Goal: Task Accomplishment & Management: Complete application form

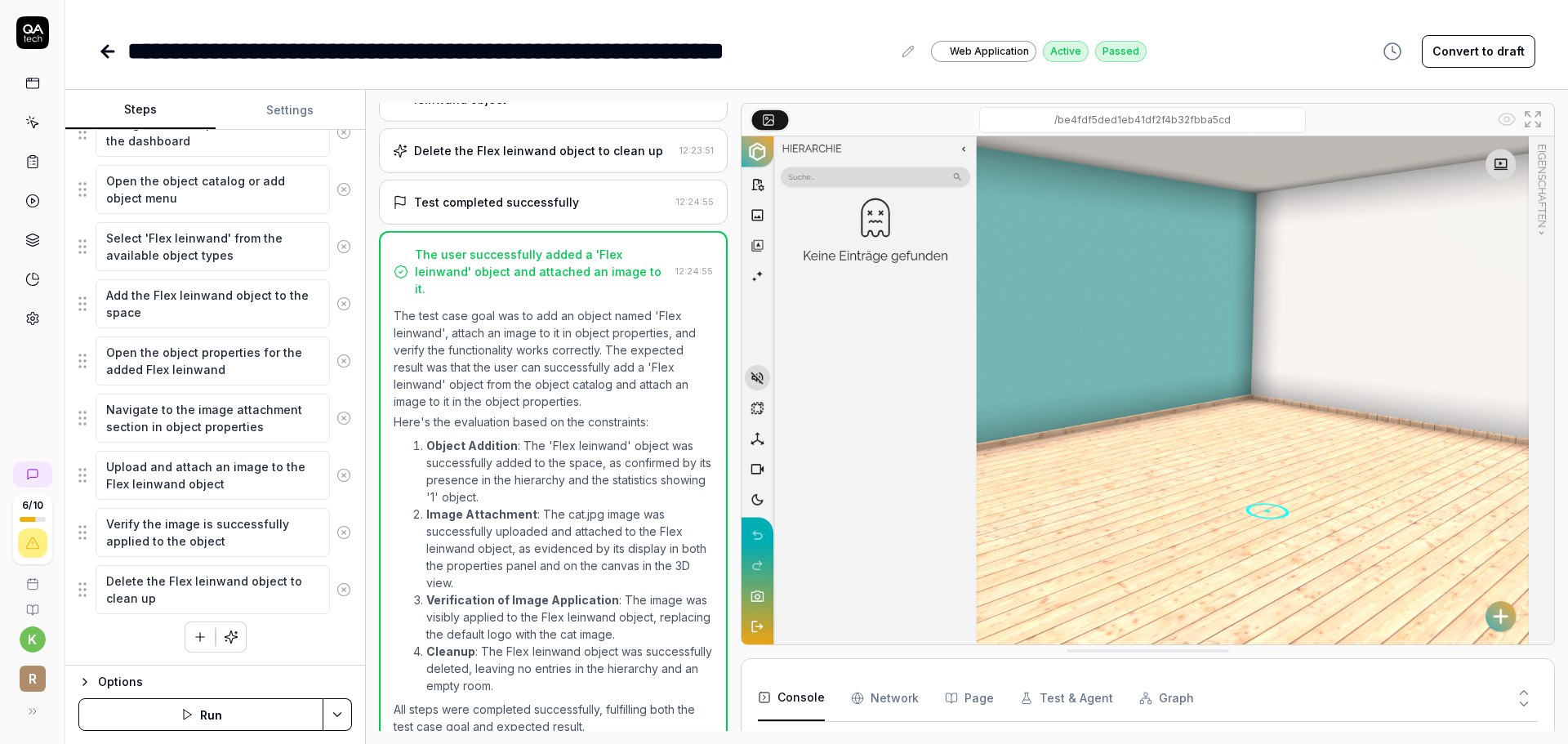
scroll to position [451, 0]
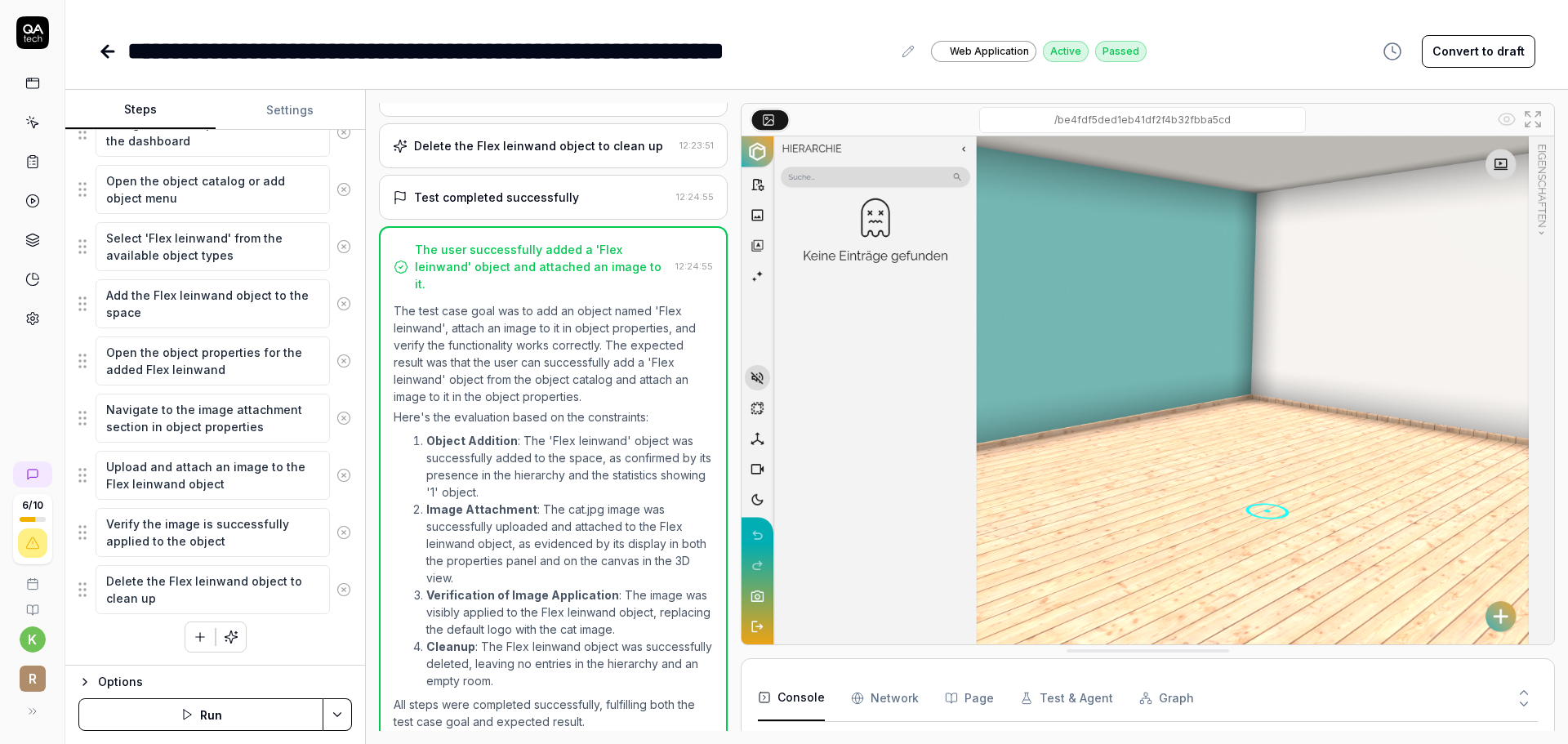
click at [98, 45] on icon at bounding box center [107, 51] width 20 height 20
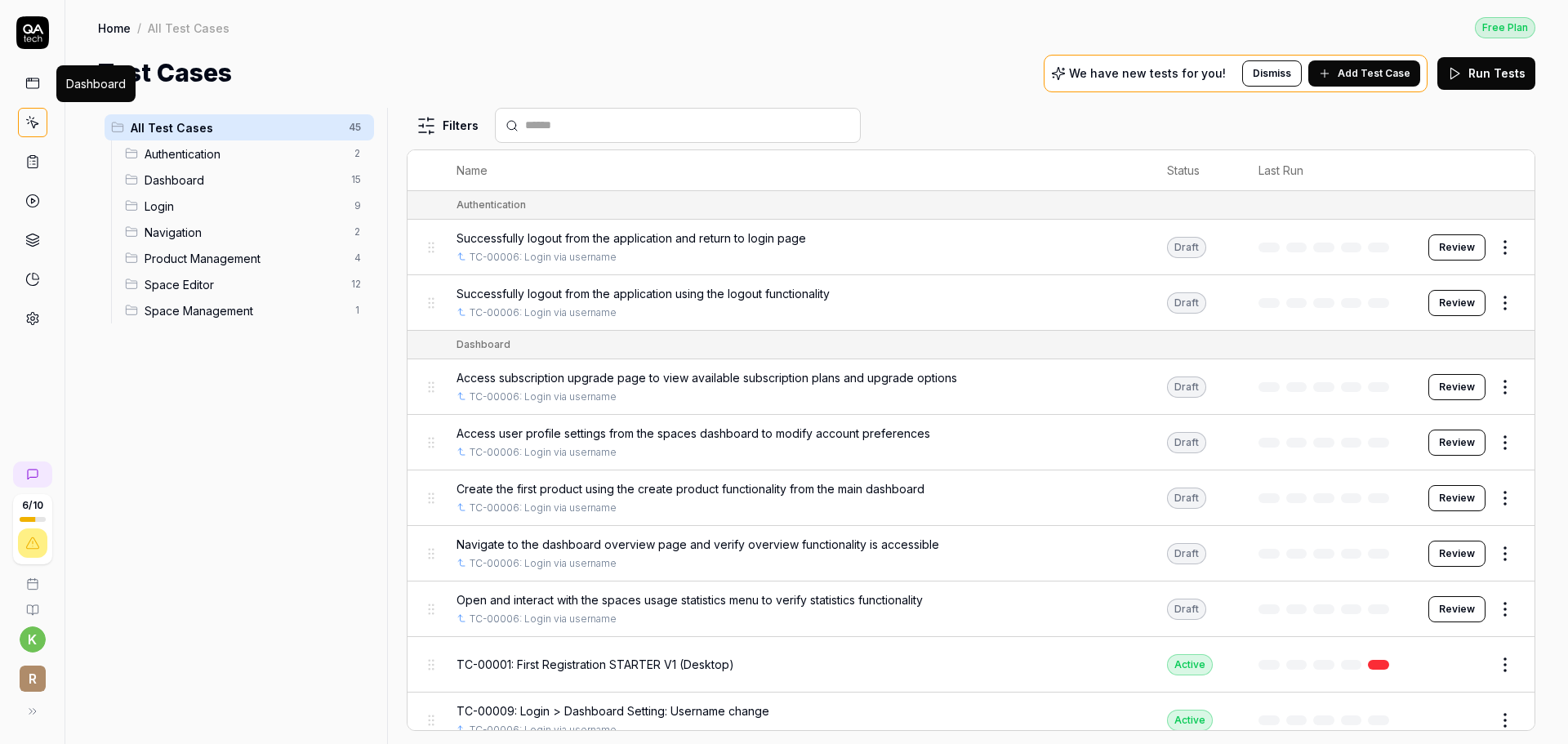
click at [30, 87] on icon at bounding box center [33, 83] width 15 height 15
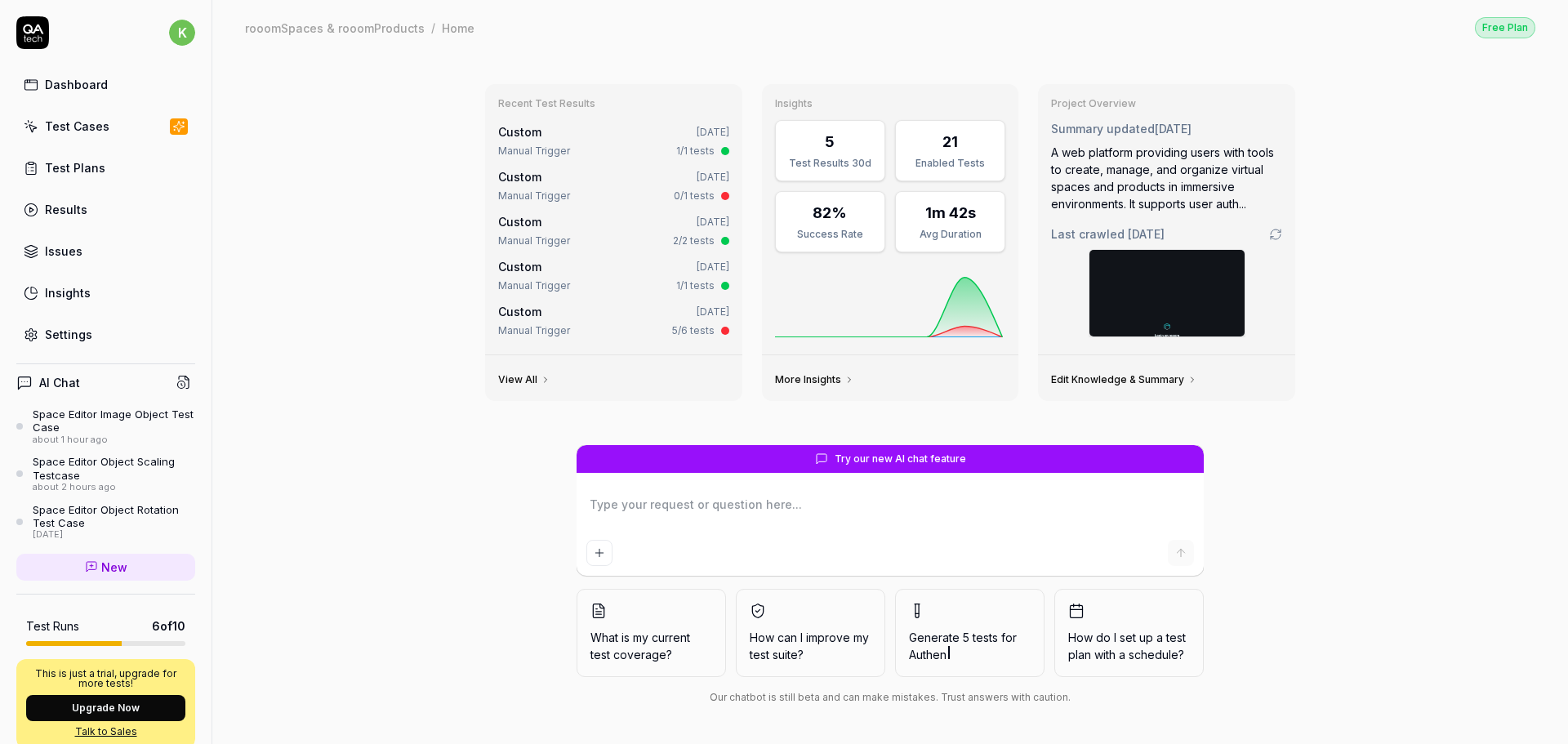
click at [710, 511] on textarea at bounding box center [890, 513] width 607 height 41
type textarea "*"
type textarea "TC-00031 Space Editor Login > Space Editor: Object with plane - image adjusting…"
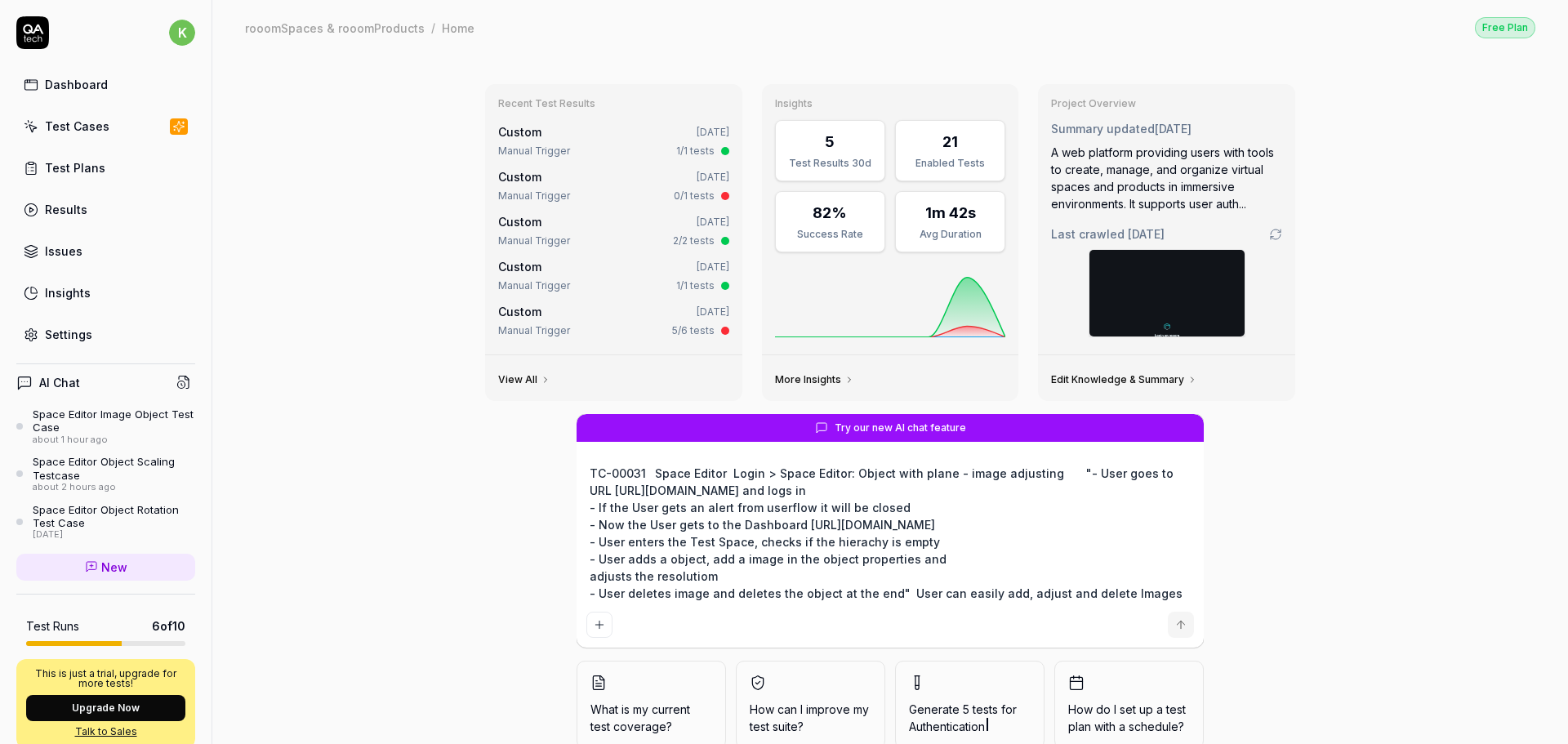
type textarea "*"
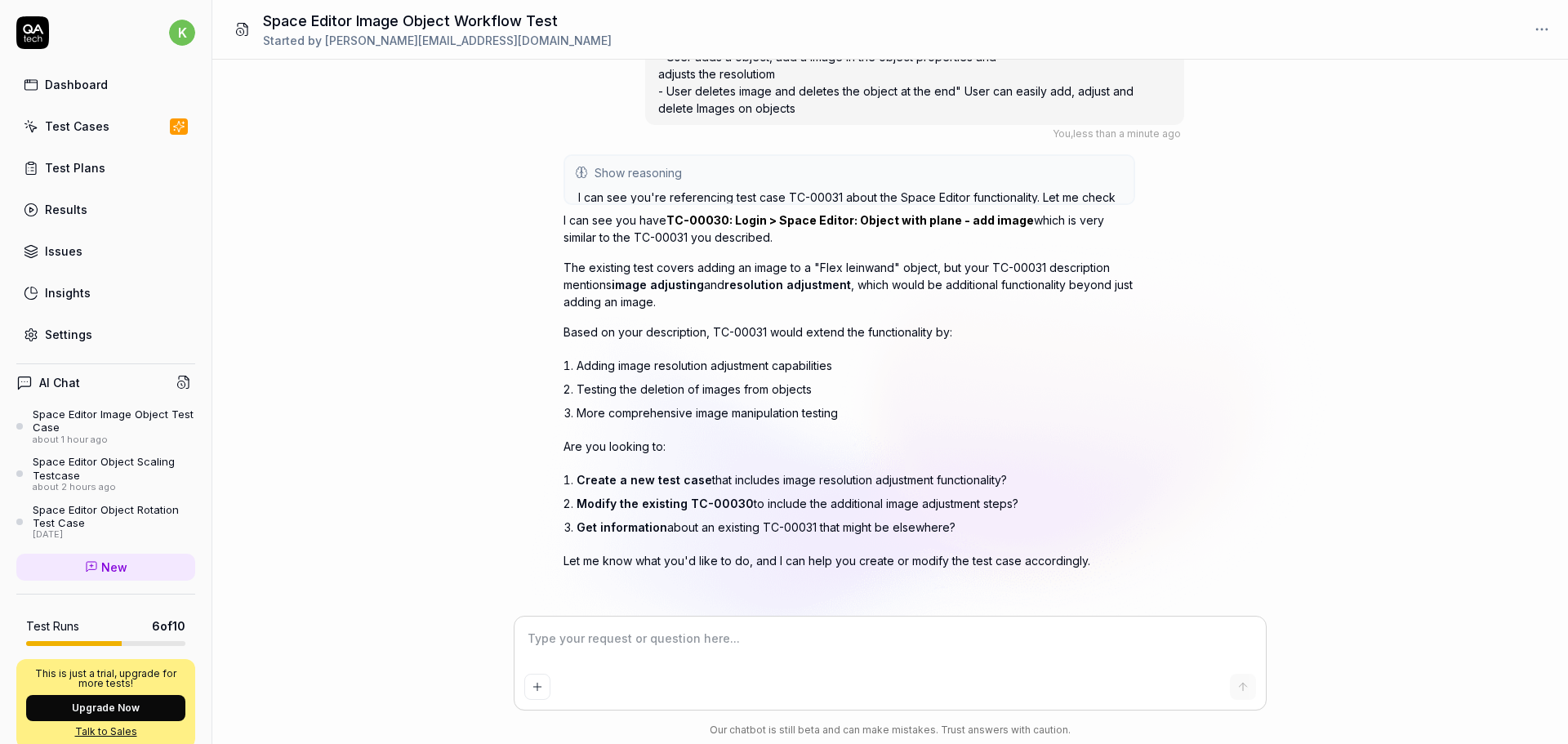
scroll to position [113, 0]
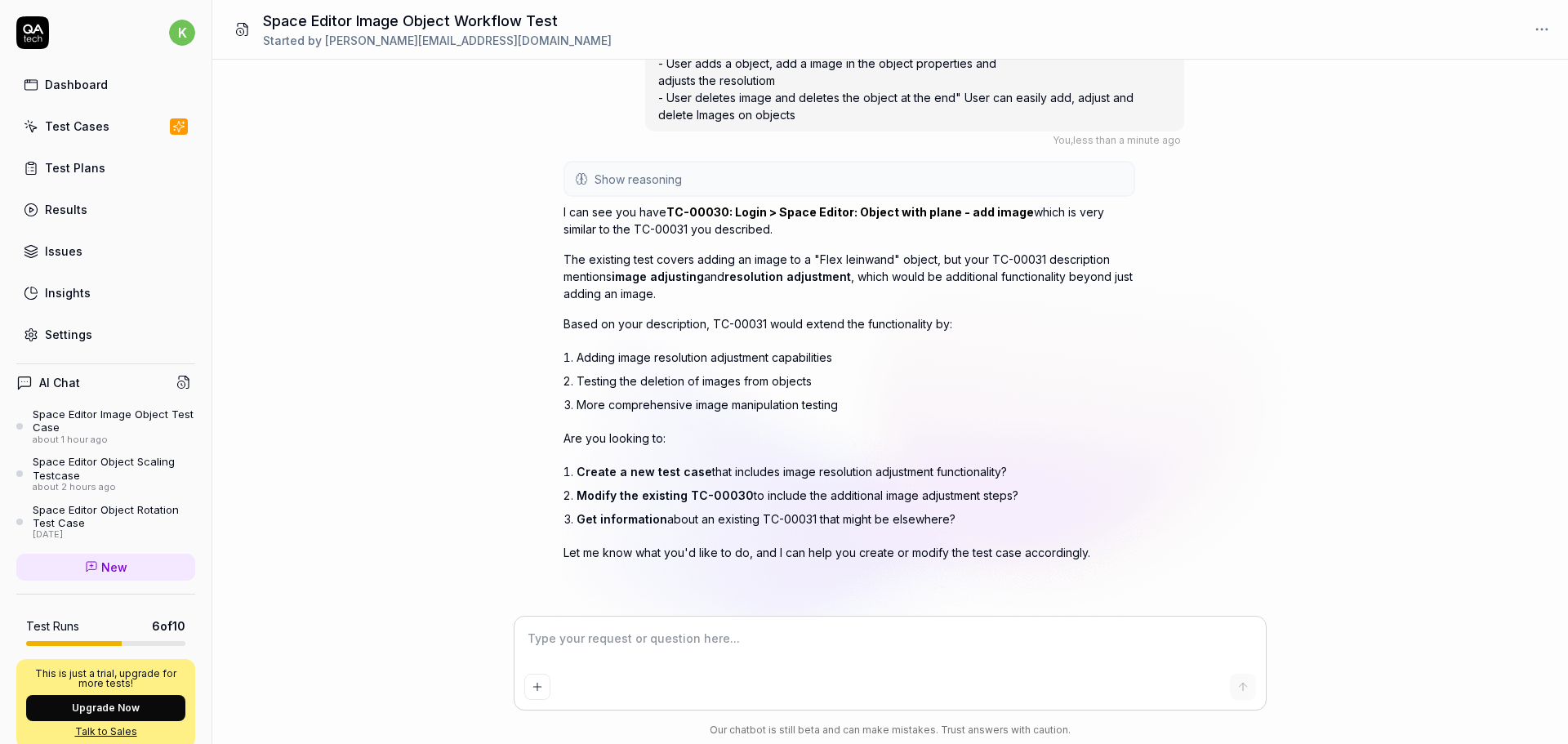
click at [684, 651] on textarea at bounding box center [890, 647] width 732 height 41
type textarea "*"
type textarea "p"
type textarea "*"
type textarea "pl"
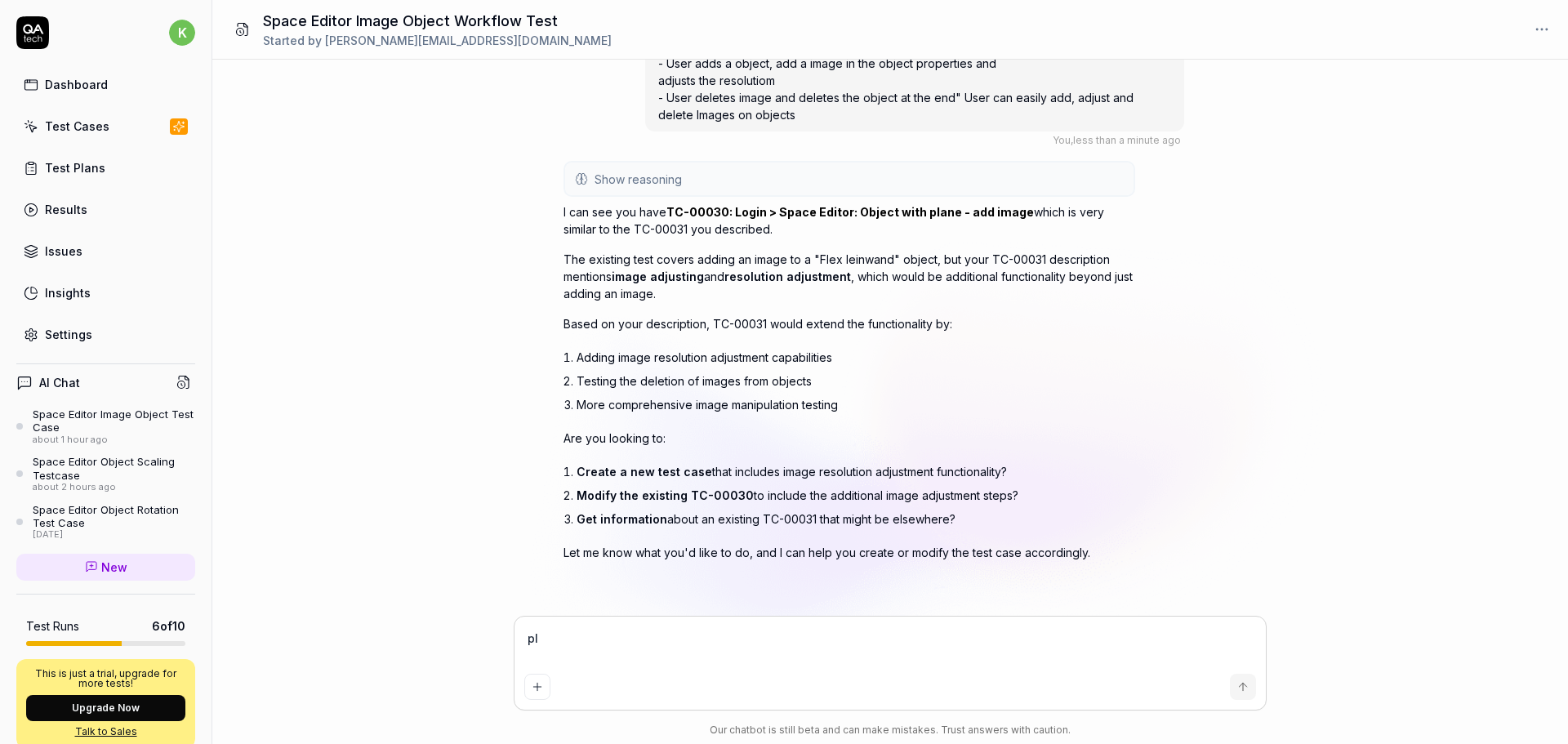
type textarea "*"
type textarea "ple"
type textarea "*"
type textarea "plea"
type textarea "*"
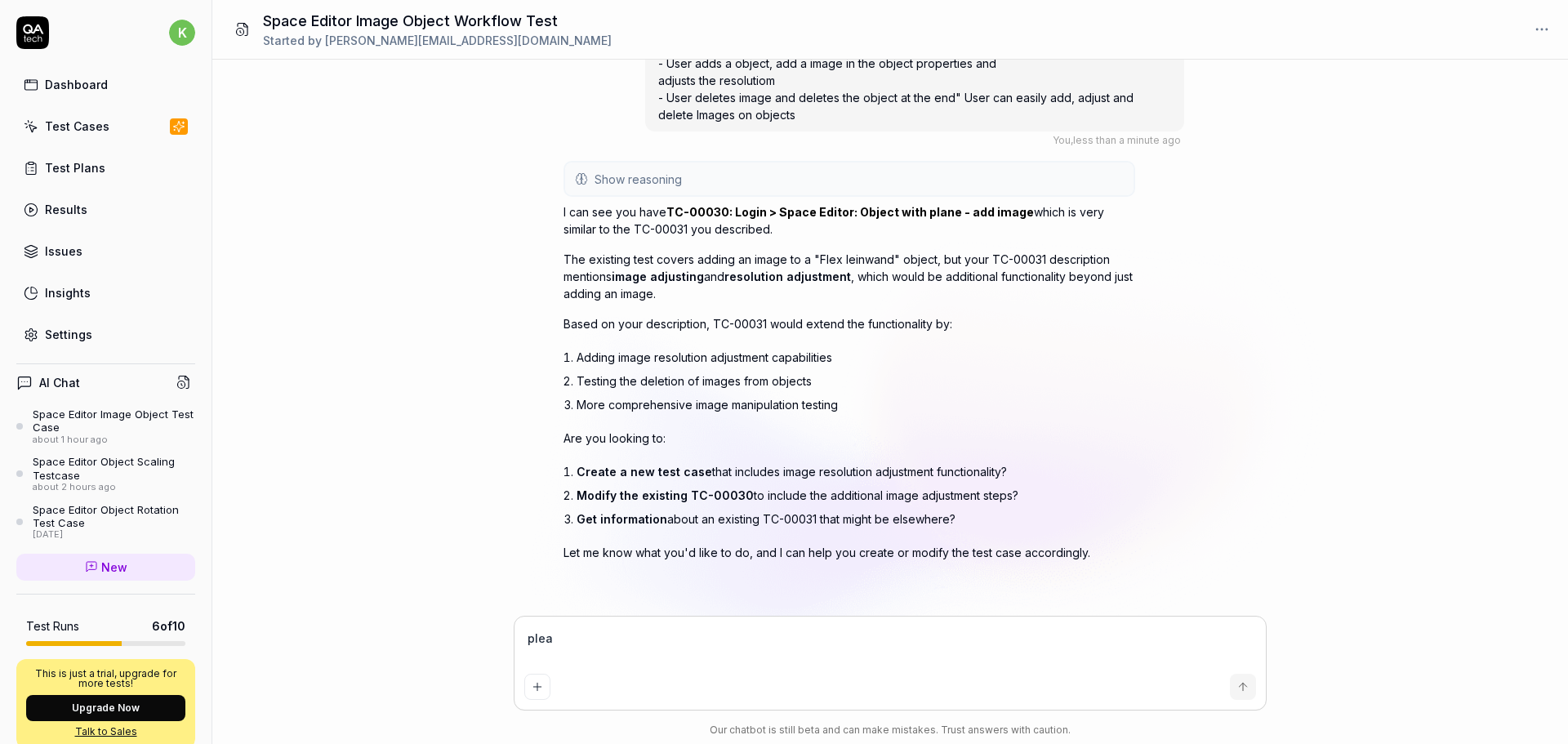
type textarea "pleas"
type textarea "*"
type textarea "please"
type textarea "*"
type textarea "please"
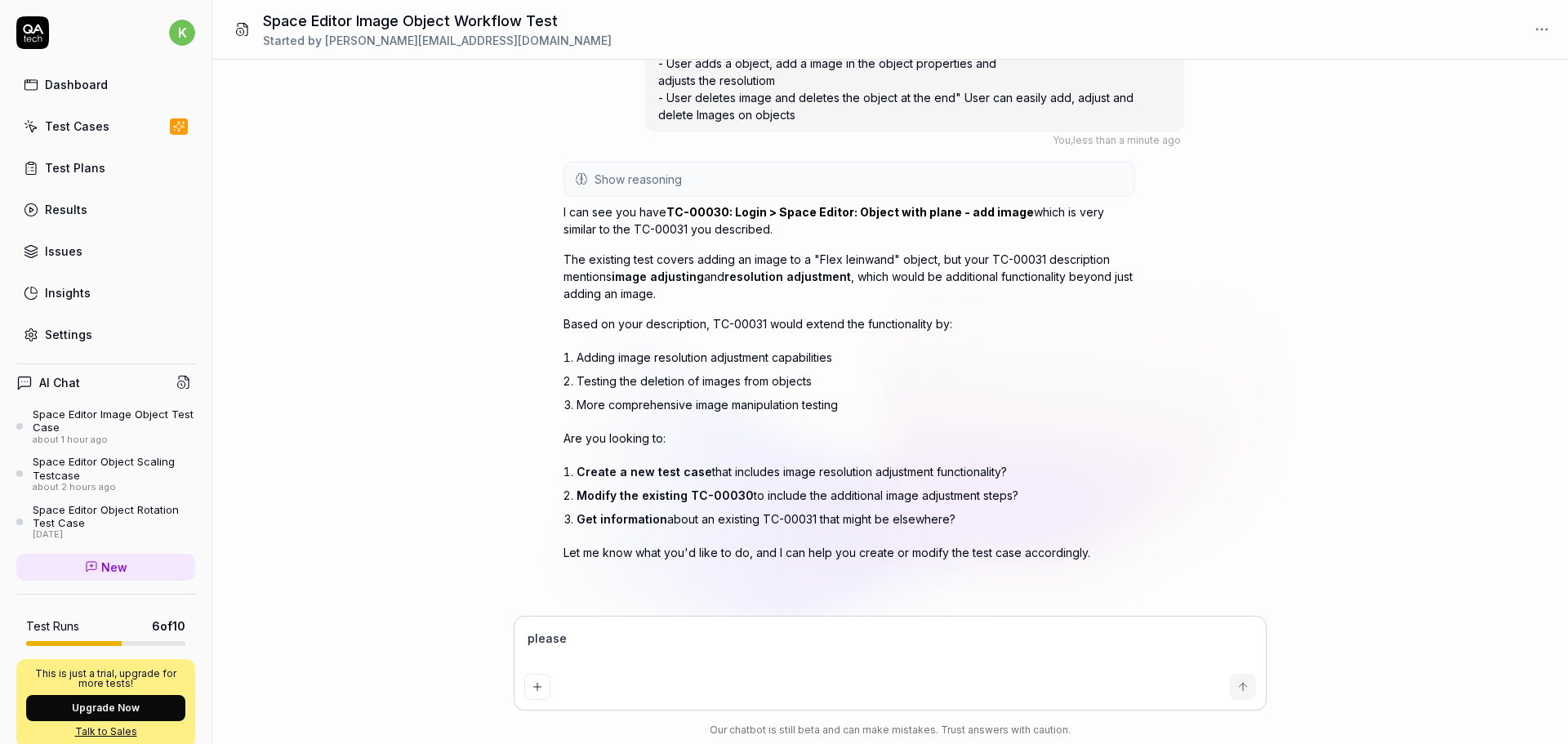
type textarea "*"
type textarea "please c"
type textarea "*"
type textarea "please cr"
type textarea "*"
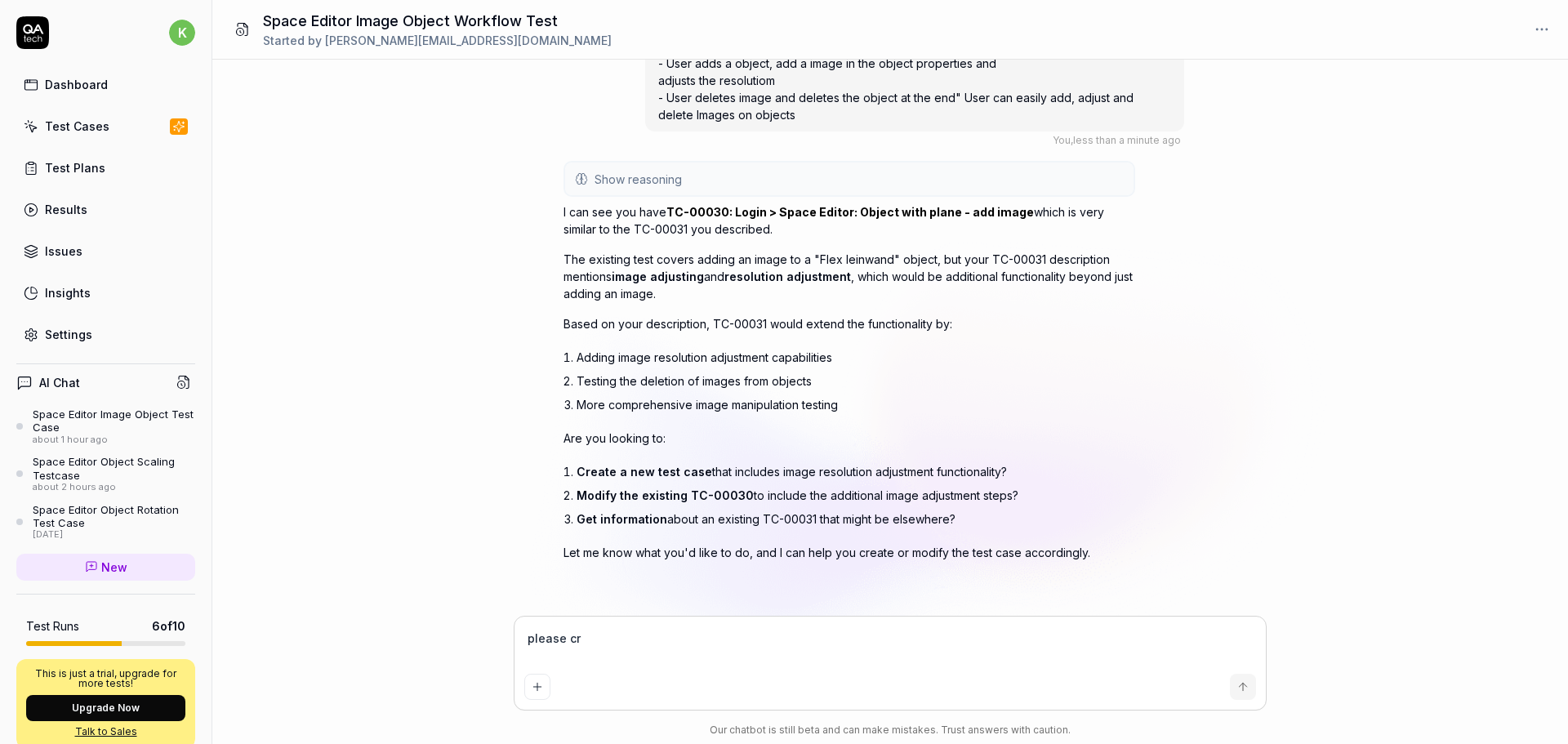
type textarea "please cre"
type textarea "*"
type textarea "please crea"
type textarea "*"
type textarea "please creat"
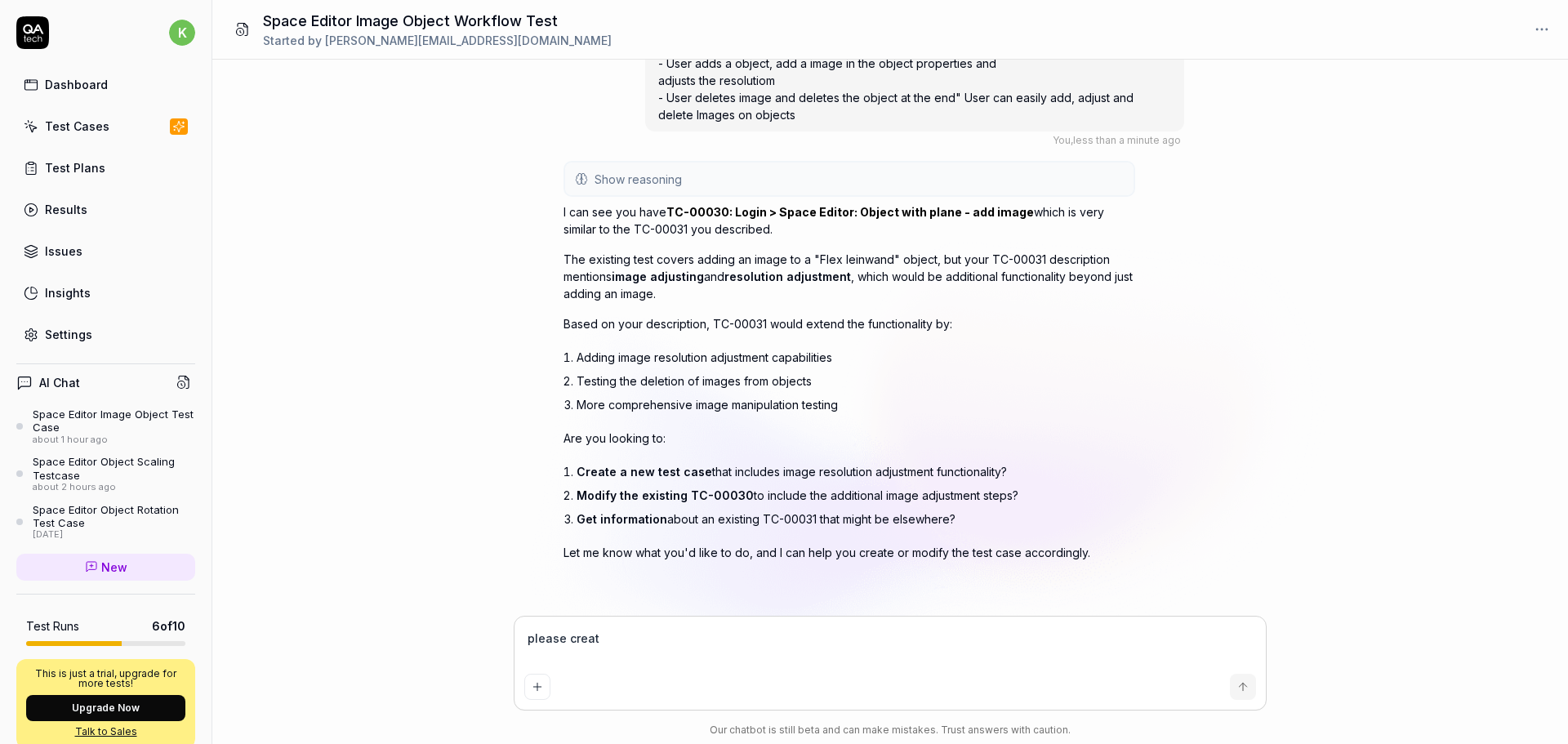
type textarea "*"
type textarea "please create"
type textarea "*"
type textarea "please create"
type textarea "*"
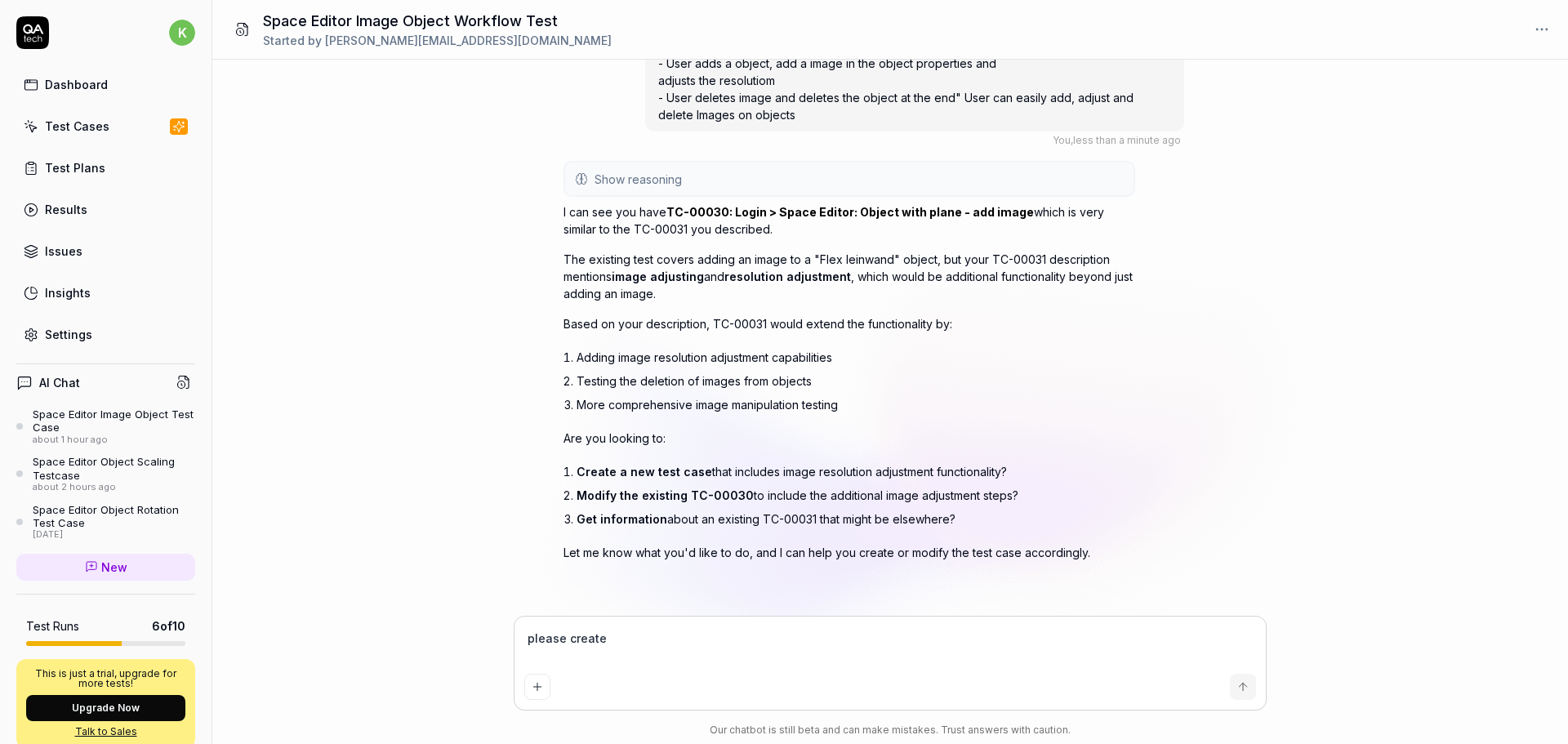
type textarea "please create t"
type textarea "*"
type textarea "please create te"
type textarea "*"
type textarea "please create tes"
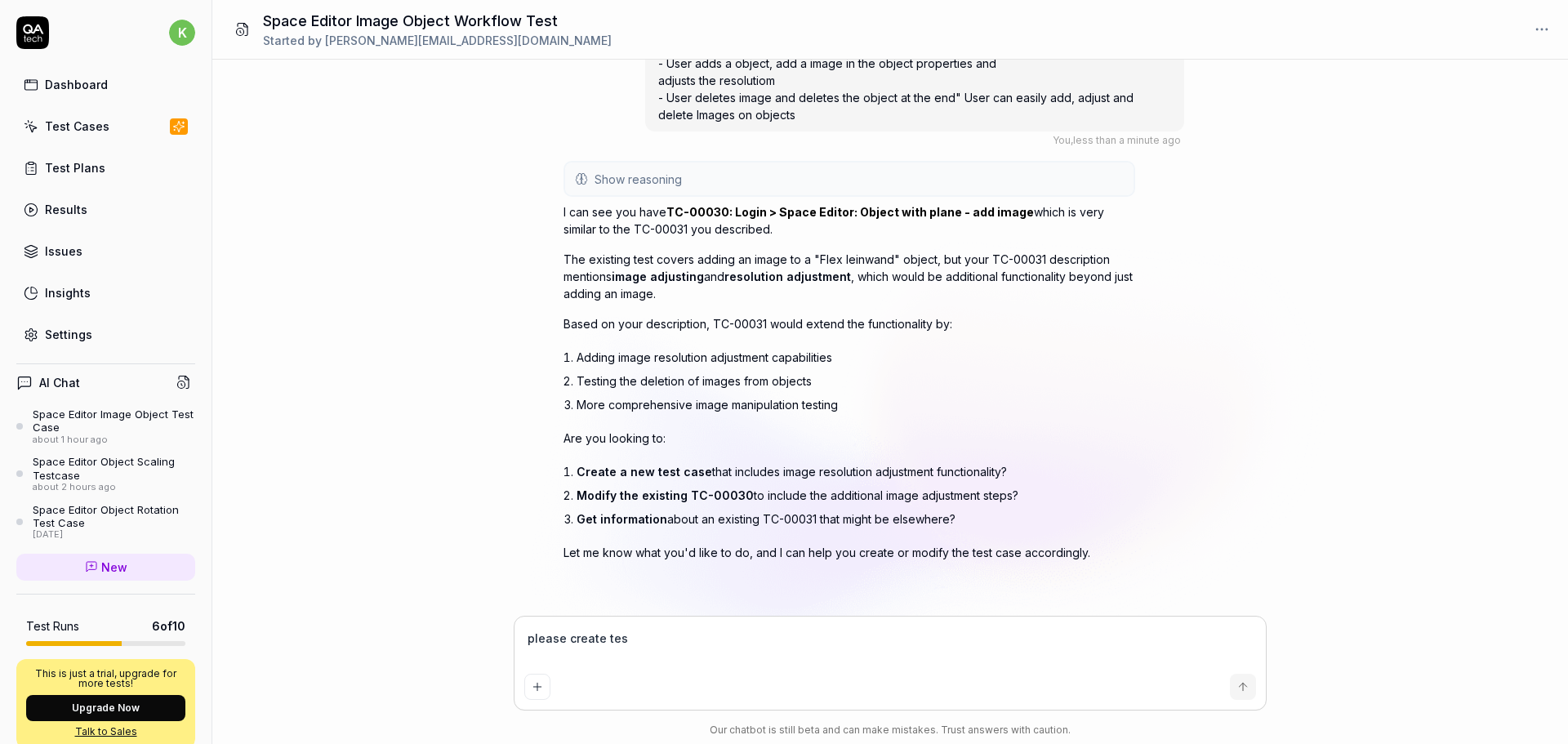
type textarea "*"
type textarea "please create test"
type textarea "*"
type textarea "please create test"
type textarea "*"
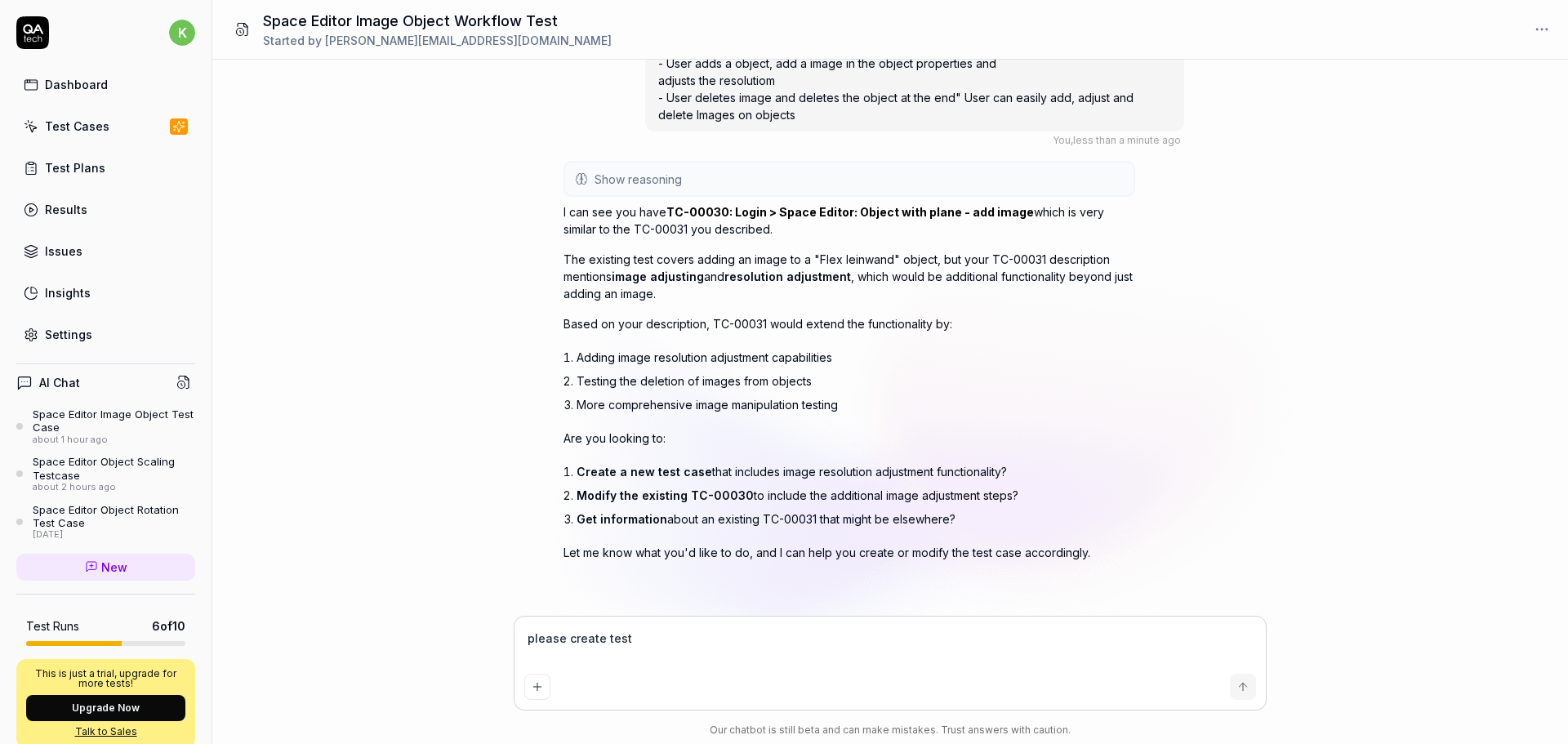
type textarea "please create test c"
type textarea "*"
type textarea "please create test ca"
type textarea "*"
type textarea "please create test cas"
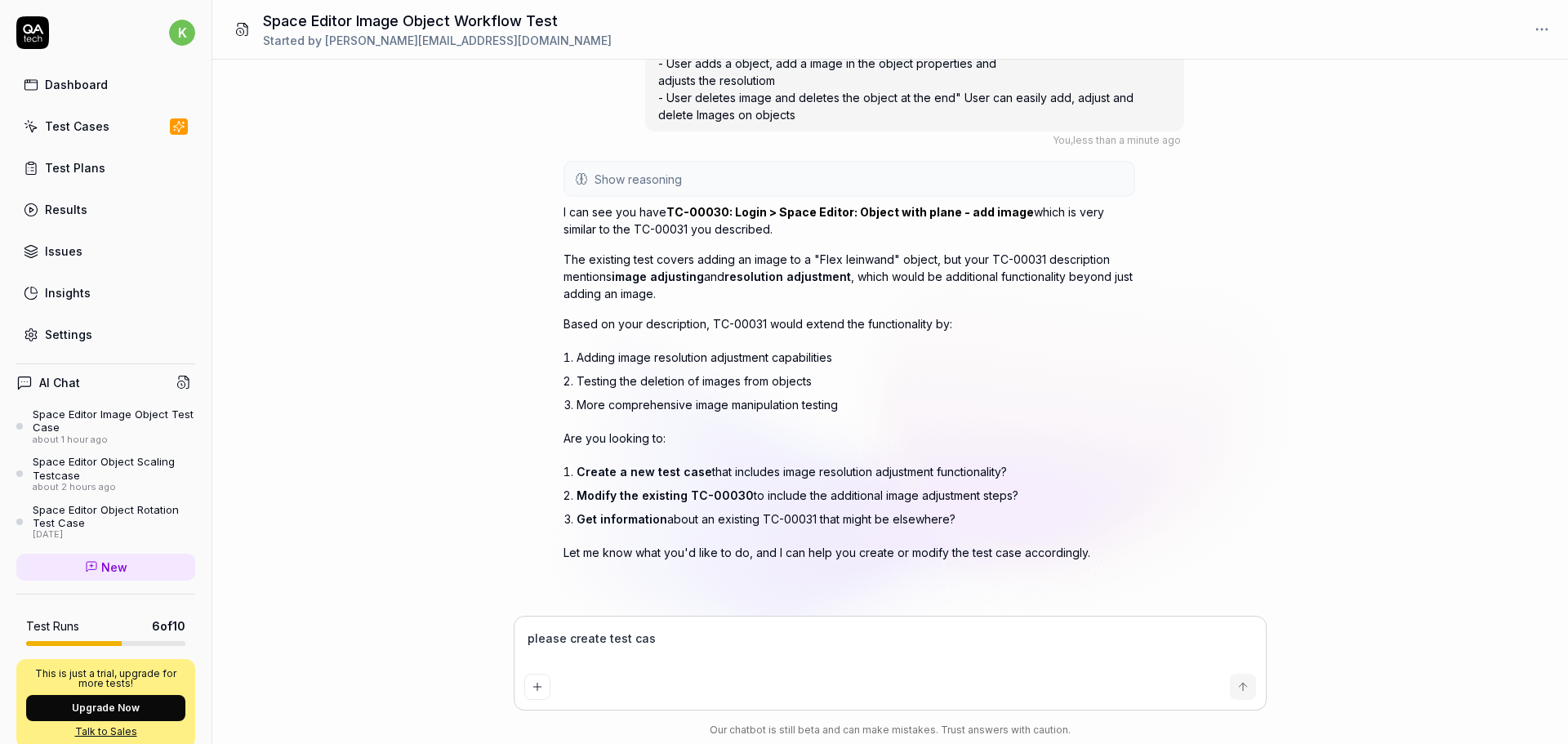
type textarea "*"
type textarea "please create test case"
type textarea "*"
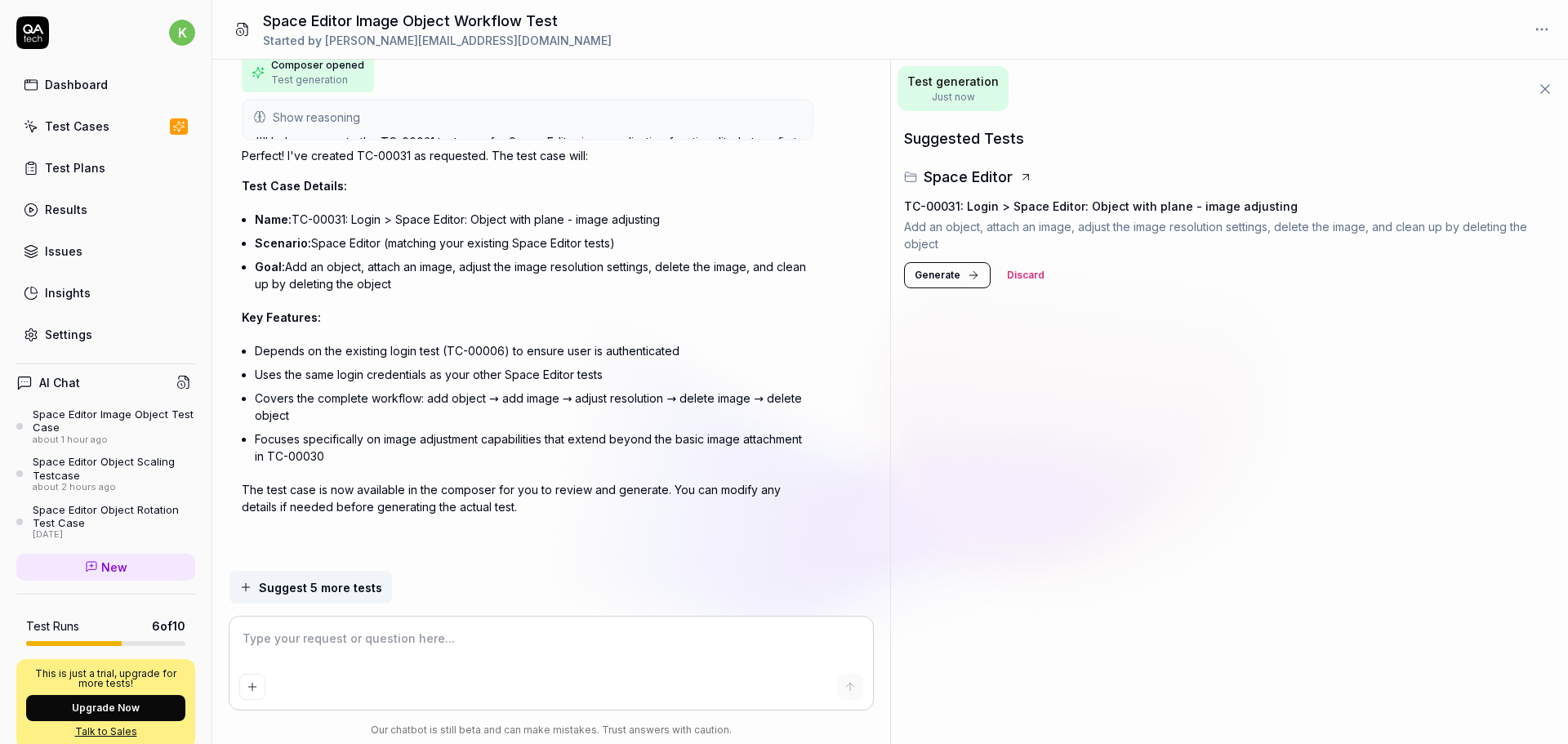
scroll to position [733, 0]
click at [955, 275] on span "Generate" at bounding box center [937, 276] width 46 height 15
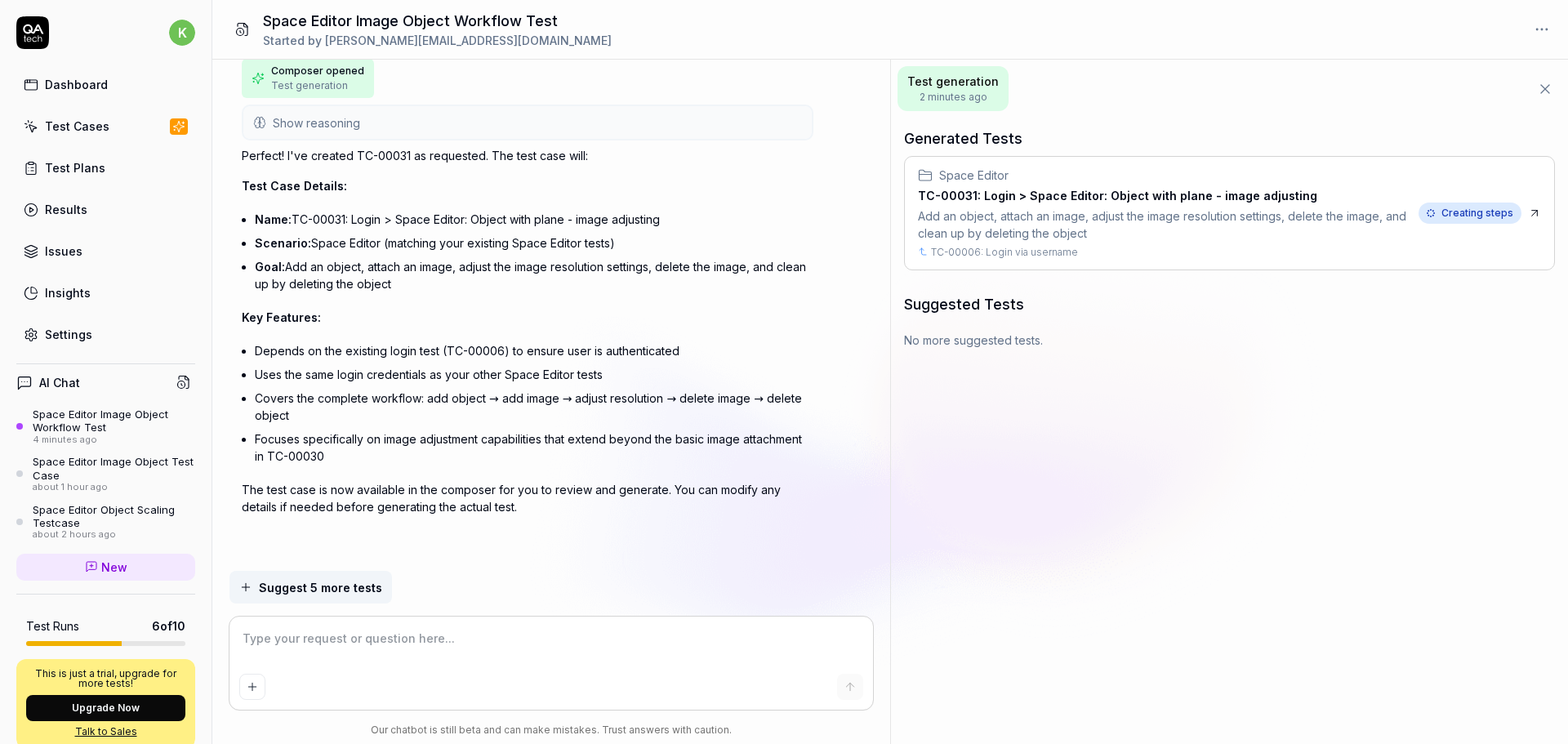
click at [1537, 213] on icon at bounding box center [1534, 213] width 13 height 13
type textarea "*"
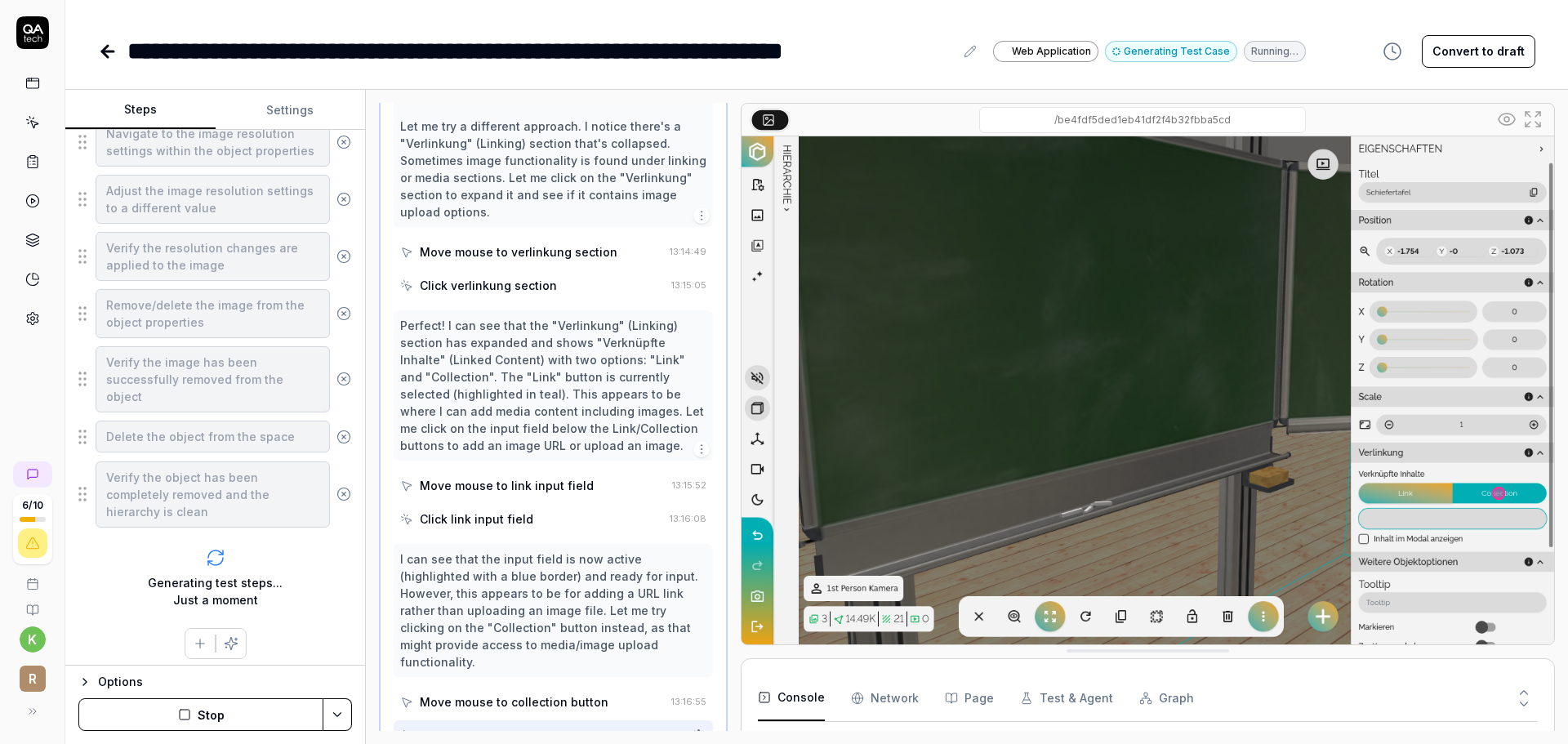
scroll to position [671, 0]
click at [200, 723] on button "Stop" at bounding box center [201, 714] width 245 height 33
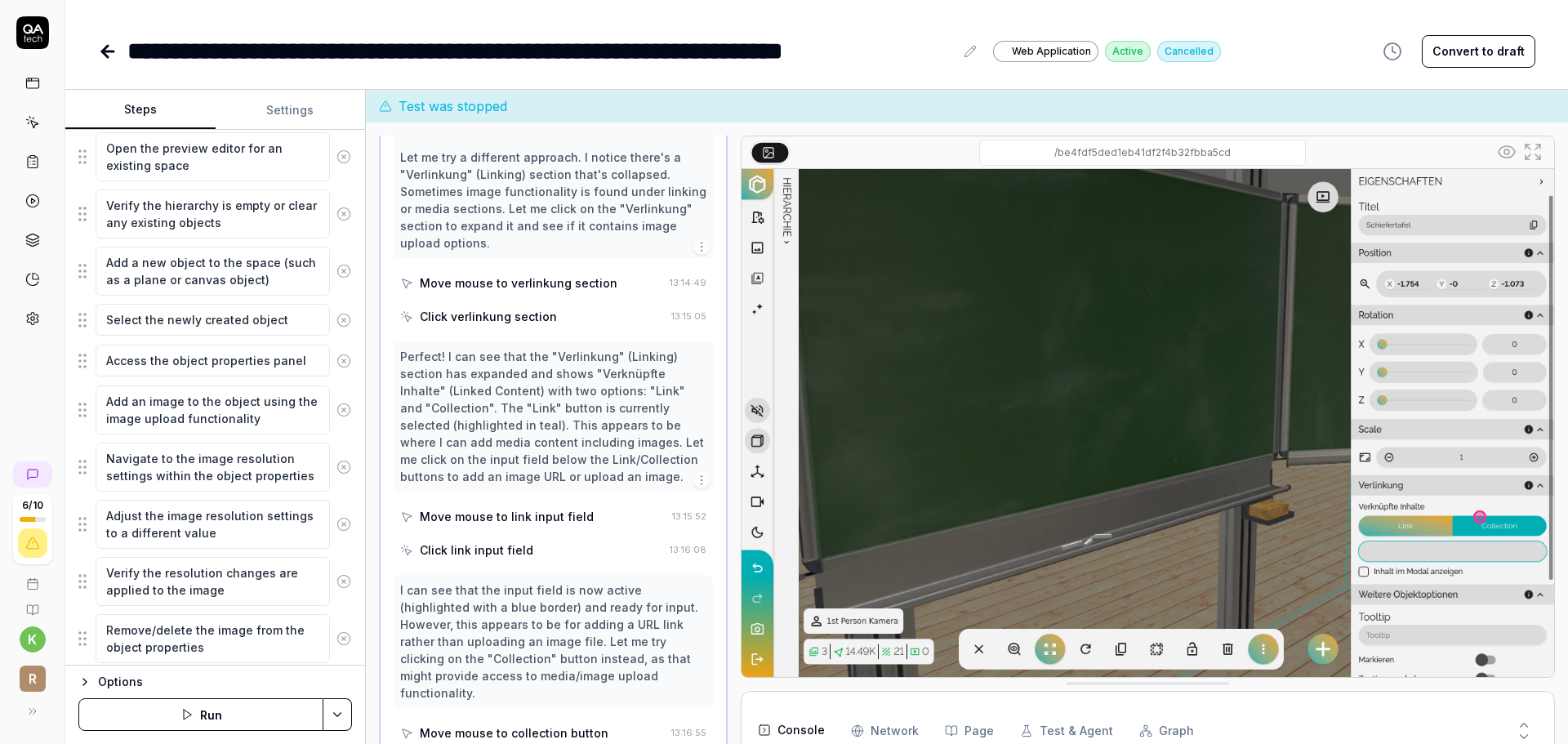
scroll to position [334, 0]
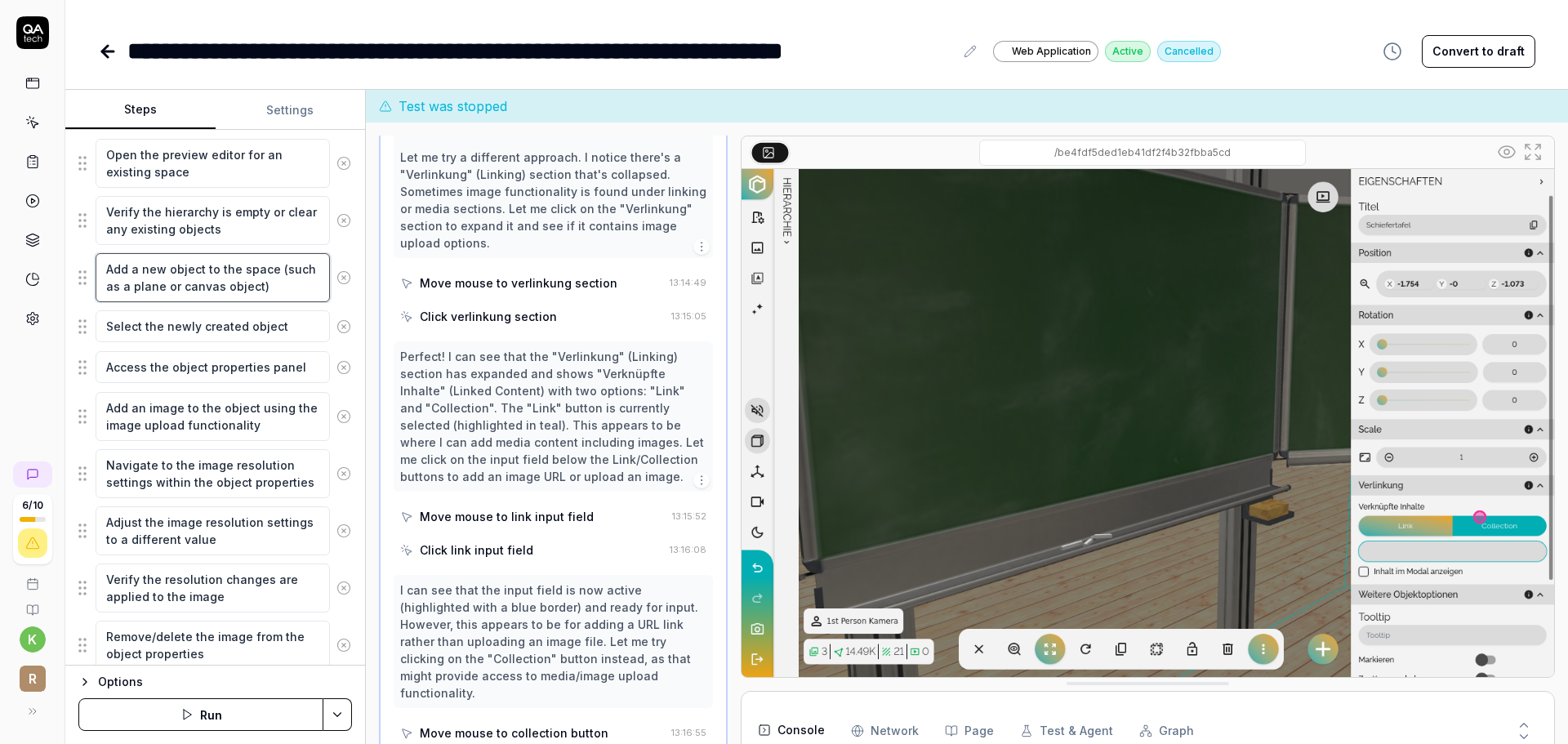
click at [174, 267] on textarea "Add a new object to the space (such as a plane or canvas object)" at bounding box center [212, 278] width 235 height 49
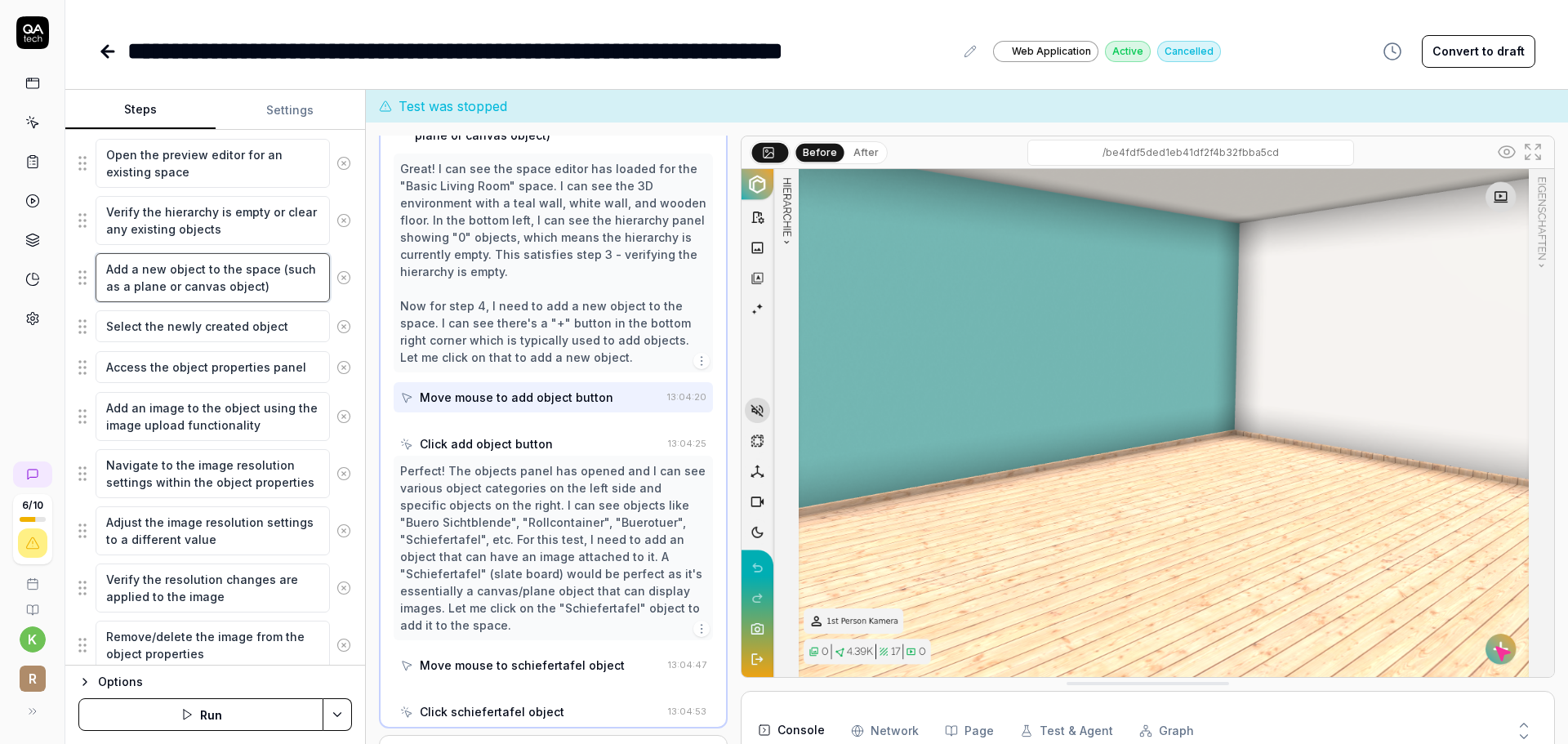
scroll to position [202, 0]
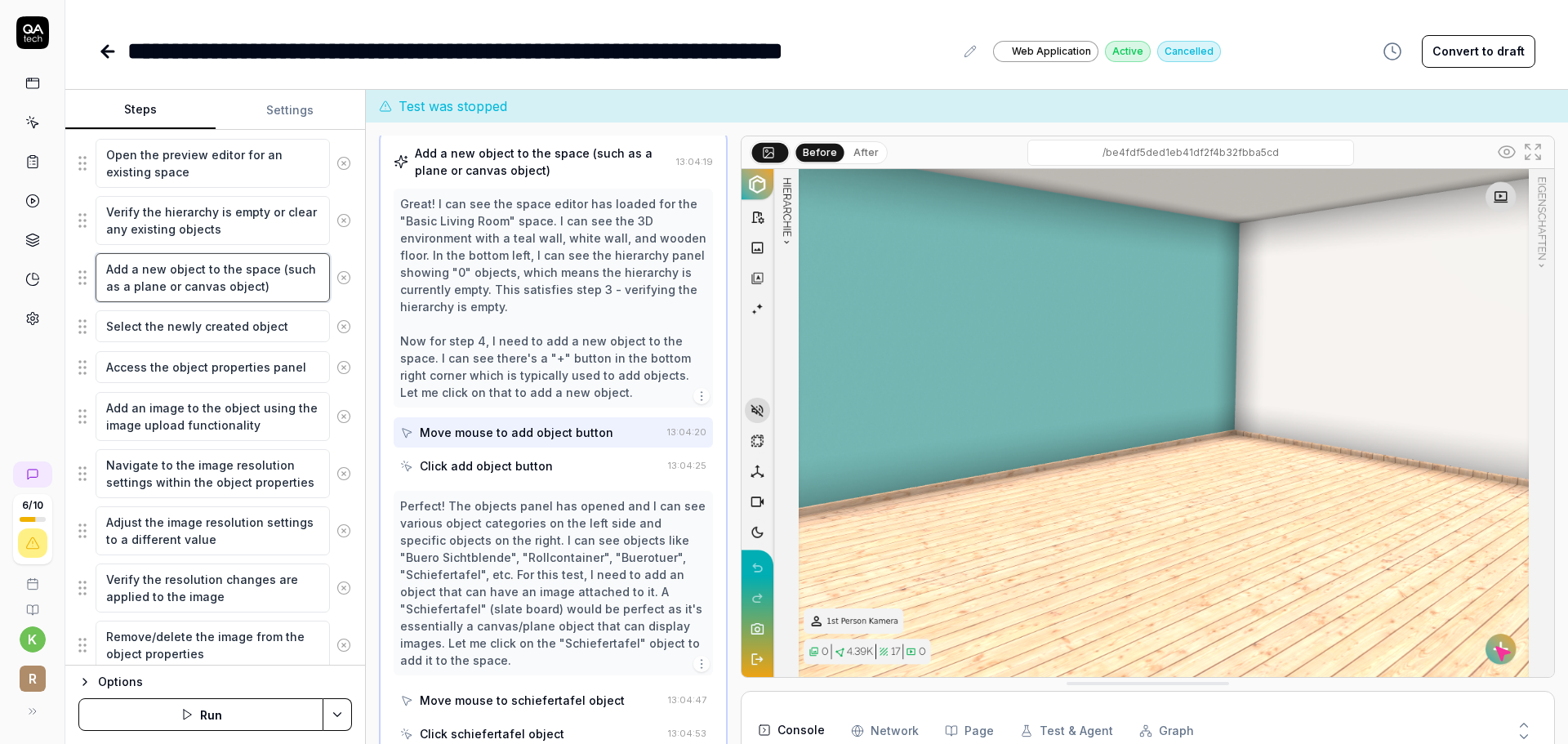
drag, startPoint x: 278, startPoint y: 266, endPoint x: 253, endPoint y: 290, distance: 34.7
click at [253, 290] on textarea "Add a new object to the space (such as a plane or canvas object)" at bounding box center [212, 278] width 235 height 49
type textarea "*"
type textarea "Add a new object to the space (s)"
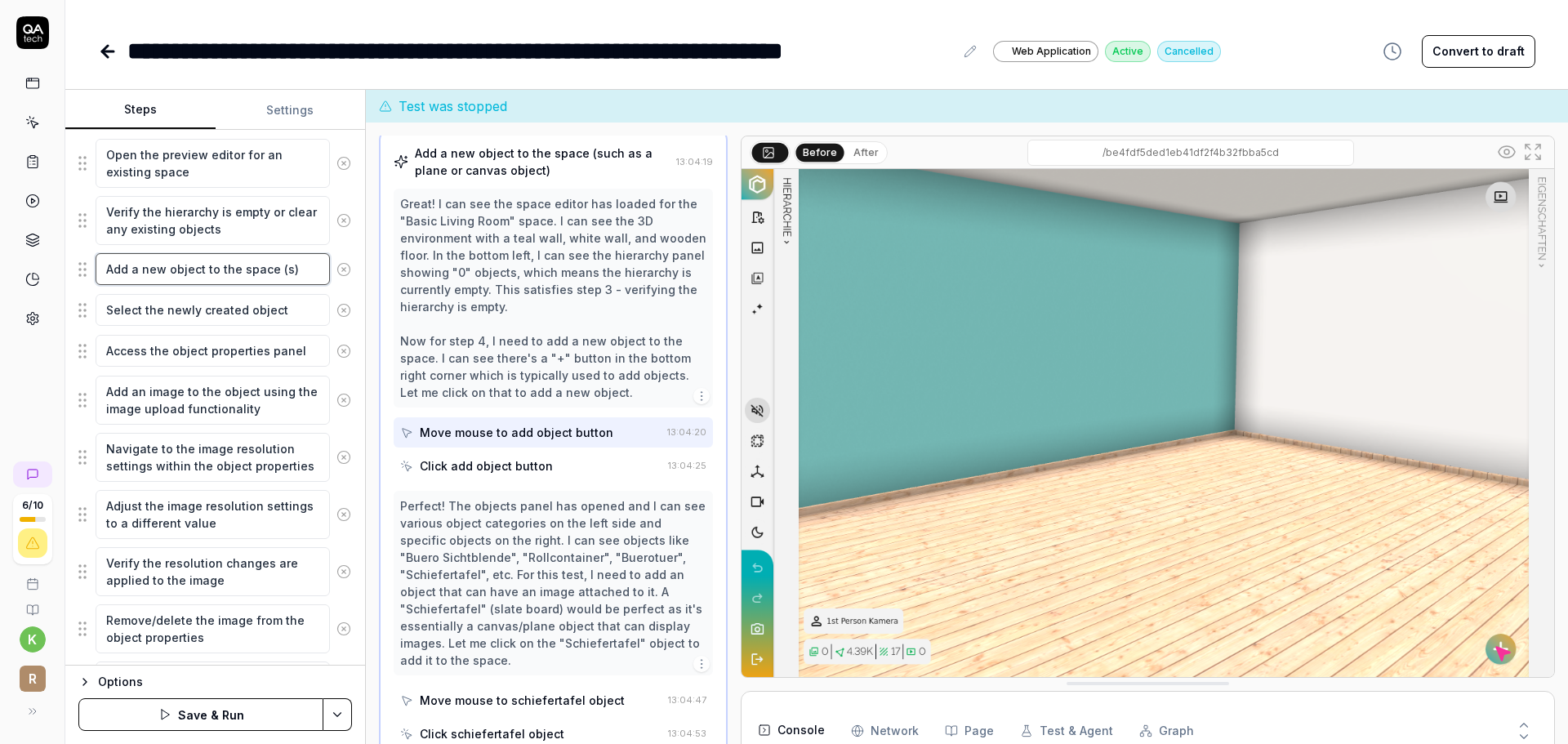
type textarea "*"
type textarea "Add a new object to the space (se)"
type textarea "*"
type textarea "Add a new object to the space (sea)"
type textarea "*"
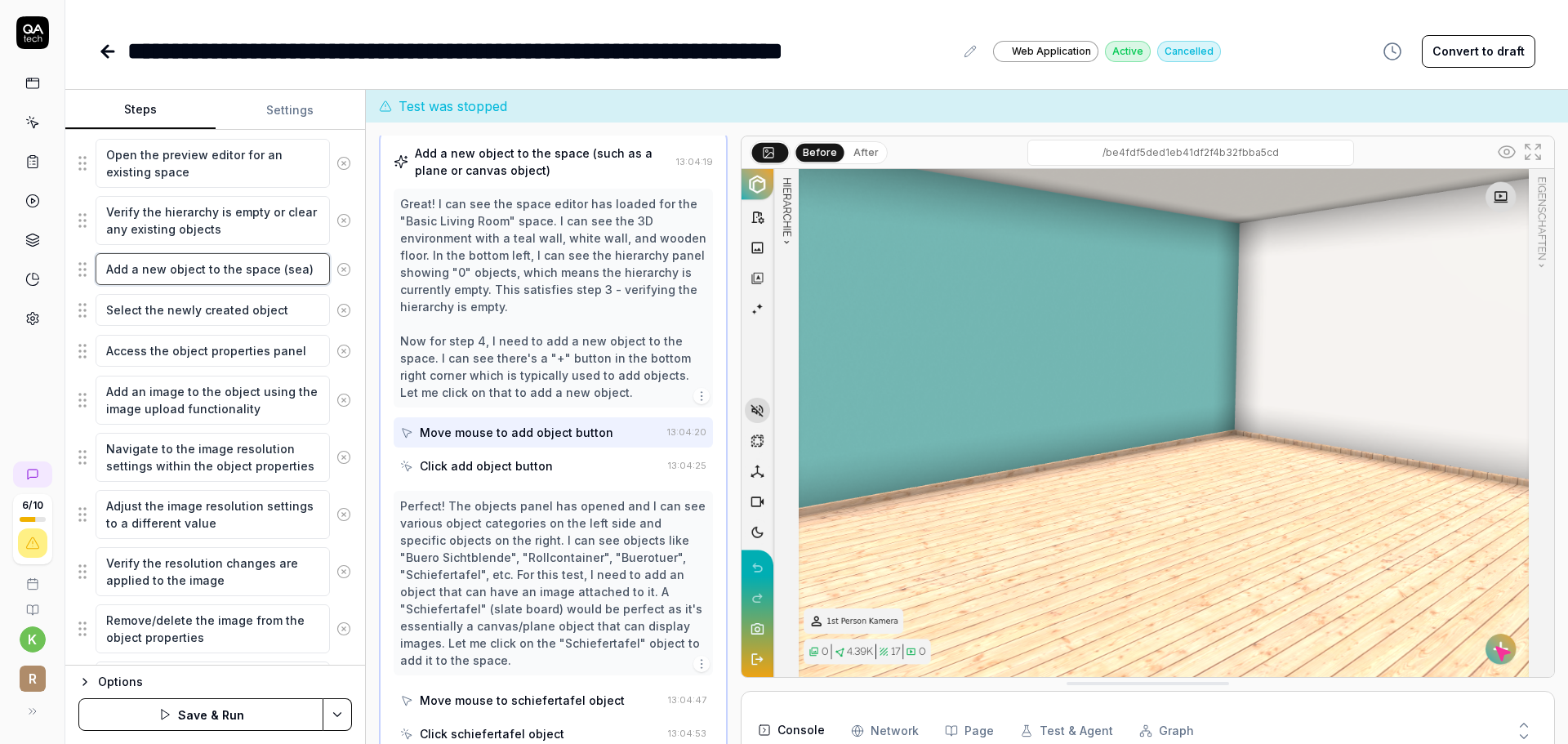
type textarea "Add a new object to the space (sear)"
type textarea "*"
type textarea "Add a new object to the space (searhc)"
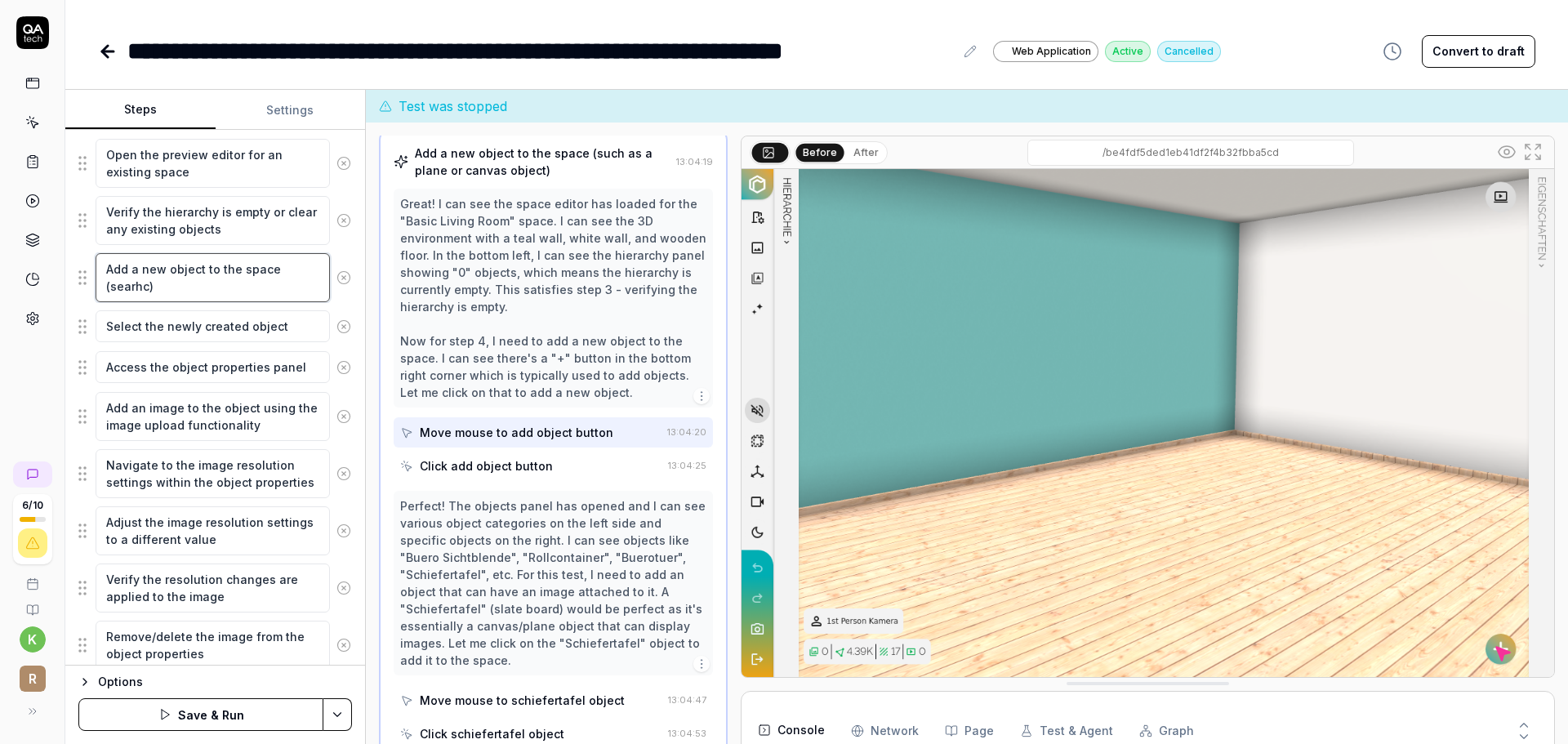
type textarea "*"
type textarea "Add a new object to the space (searhc )"
type textarea "*"
type textarea "Add a new object to the space (searhc f)"
type textarea "*"
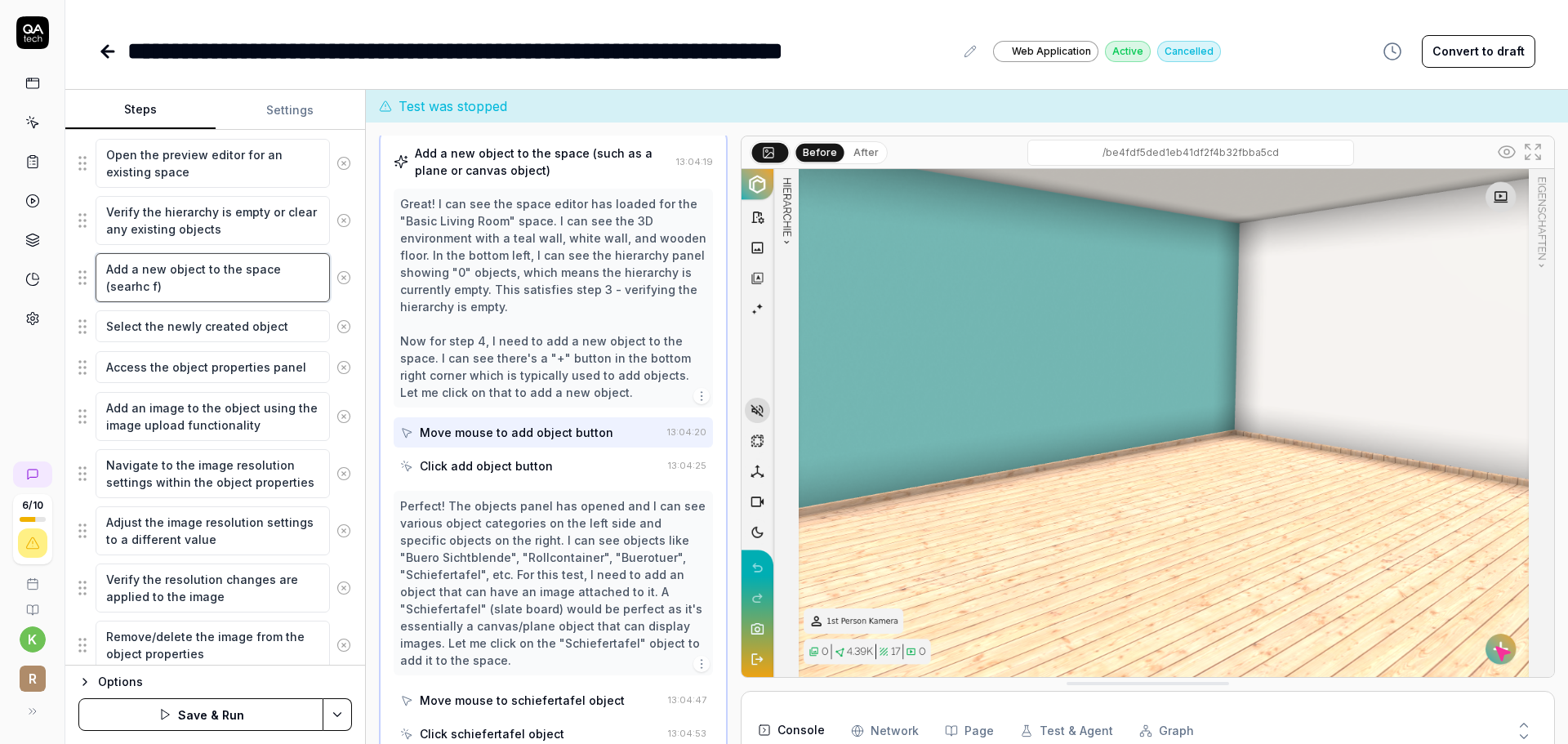
type textarea "Add a new object to the space (searhc fo)"
type textarea "*"
type textarea "Add a new object to the space (searhc for)"
type textarea "*"
type textarea "Add a new object to the space (searhc for )"
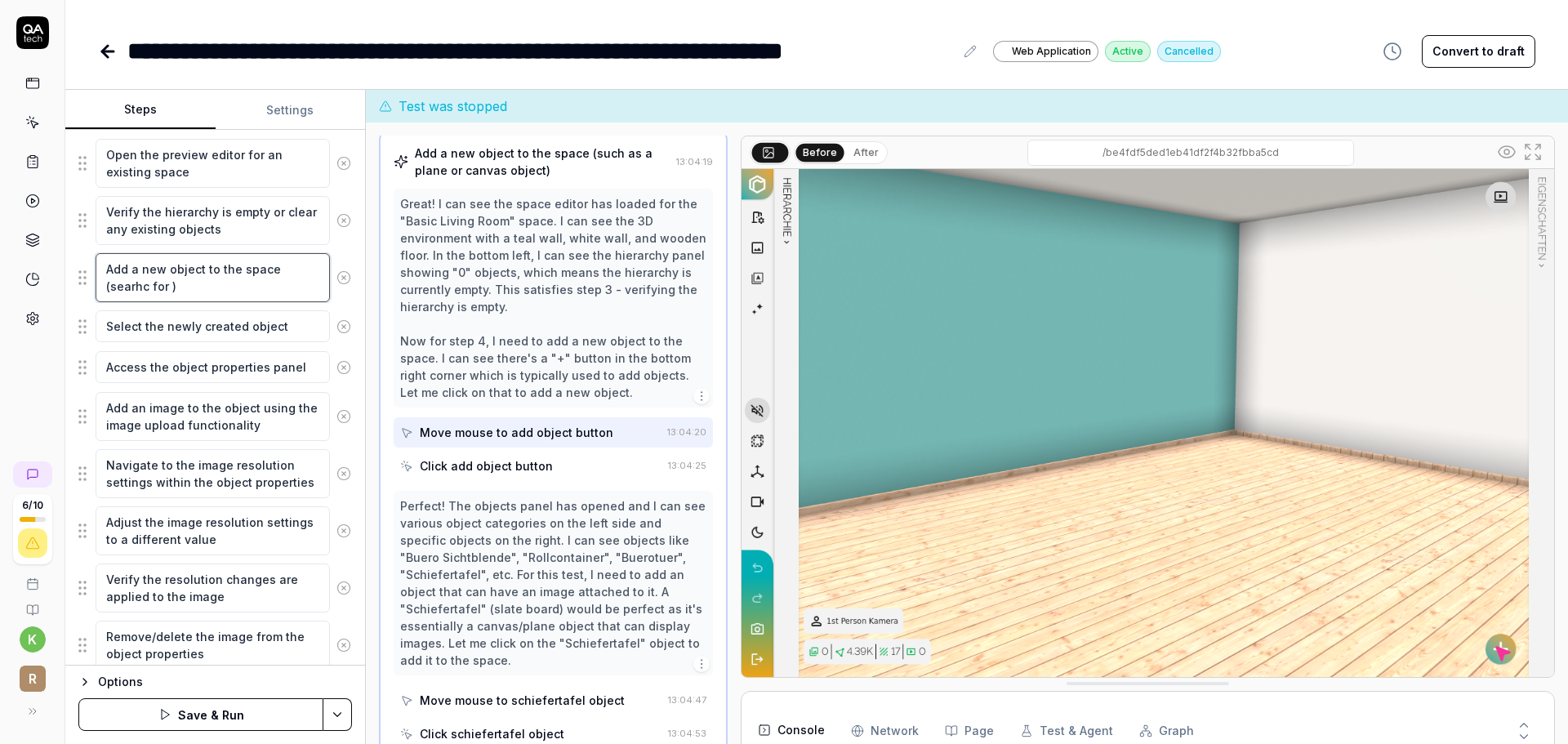
type textarea "*"
type textarea "Add a new object to the space (searhc for f)"
type textarea "*"
type textarea "Add a new object to the space (searhc for fl)"
type textarea "*"
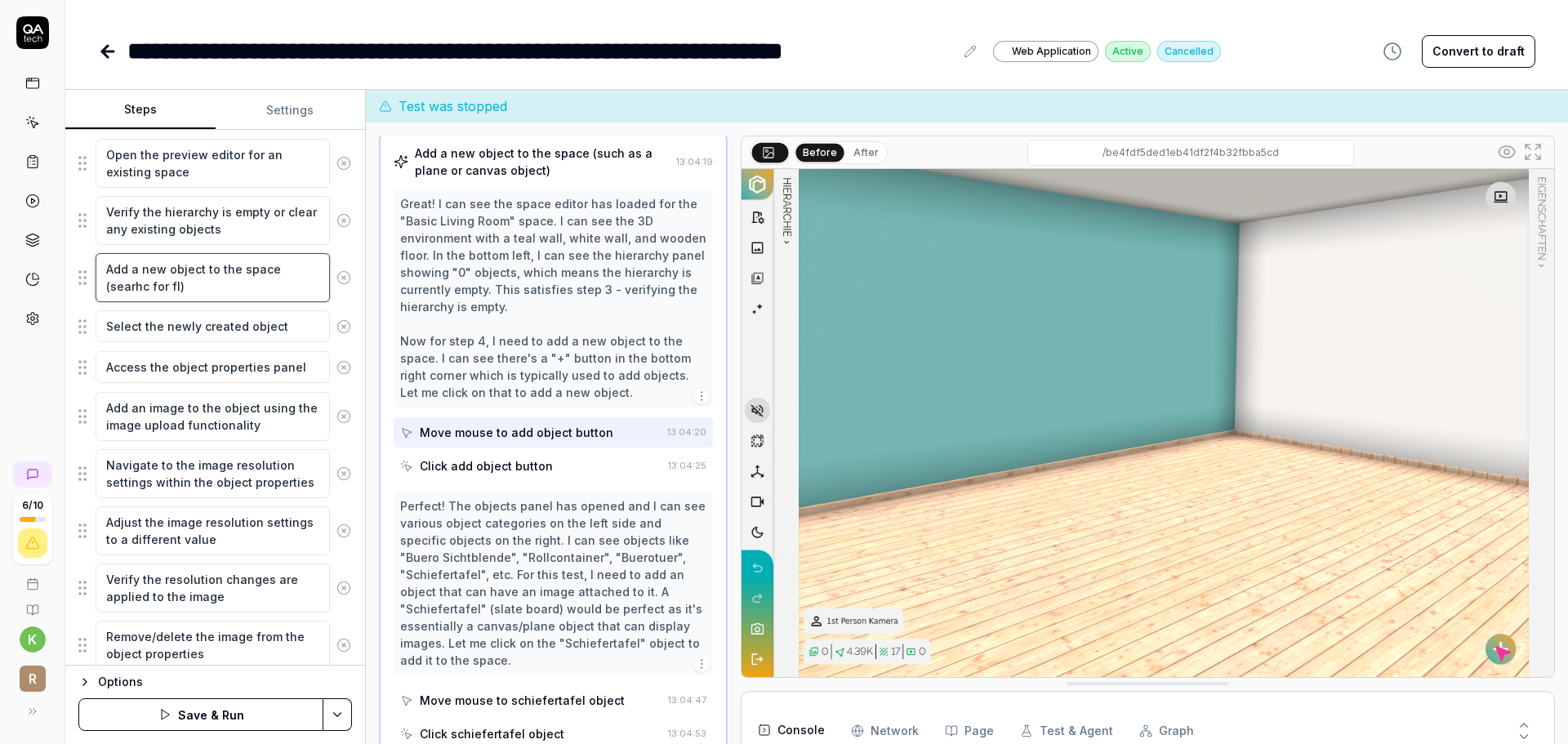
type textarea "Add a new object to the space (searhc for fle)"
type textarea "*"
type textarea "Add a new object to the space (searhc for flex)"
type textarea "*"
type textarea "Add a new object to the space (searhc for flex )"
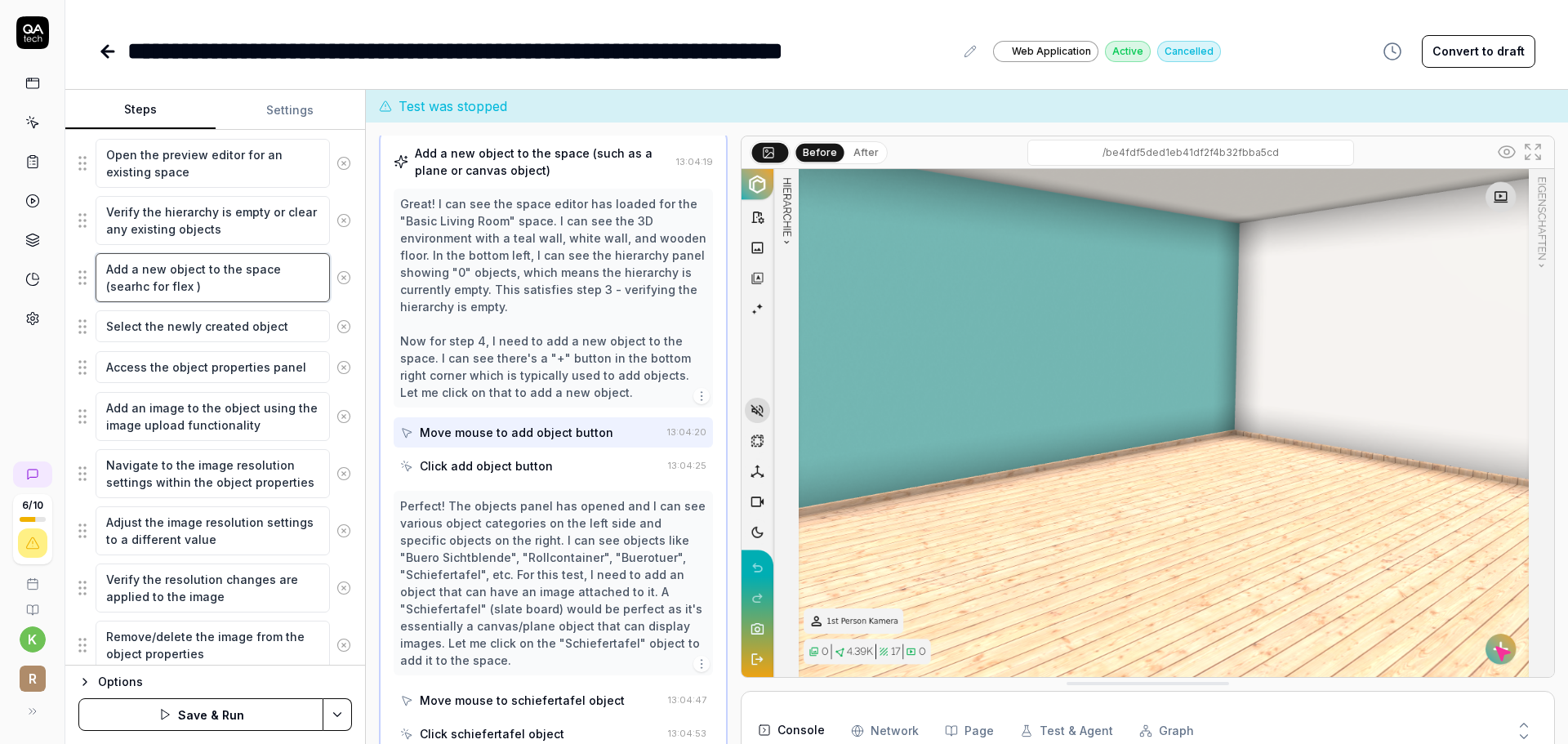
type textarea "*"
type textarea "Add a new object to the space (searhc for flex l)"
type textarea "*"
type textarea "Add a new object to the space (searhc for flex le)"
type textarea "*"
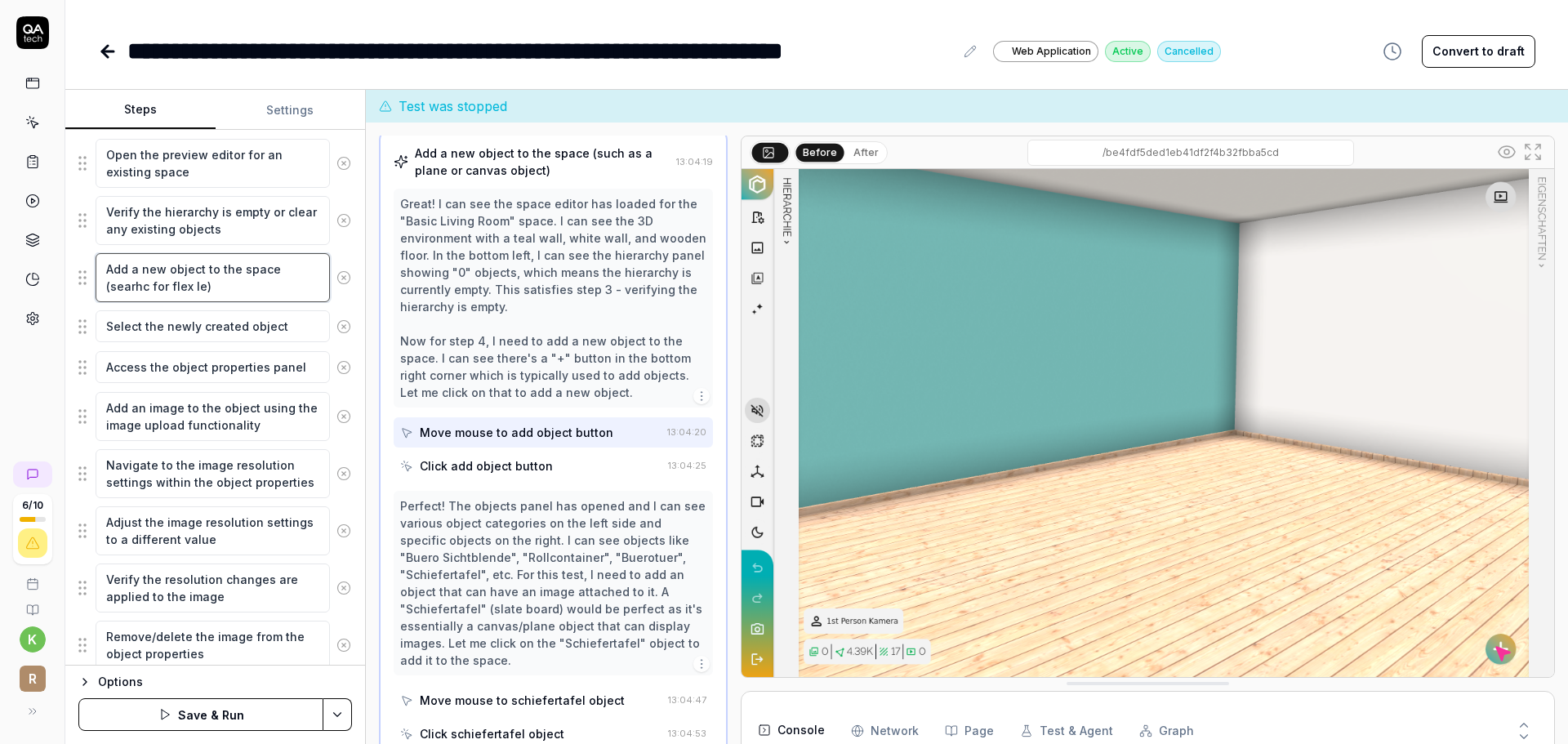
type textarea "Add a new object to the space (searhc for flex lei)"
type textarea "*"
type textarea "Add a new object to the space (searhc for flex lein)"
type textarea "*"
type textarea "Add a new object to the space (searhc for flex leinw)"
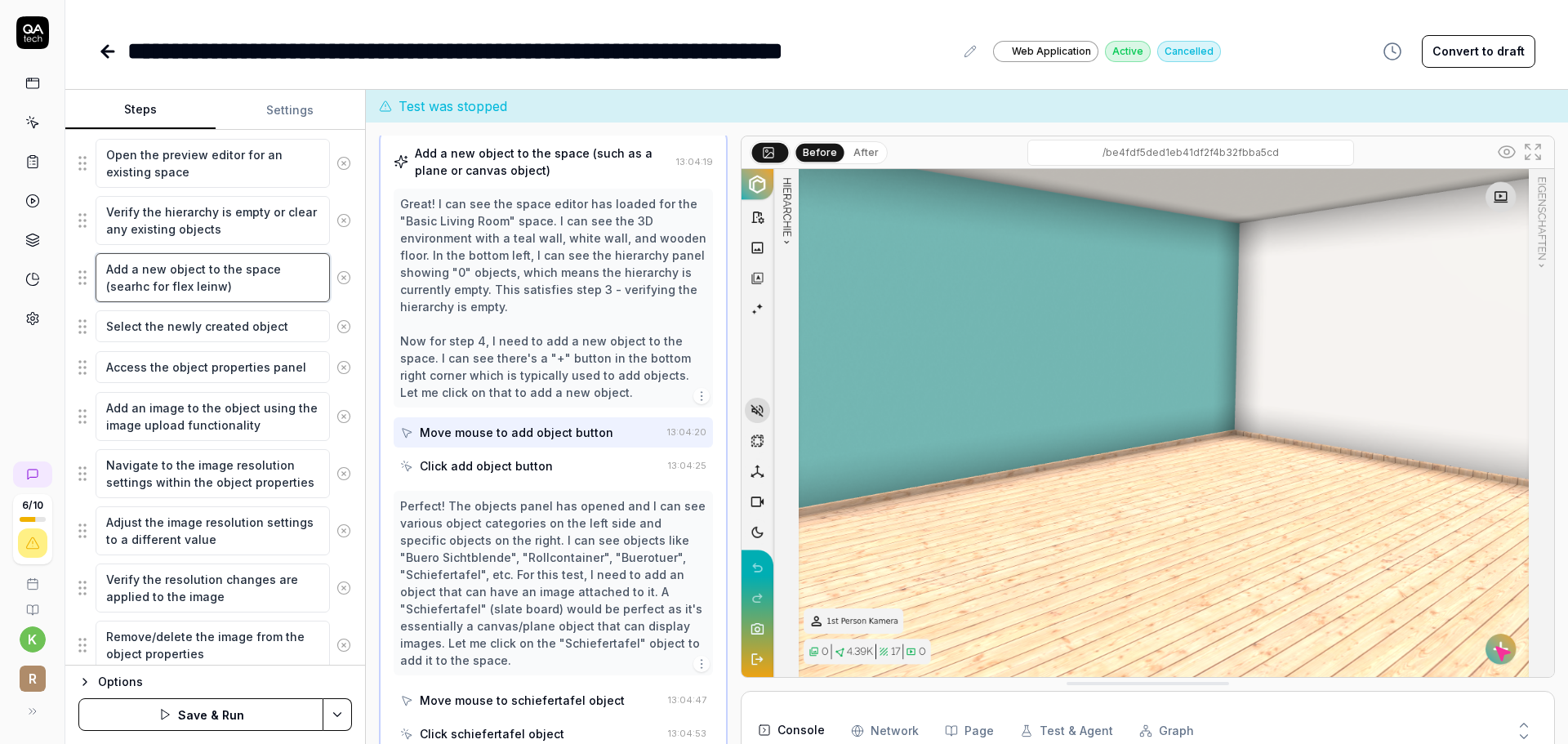
type textarea "*"
type textarea "Add a new object to the space (searhc for flex leinwa)"
type textarea "*"
type textarea "Add a new object to the space (searhc for flex leinwan)"
type textarea "*"
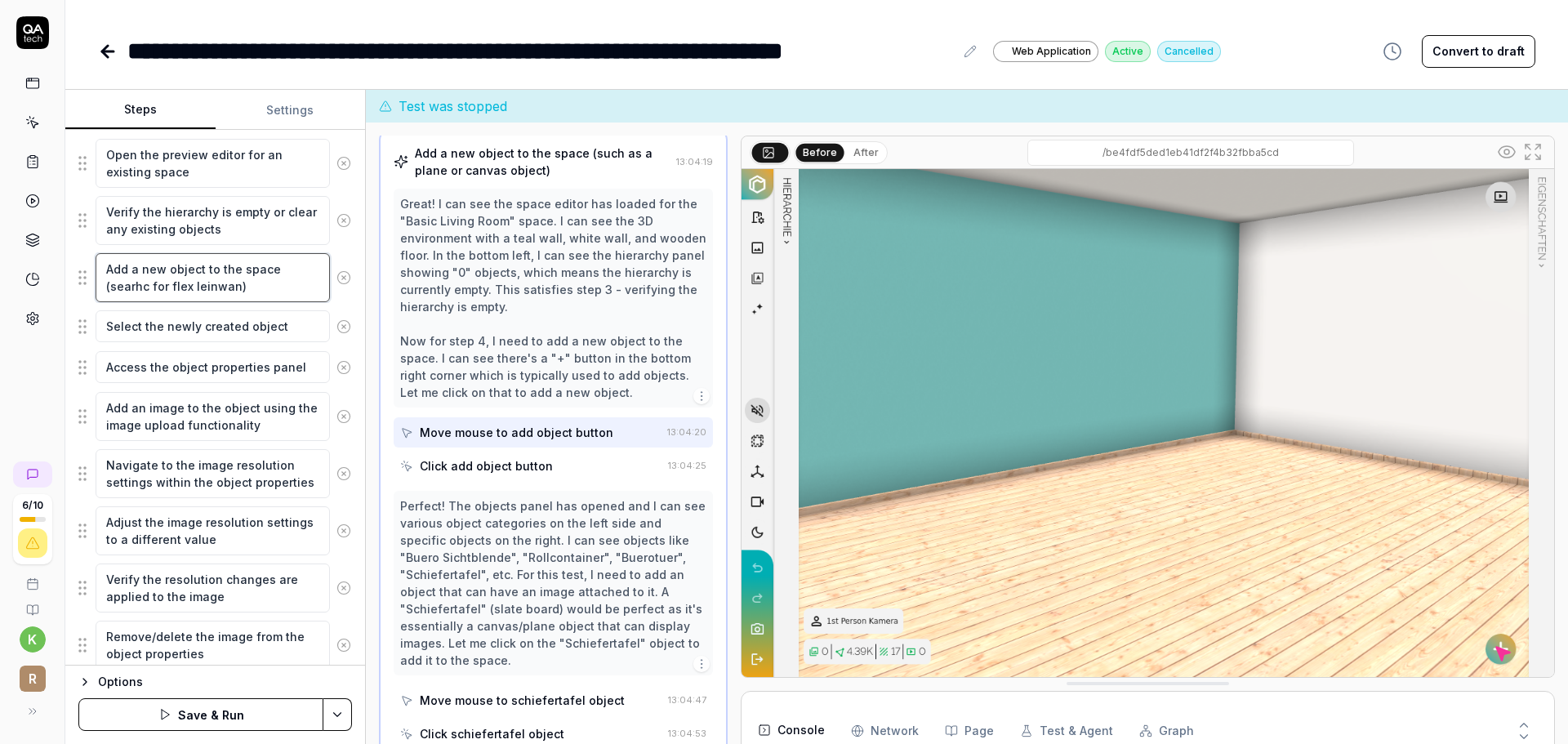
type textarea "Add a new object to the space (searhc for flex leinwand)"
type textarea "*"
type textarea "Add a new object to the space (searhc for flex leinwand )"
type textarea "*"
type textarea "Add a new object to the space (searhc for flex leinwand)"
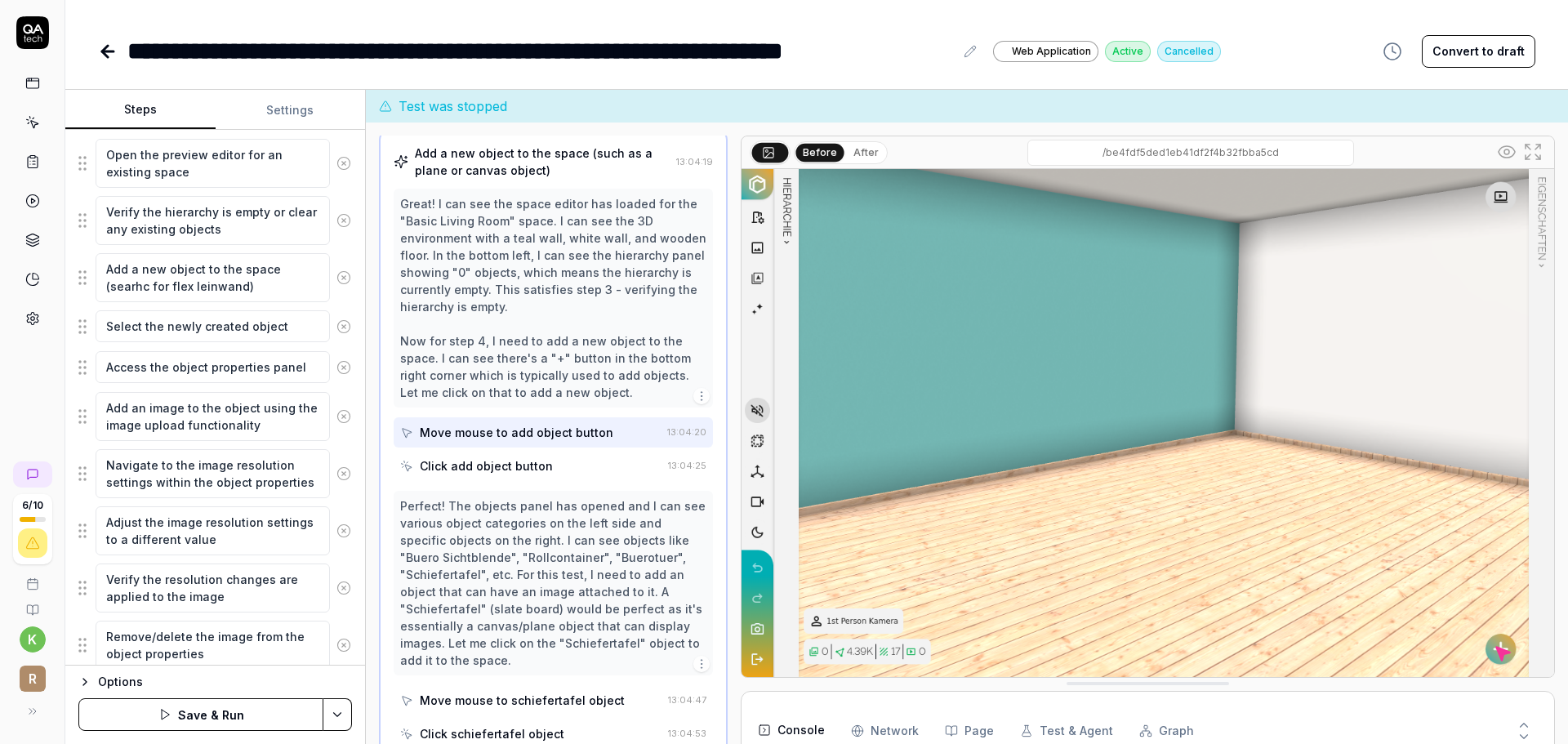
click at [278, 703] on button "Save & Run" at bounding box center [201, 714] width 245 height 33
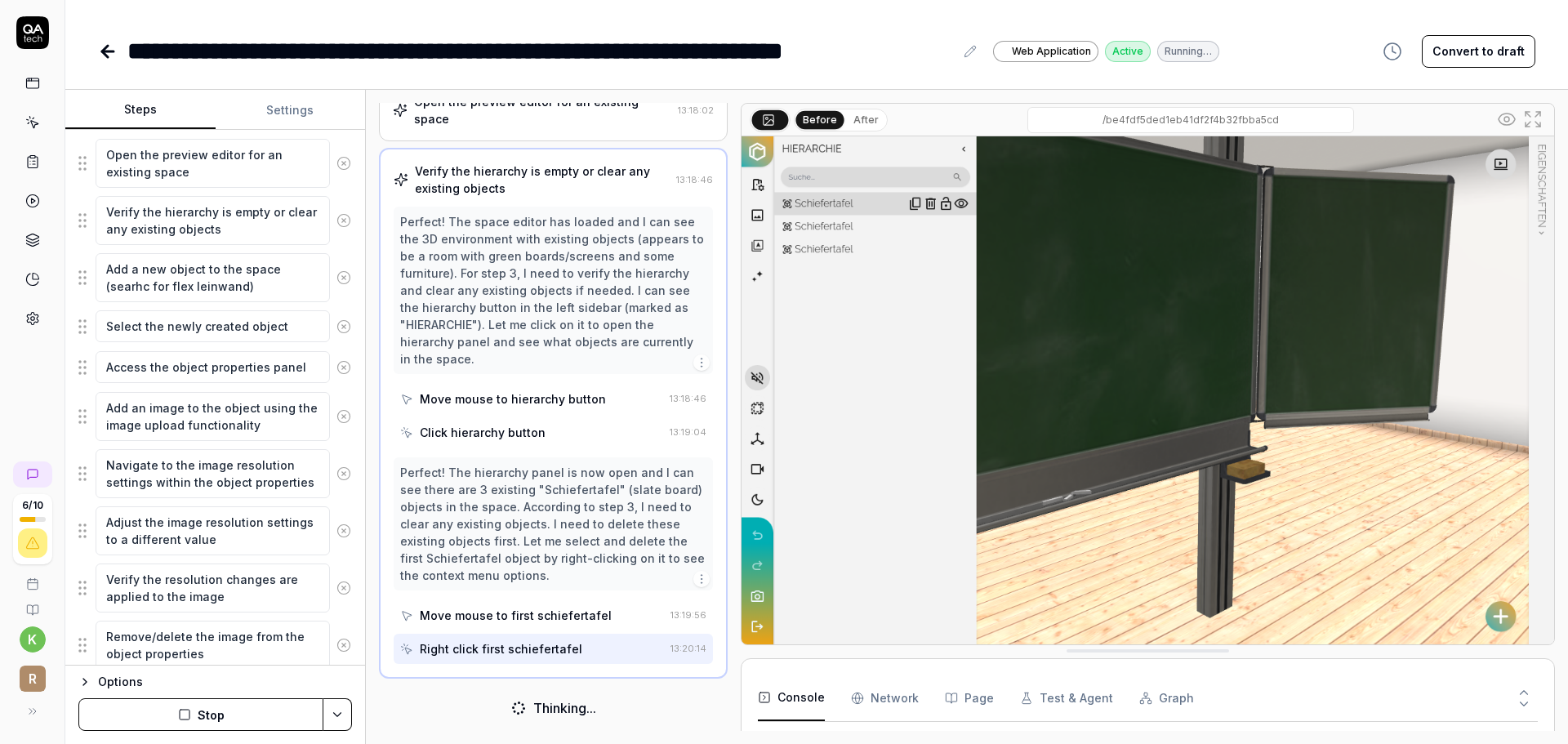
scroll to position [151, 0]
click at [174, 299] on textarea "Add a new object to the space (searhc for flex leinwand)" at bounding box center [212, 278] width 235 height 49
drag, startPoint x: 264, startPoint y: 287, endPoint x: 106, endPoint y: 293, distance: 158.1
click at [106, 293] on textarea "Add a new object to the space (searhc for flex leinwand)" at bounding box center [212, 278] width 235 height 49
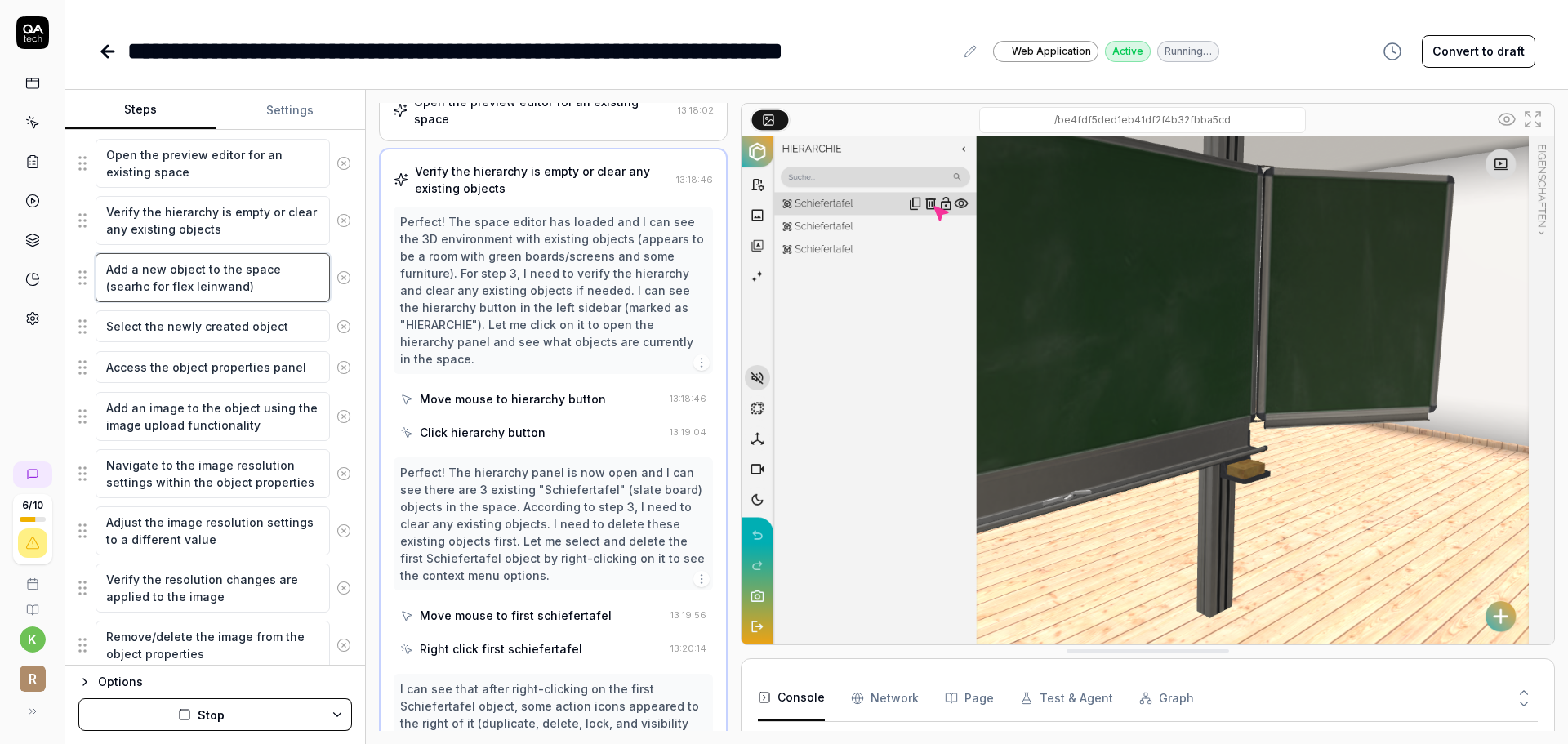
type textarea "*"
type textarea "Add a new object to the space"
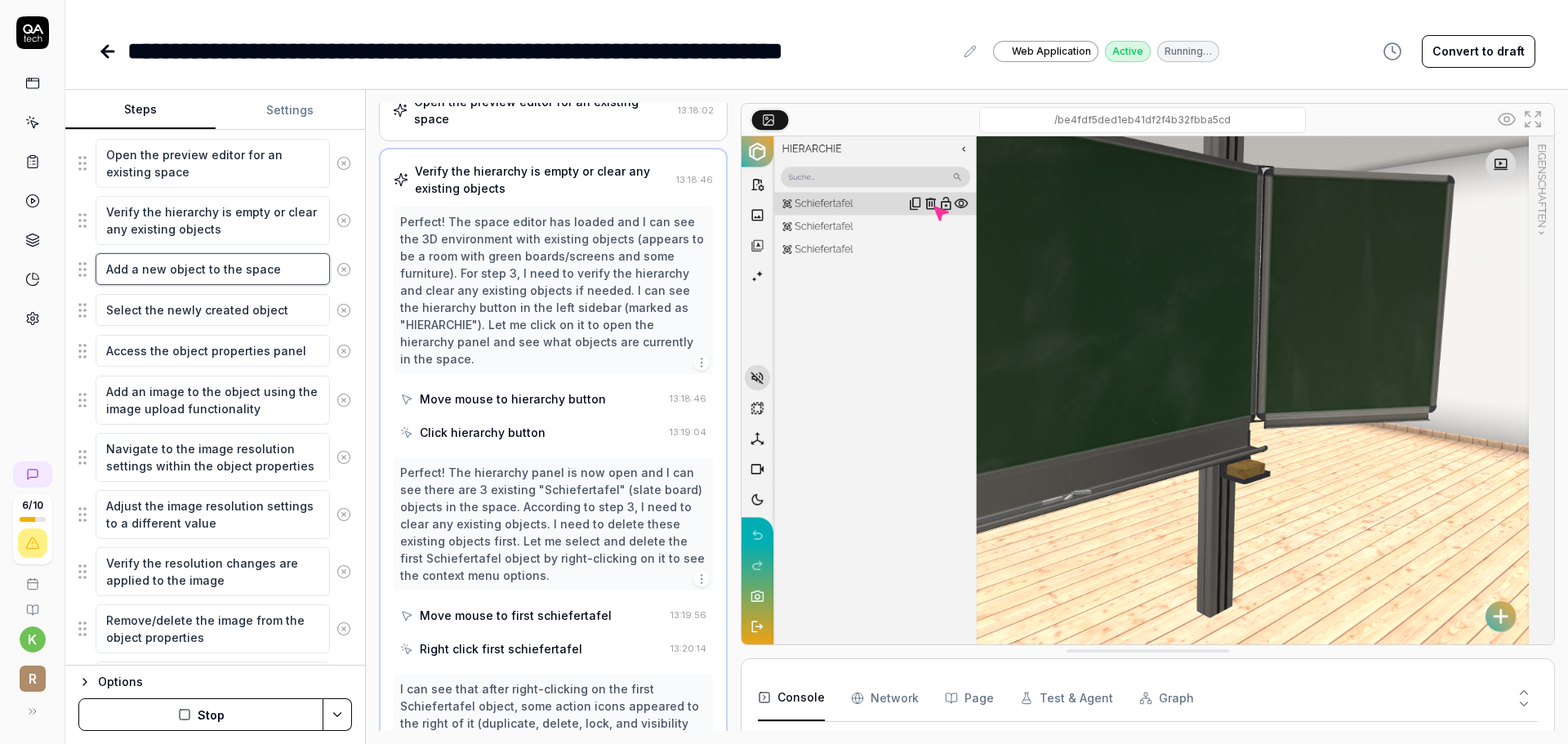
click at [201, 266] on textarea "Add a new object to the space" at bounding box center [212, 269] width 235 height 32
type textarea "*"
type textarea "Add a new object to the space"
type textarea "*"
type textarea "Add a new object f to the space"
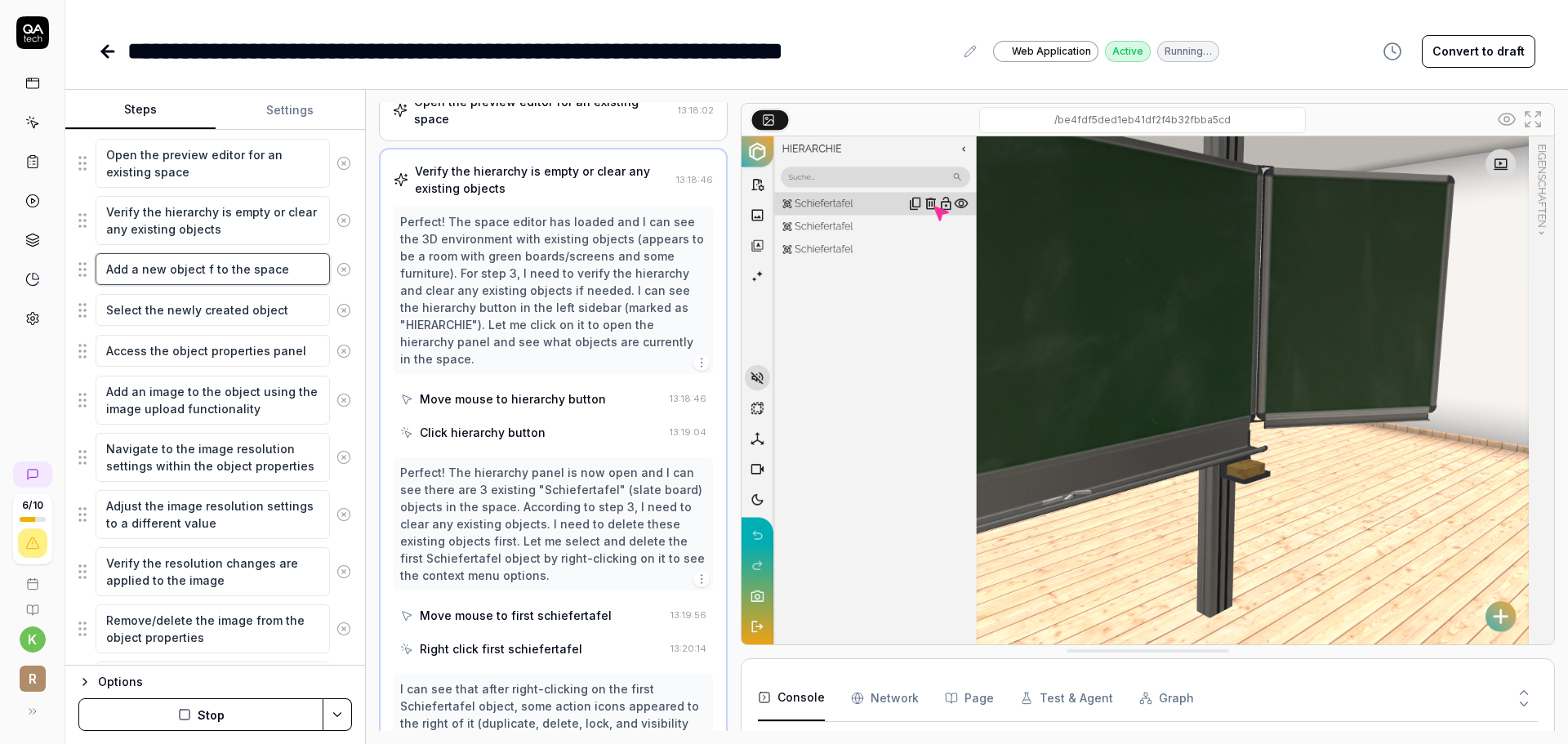
type textarea "*"
type textarea "Add a new object fr to the space"
type textarea "*"
type textarea "Add a new object fro to the space"
type textarea "*"
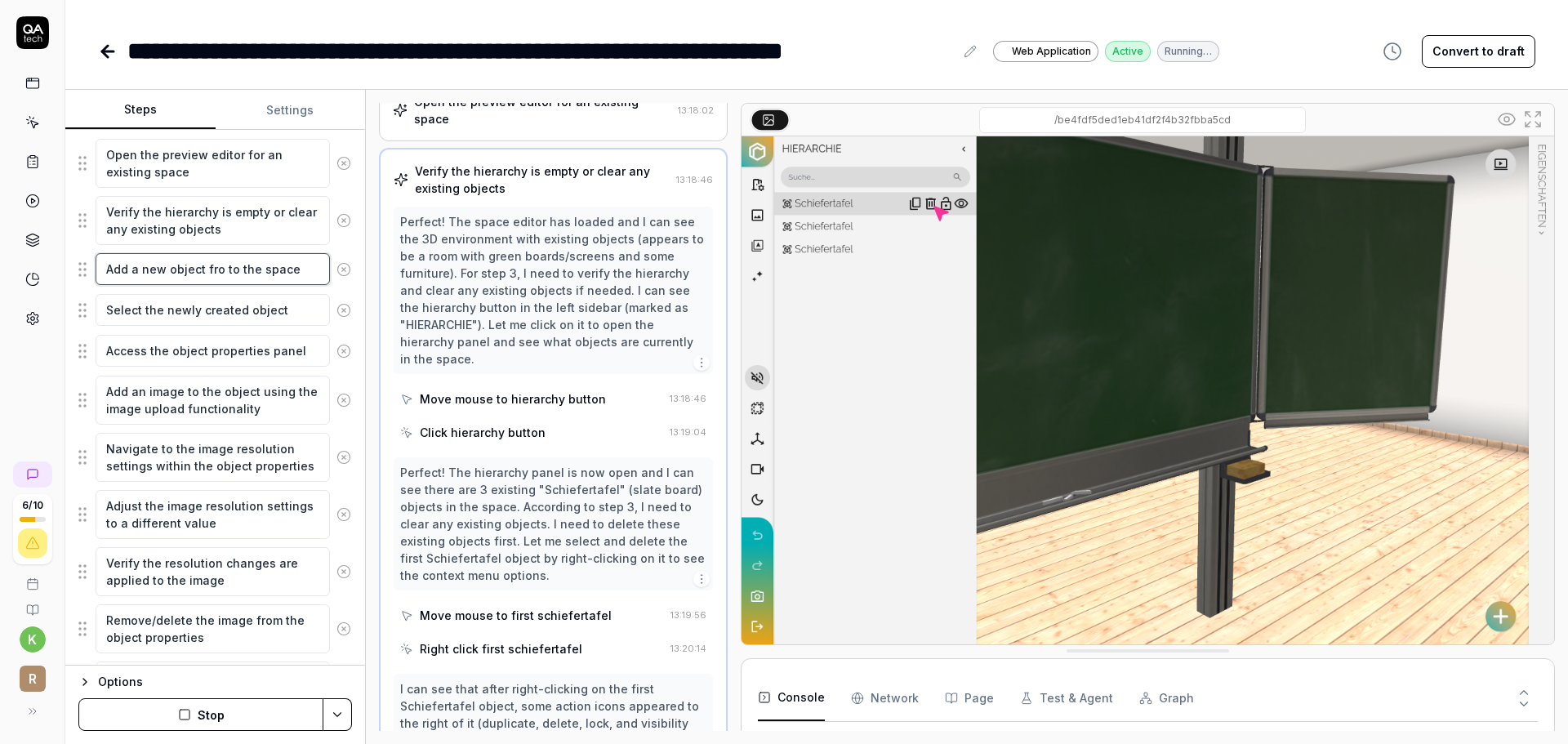
type textarea "Add a new object from to the space"
type textarea "*"
type textarea "Add a new object from to the space"
type textarea "*"
type textarea "Add a new object from t to the space"
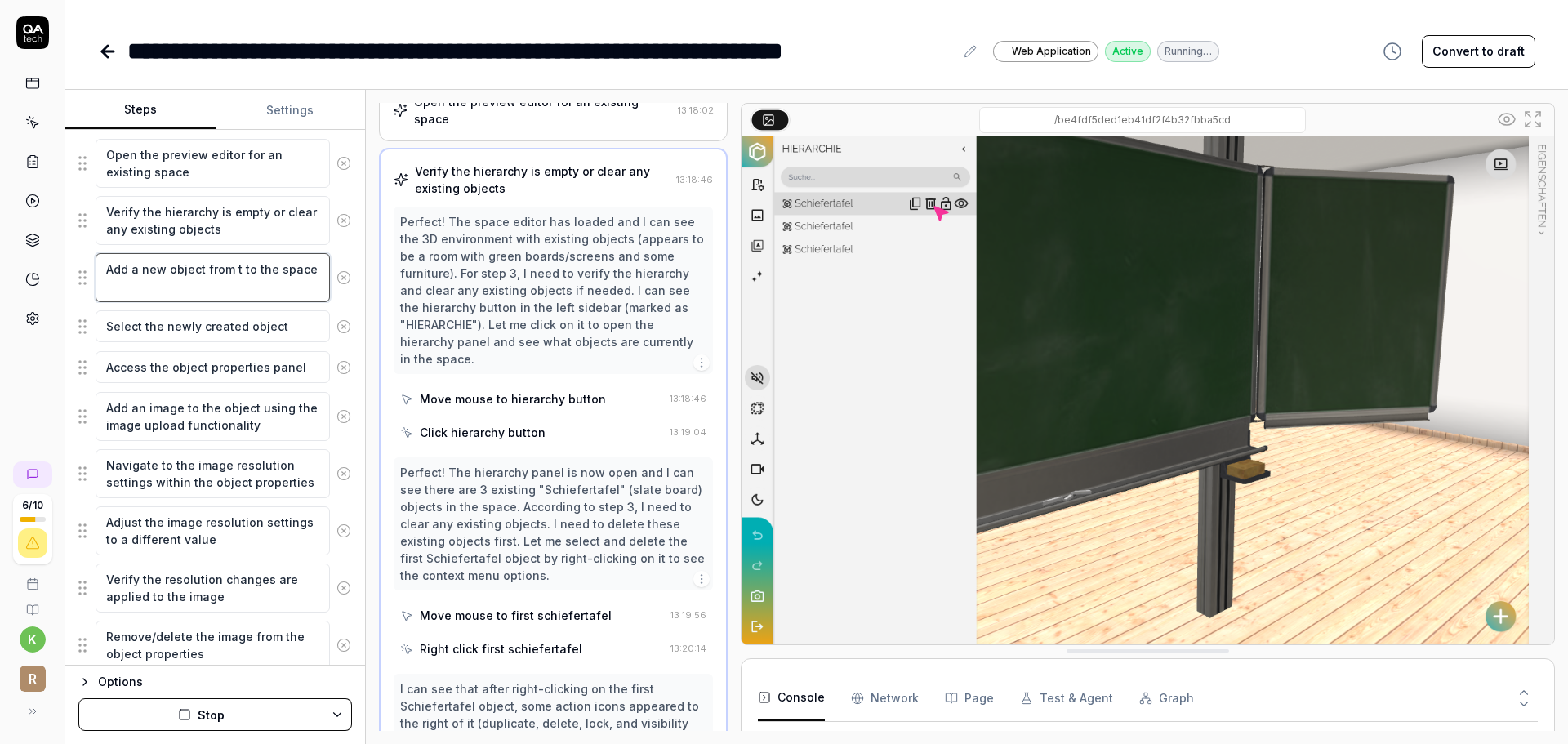
type textarea "*"
type textarea "Add a new object from the to the space"
type textarea "*"
type textarea "Add a new object from the to the space"
type textarea "*"
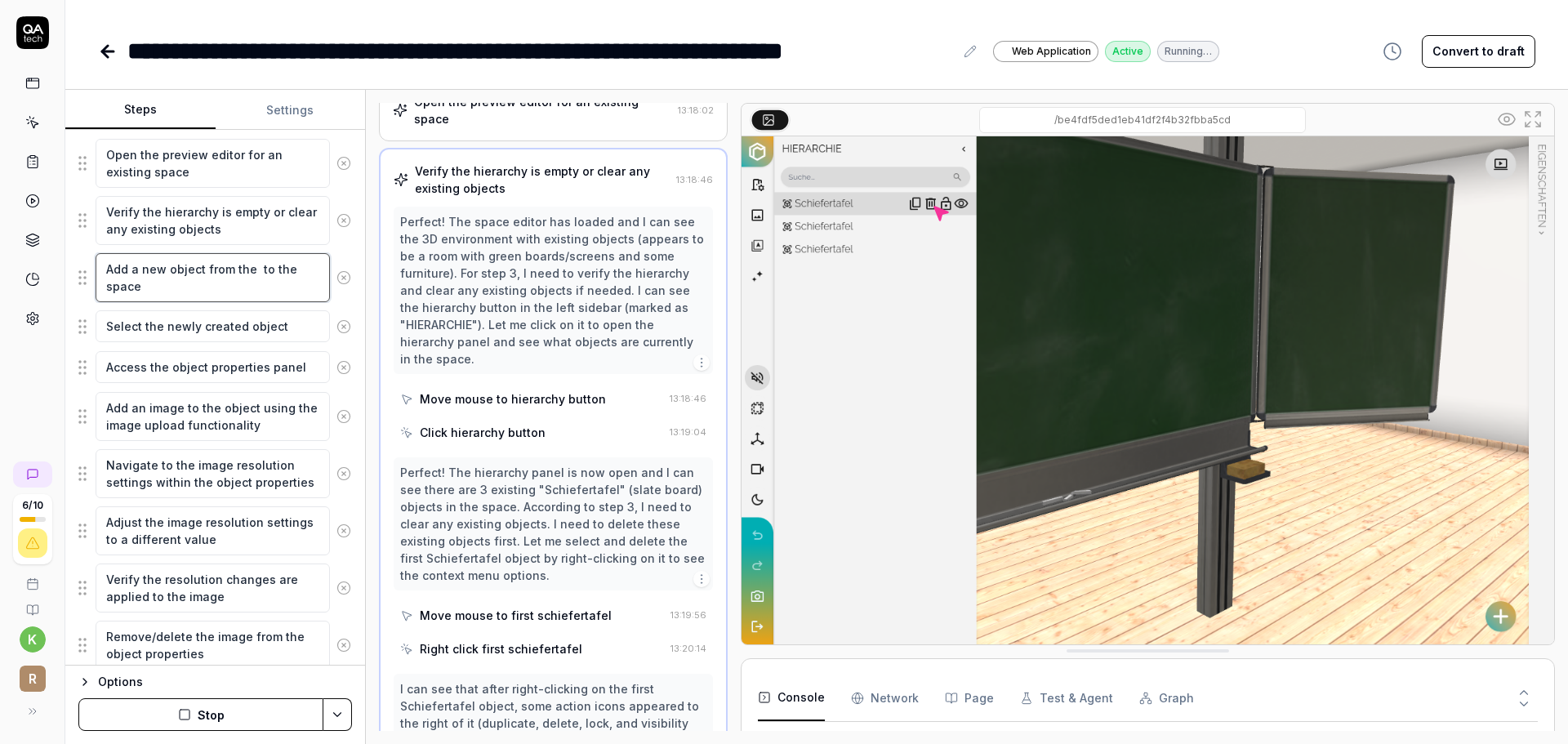
type textarea "Add a new object from the o to the space"
type textarea "*"
type textarea "Add a new object from the ob to the space"
type textarea "*"
type textarea "Add a new object from the obj to the space"
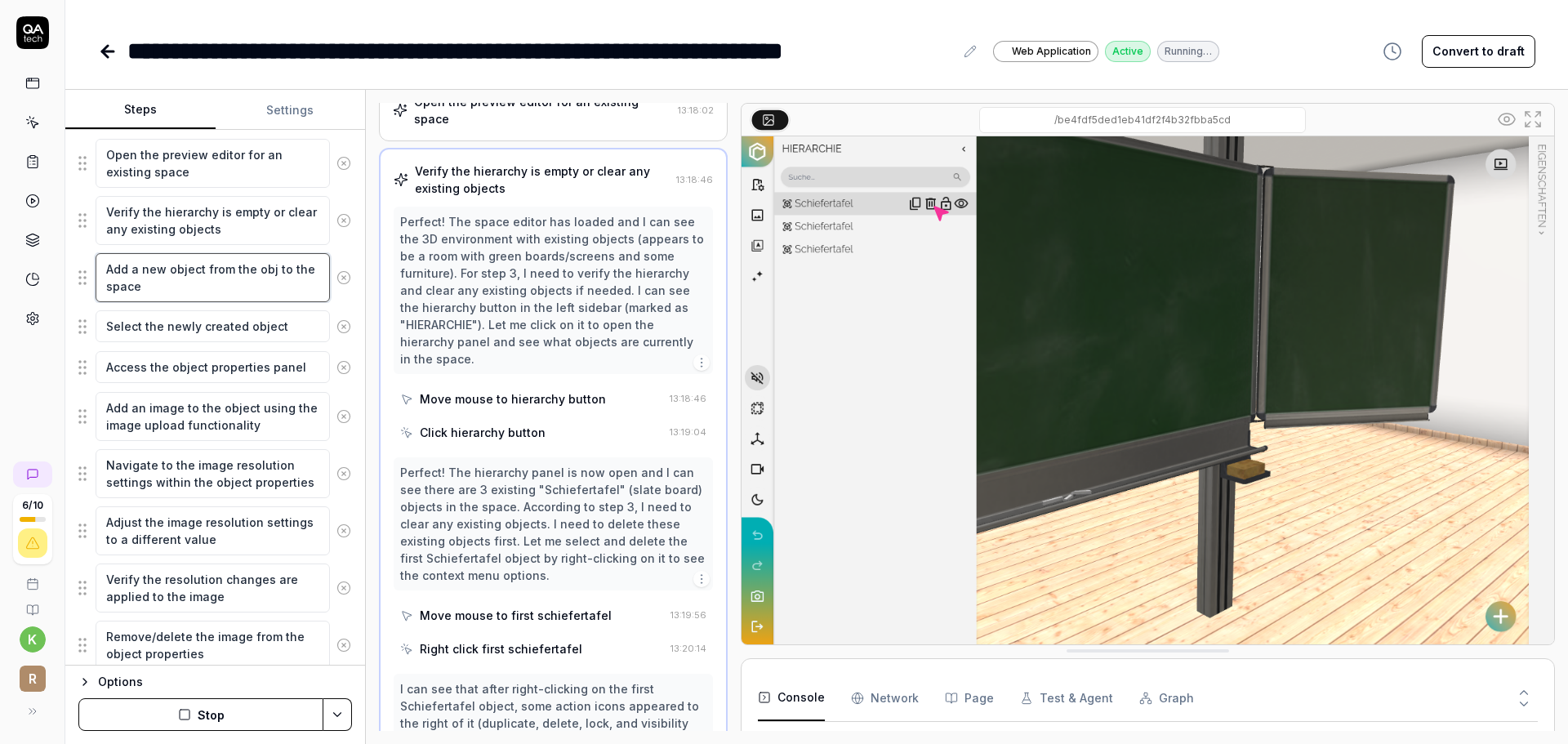
type textarea "*"
type textarea "Add a new object from the obje to the space"
type textarea "*"
type textarea "Add a new object from the objec to the space"
type textarea "*"
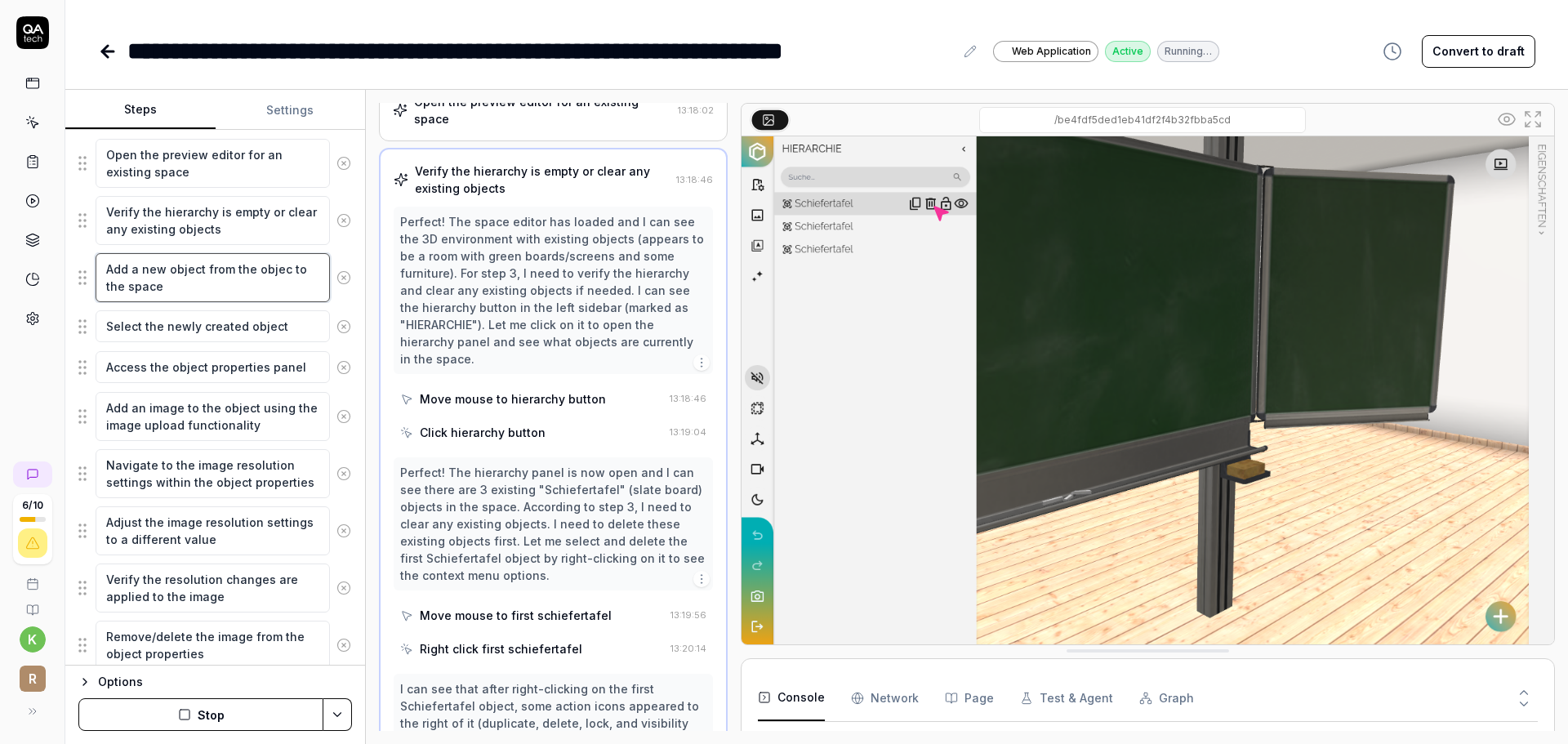
type textarea "Add a new object from the object to the space"
type textarea "*"
type textarea "Add a new object from the object to the space"
type textarea "*"
type textarea "Add a new object from the object c to the space"
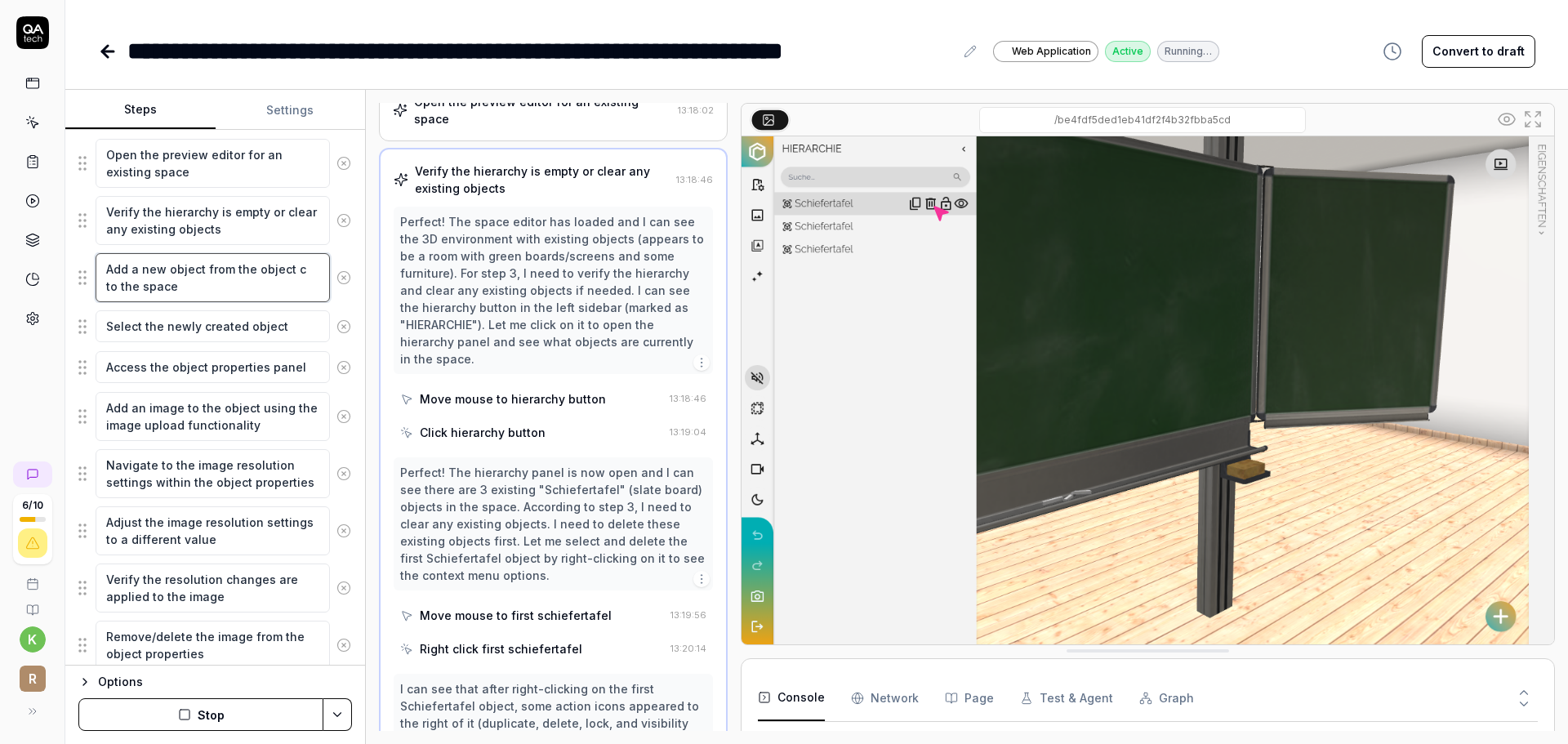
type textarea "*"
type textarea "Add a new object from the object ca to the space"
type textarea "*"
type textarea "Add a new object from the object cat to the space"
type textarea "*"
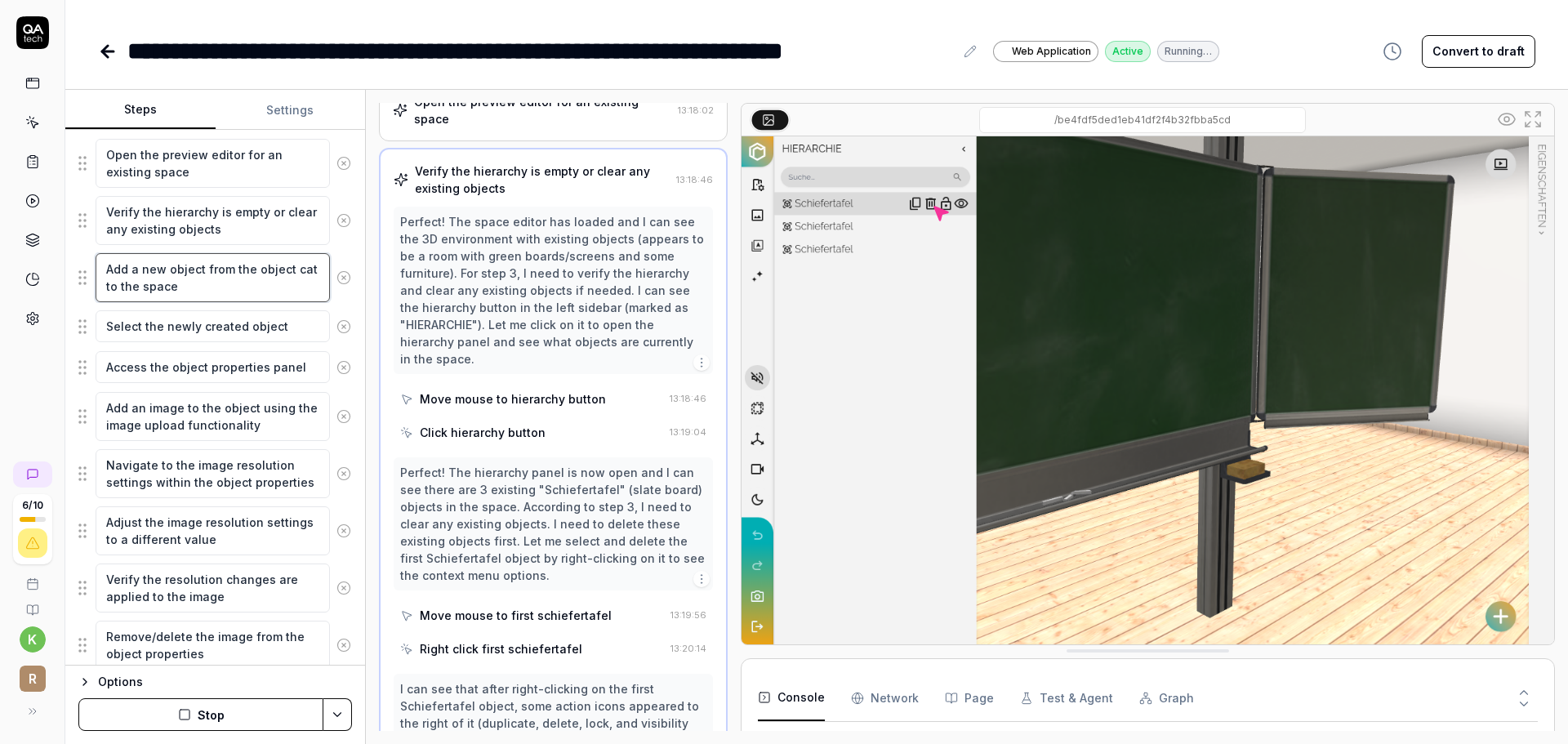
type textarea "Add a new object from the object cata to the space"
type textarea "*"
type textarea "Add a new object from the object catal to the space"
type textarea "*"
type textarea "Add a new object from the object catalg to the space"
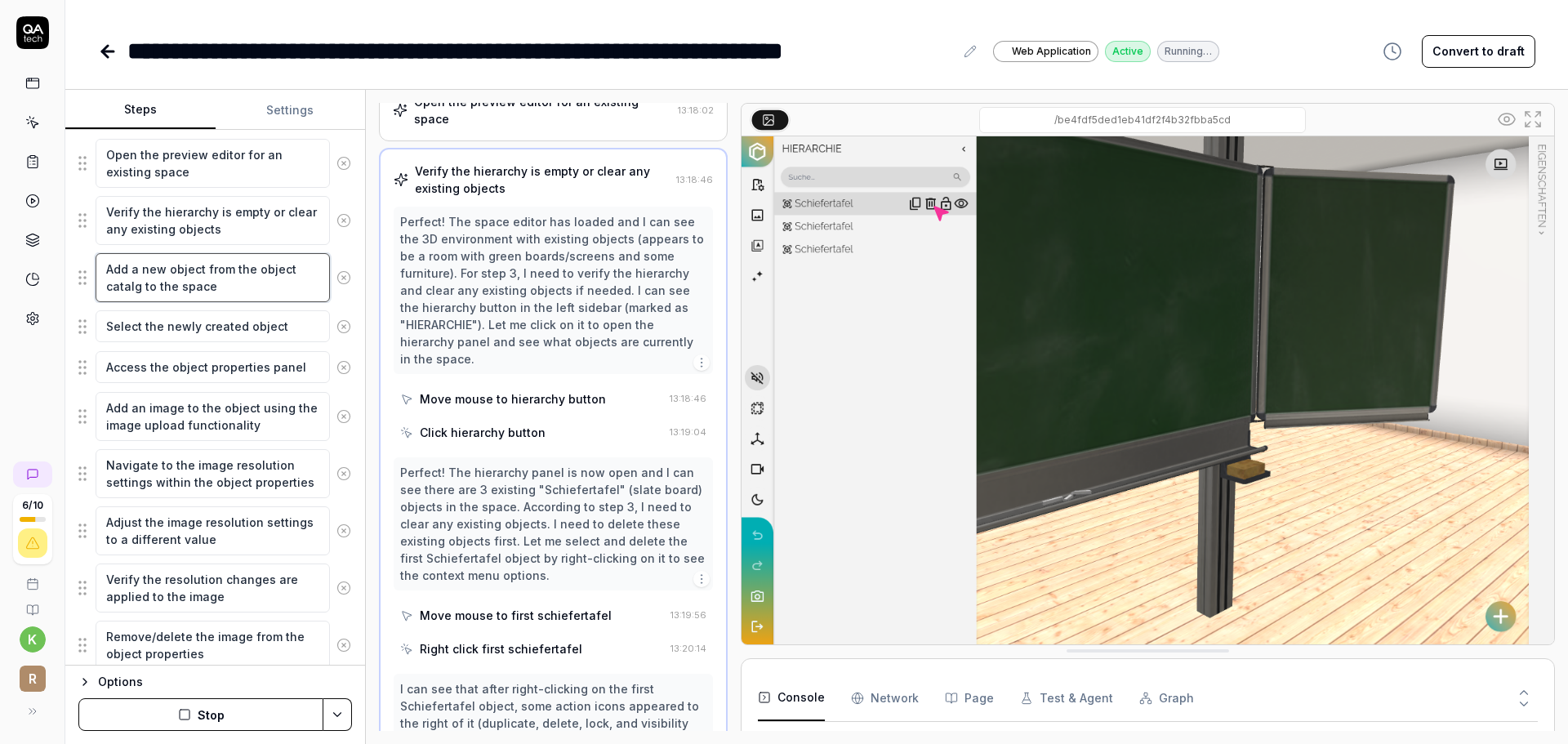
type textarea "*"
type textarea "Add a new object from the object catalgo to the space"
type textarea "*"
type textarea "Add a new object from the object catalg to the space"
type textarea "*"
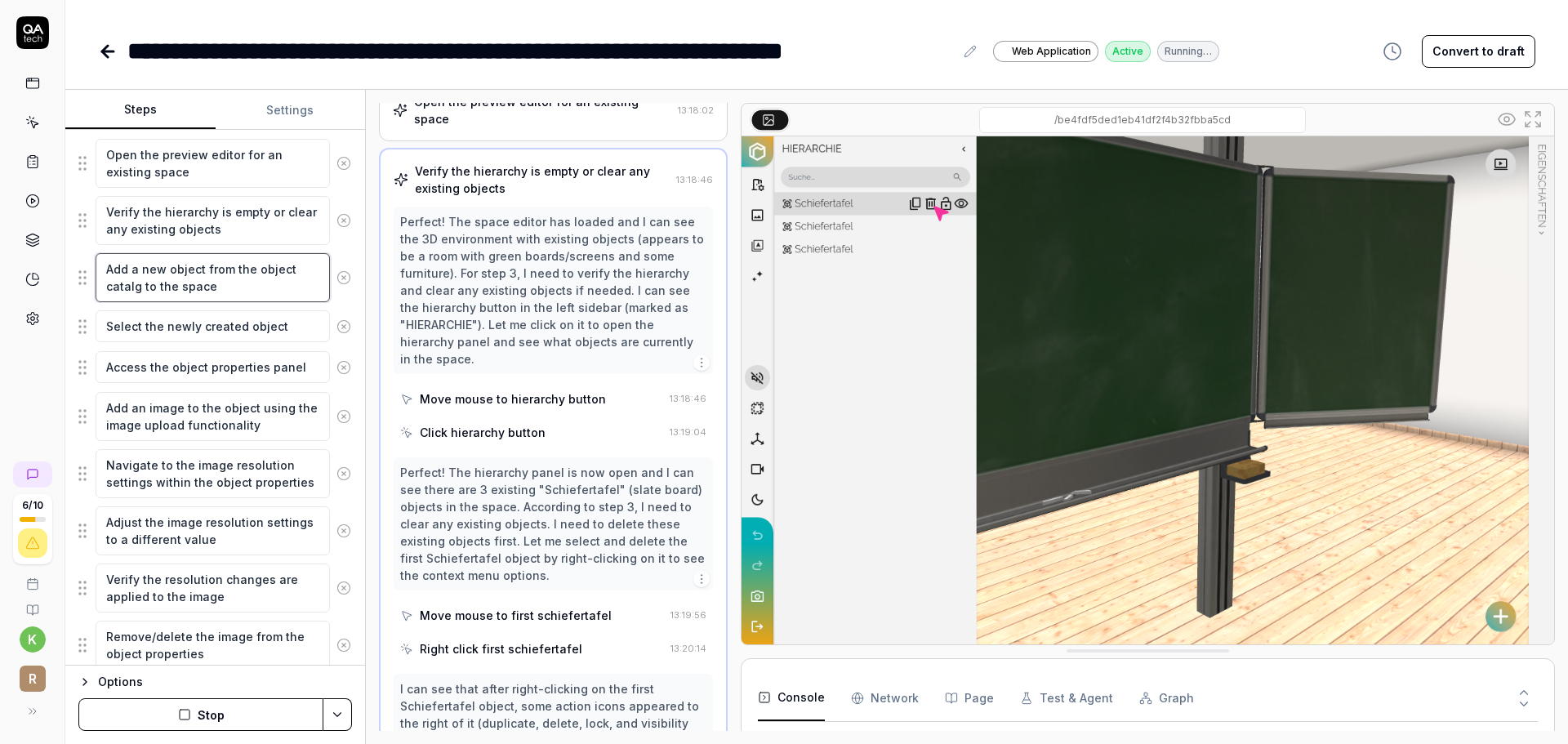
type textarea "Add a new object from the object catal to the space"
type textarea "*"
type textarea "Add a new object from the object catalo to the space"
type textarea "*"
type textarea "Add a new object from the object catalog to the space"
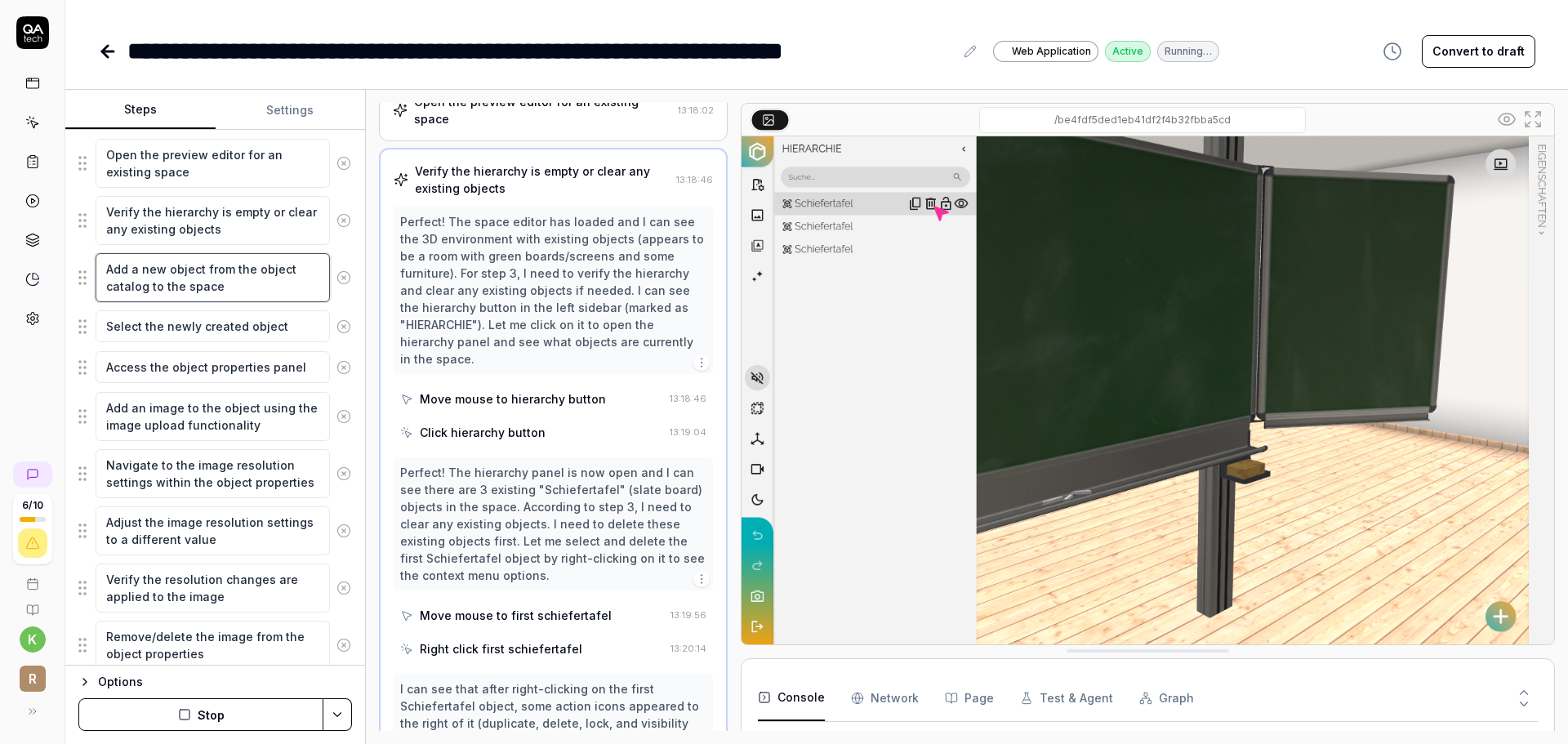
type textarea "*"
type textarea "Add a new object from the object catalog to the space"
type textarea "*"
type textarea "Add a new object from the object catalog to the space"
type textarea "*"
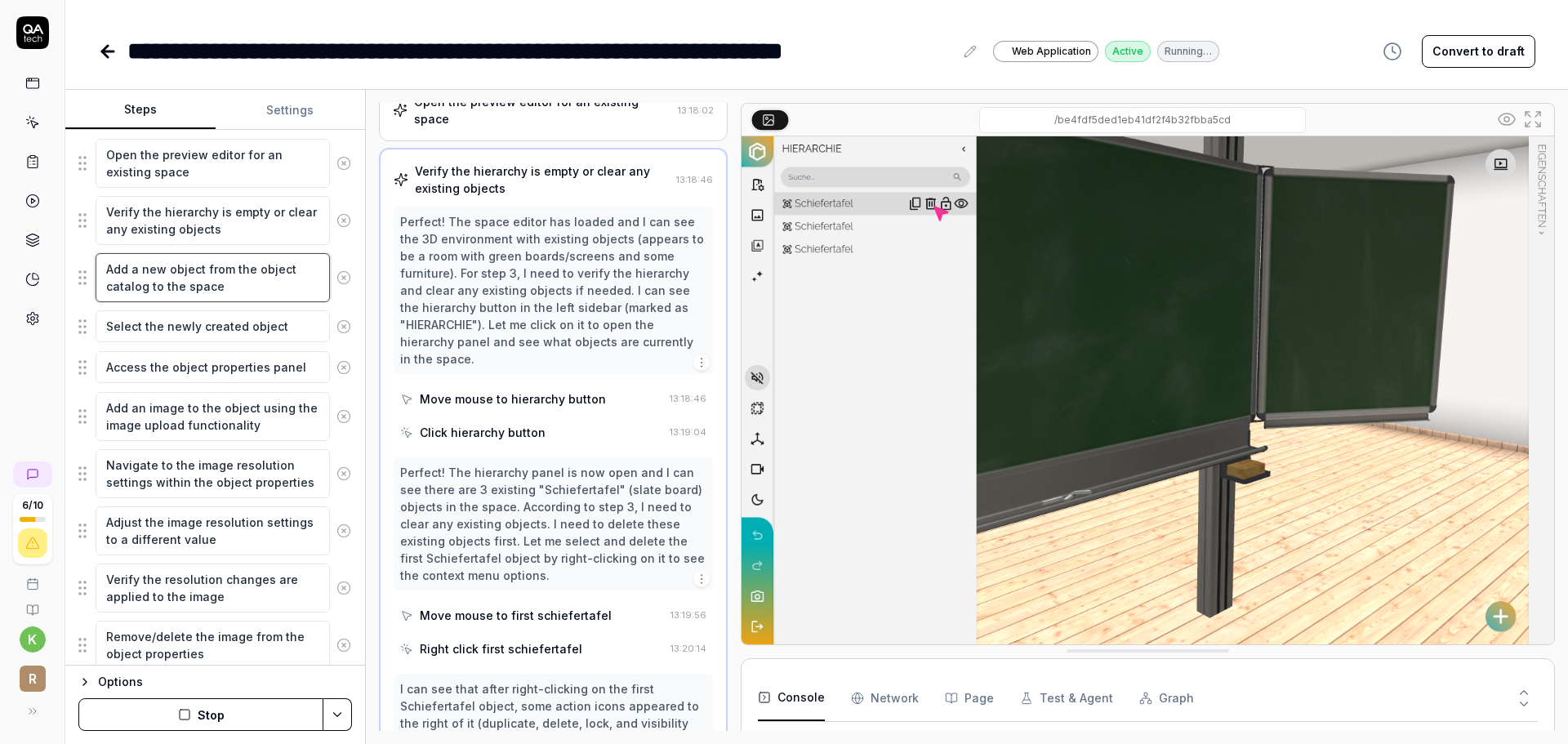
type textarea "Add a new object from the object catalog, to the space"
type textarea "*"
type textarea "Add a new object from the object catalog, to the space"
type textarea "*"
type textarea "Add a new object from the object catalog, s to the space"
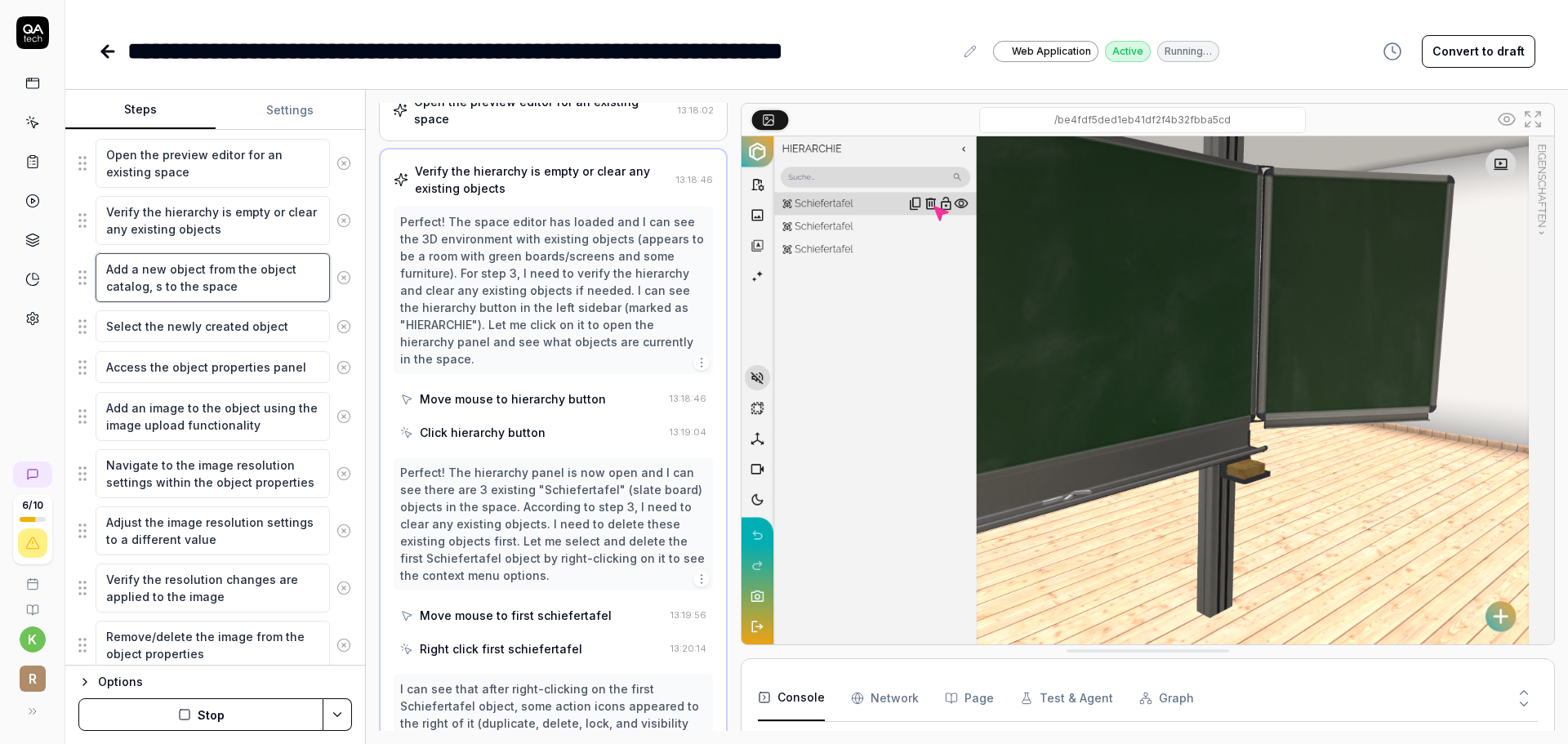
type textarea "*"
type textarea "Add a new object from the object catalog, se to the space"
type textarea "*"
type textarea "Add a new object from the object catalog, sea to the space"
type textarea "*"
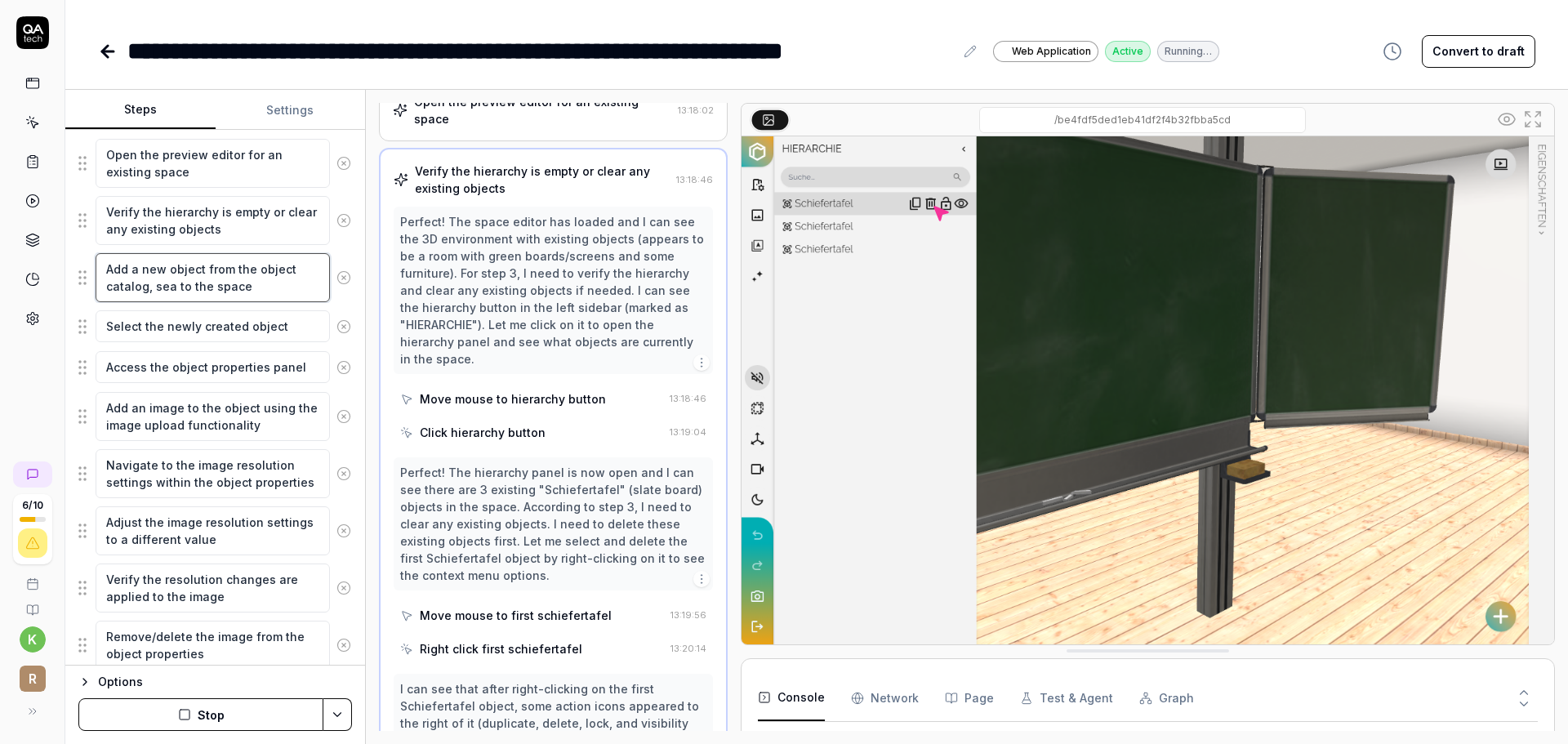
type textarea "Add a new object from the object catalog, seac to the space"
type textarea "*"
type textarea "Add a new object from the object catalog, sea to the space"
type textarea "*"
type textarea "Add a new object from the object catalog, sear to the space"
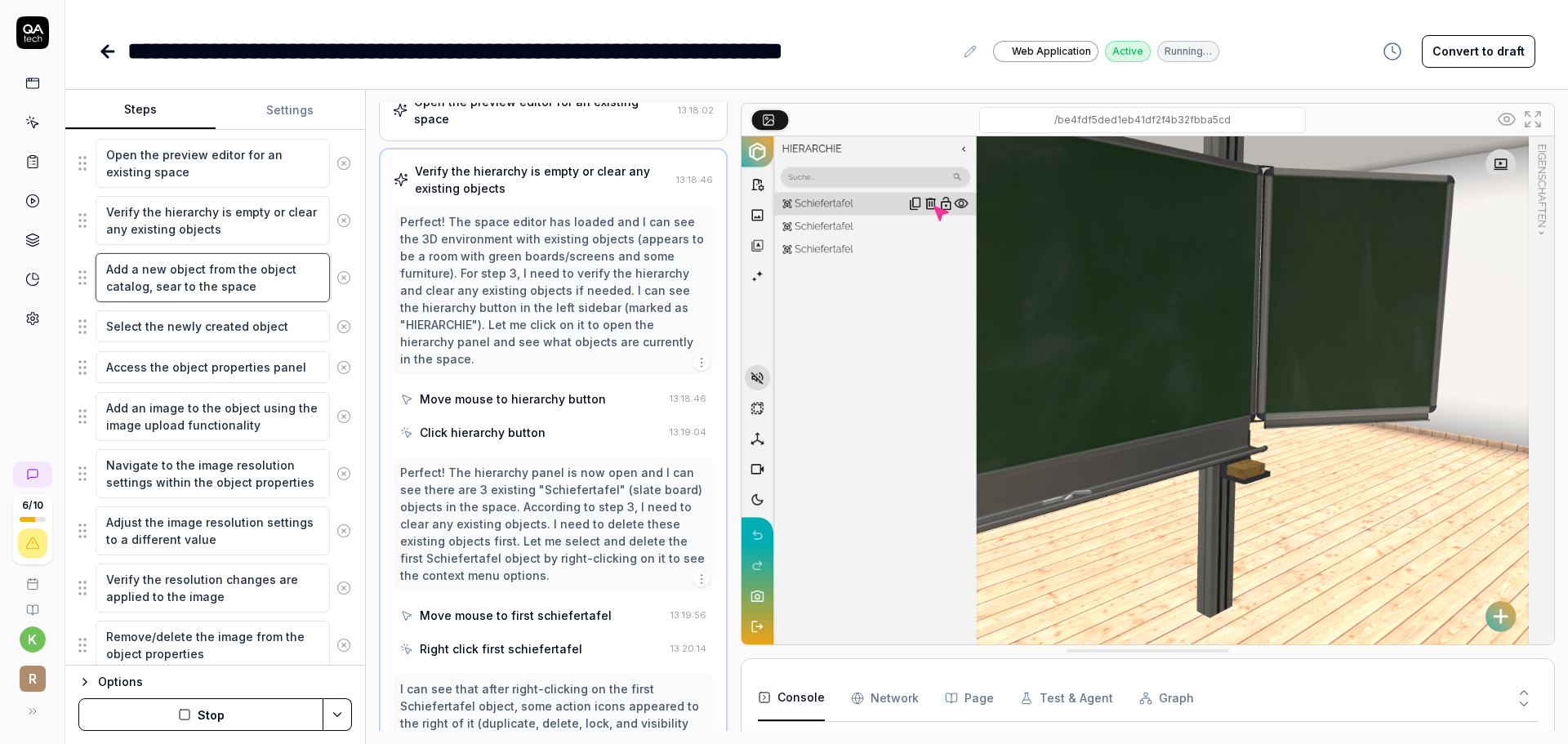
type textarea "*"
type textarea "Add a new object from the object catalog, searc to the space"
type textarea "*"
type textarea "Add a new object from the object catalog, search to the space"
type textarea "*"
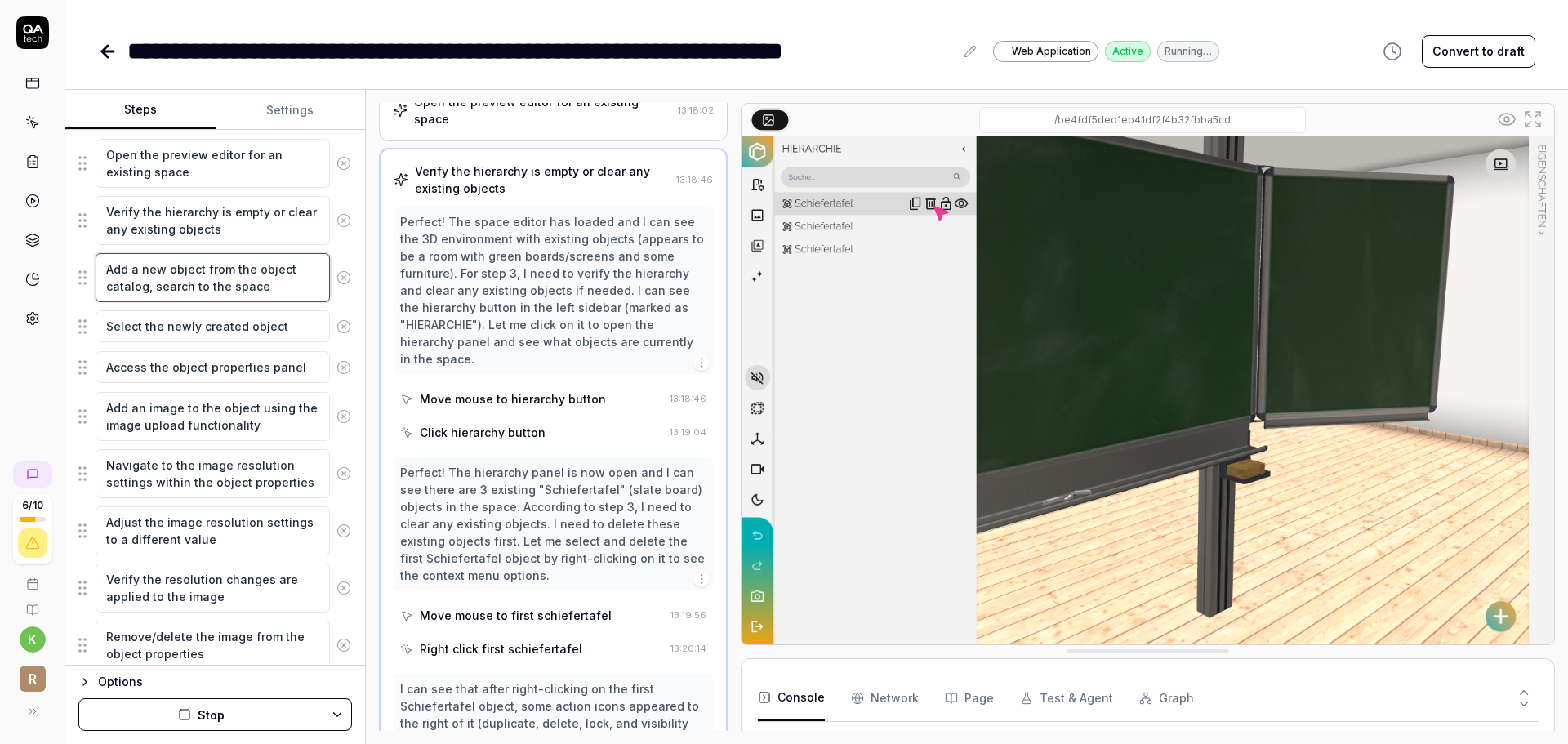
type textarea "Add a new object from the object catalog, search to the space"
type textarea "*"
type textarea "Add a new object from the object catalog, search f to the space"
type textarea "*"
type textarea "Add a new object from the object catalog, search for to the space"
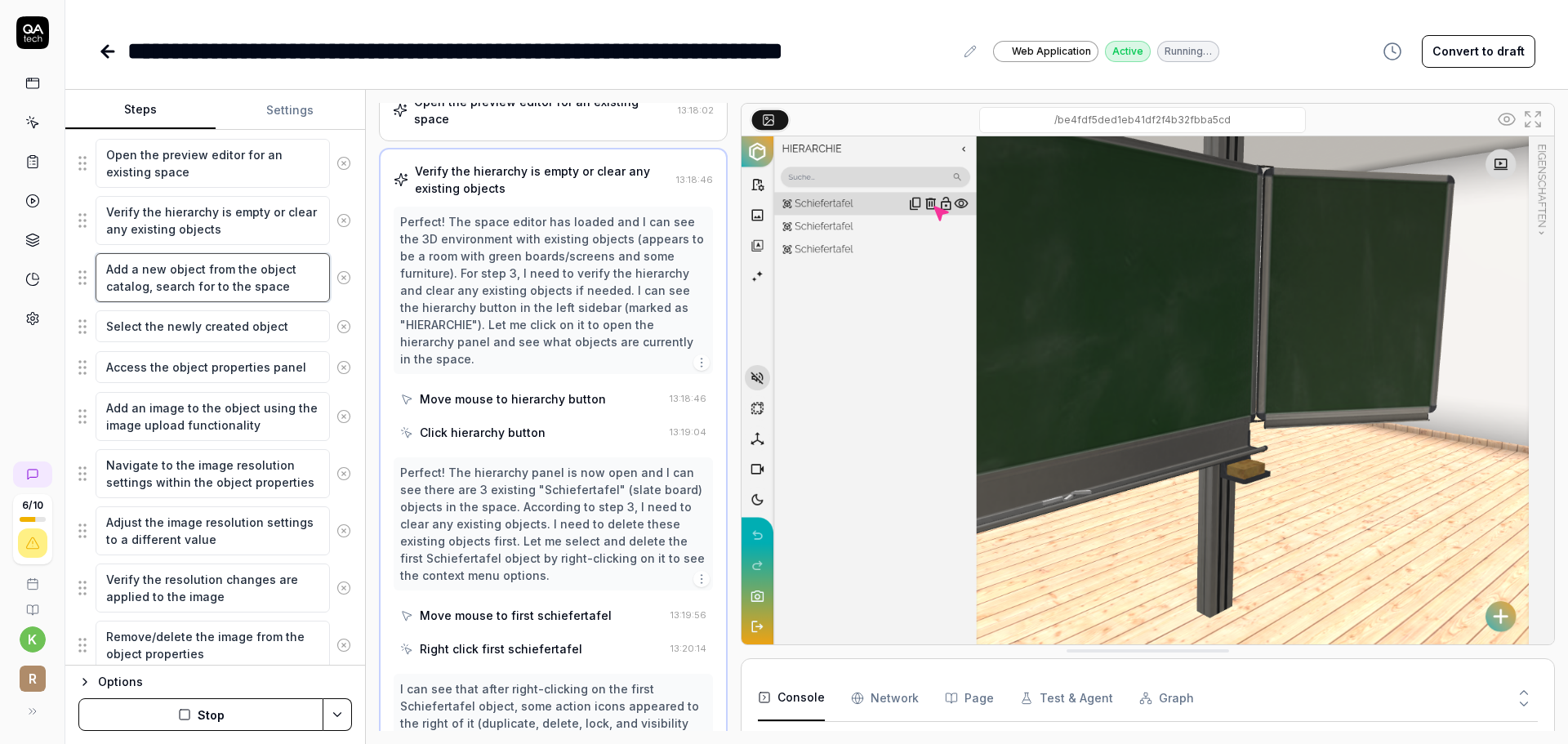
type textarea "*"
type textarea "Add a new object from the object catalog, search for to the space"
type textarea "*"
type textarea "Add a new object from the object catalog, search for f to the space"
type textarea "*"
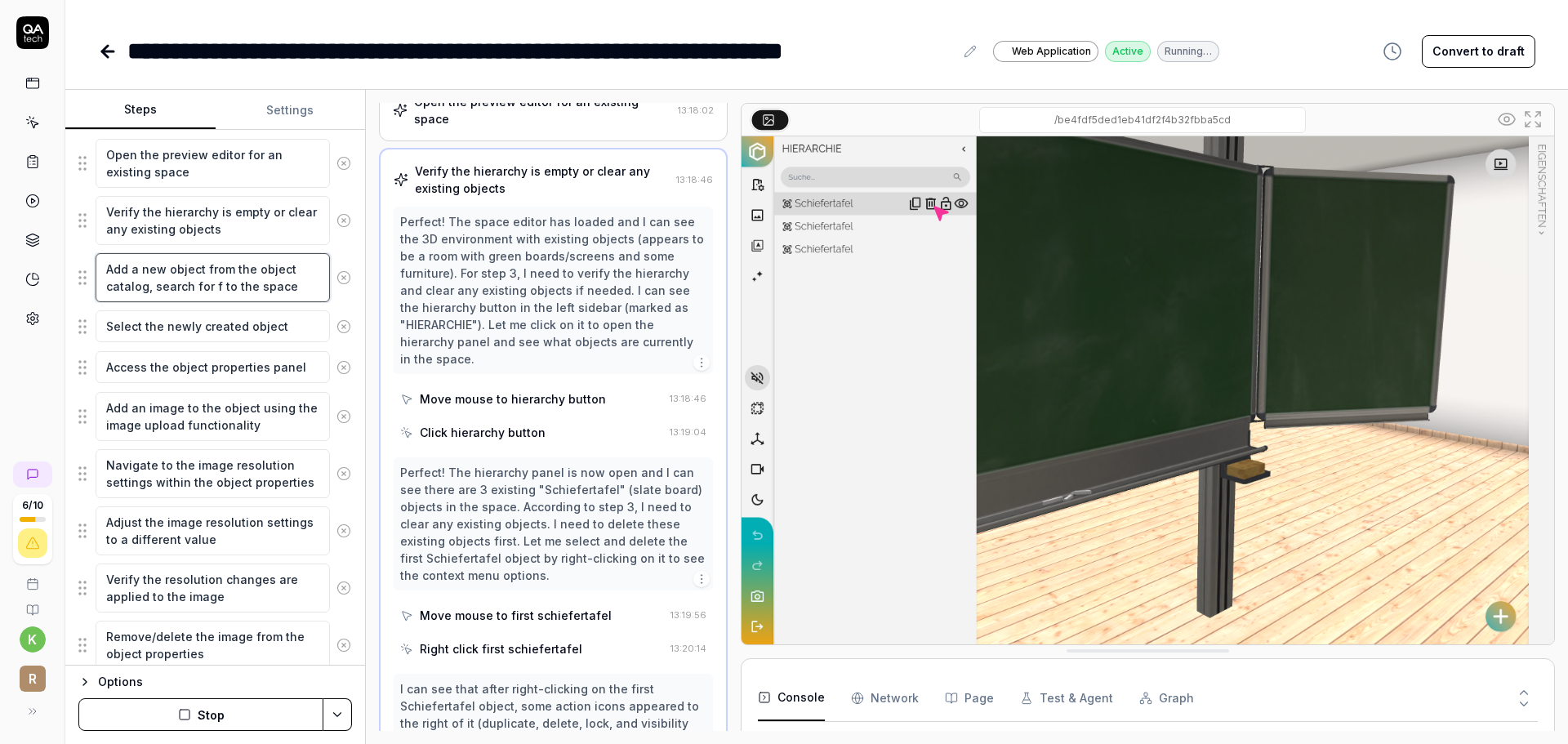
type textarea "Add a new object from the object catalog, search for fe to the space"
type textarea "*"
type textarea "Add a new object from the object catalog, search for f to the space"
type textarea "*"
type textarea "Add a new object from the object catalog, search for fl to the space"
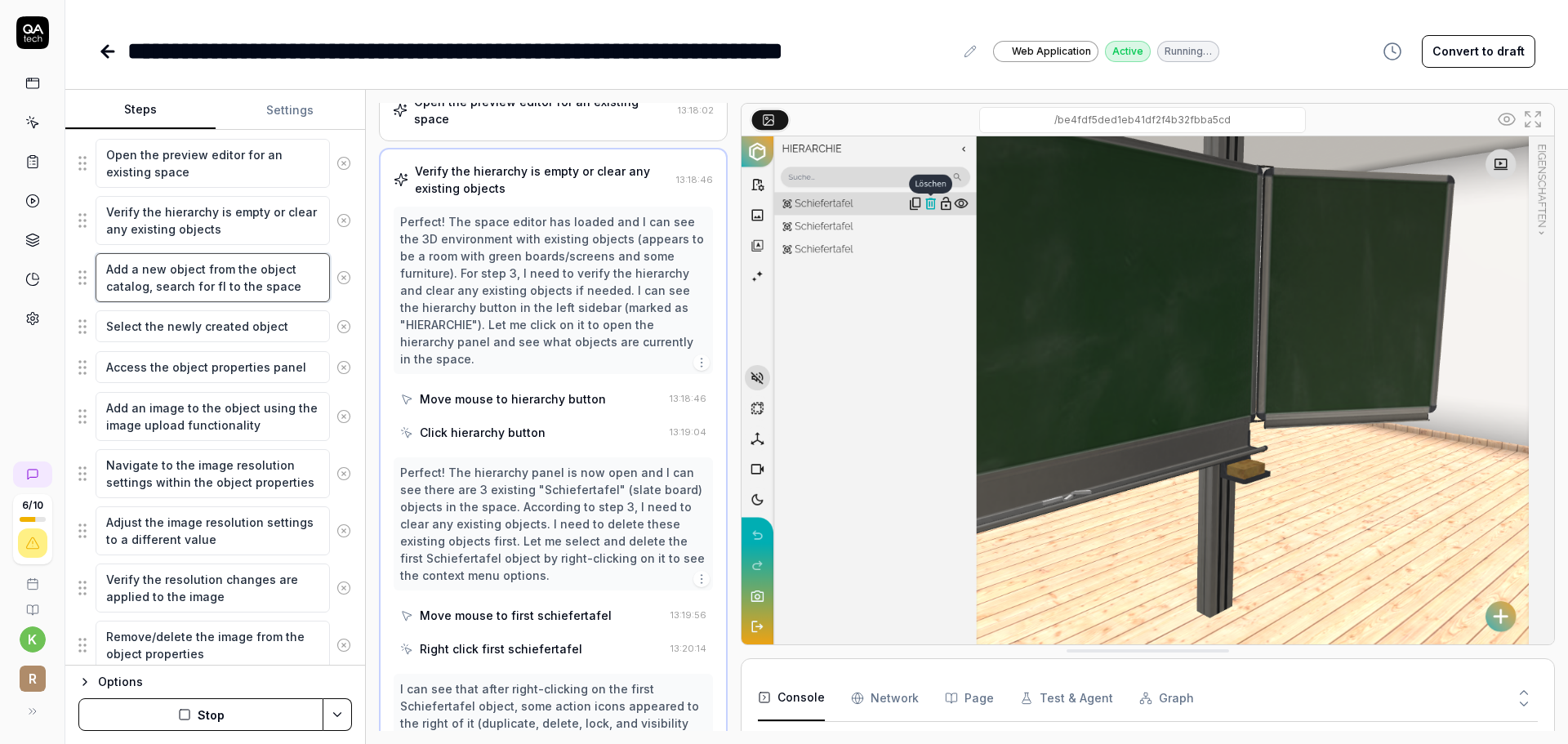
type textarea "*"
type textarea "Add a new object from the object catalog, search for fle to the space"
type textarea "*"
type textarea "Add a new object from the object catalog, search for flex to the space"
type textarea "*"
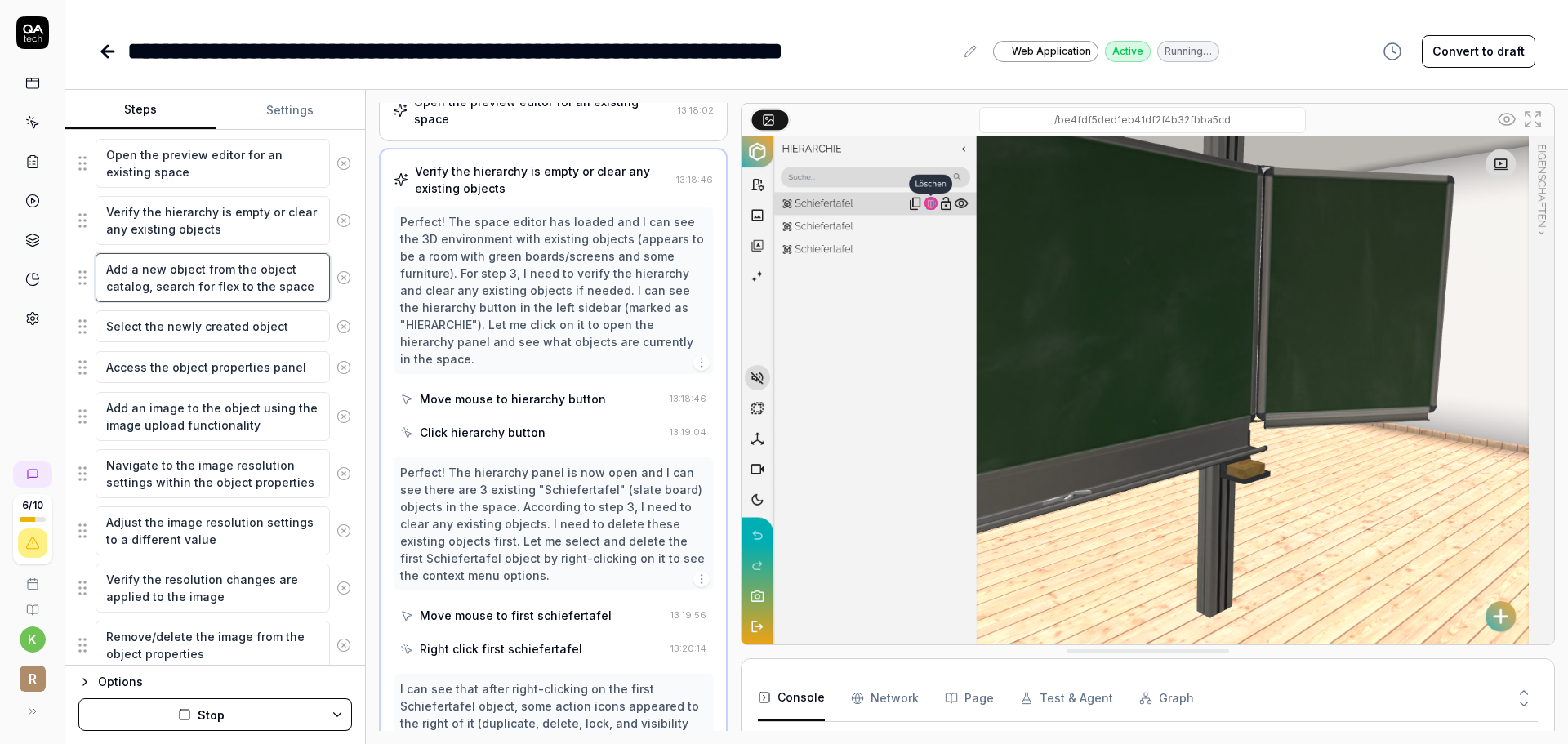
type textarea "Add a new object from the object catalog, search for flex to the space"
type textarea "*"
type textarea "Add a new object from the object catalog, search for flex l to the space"
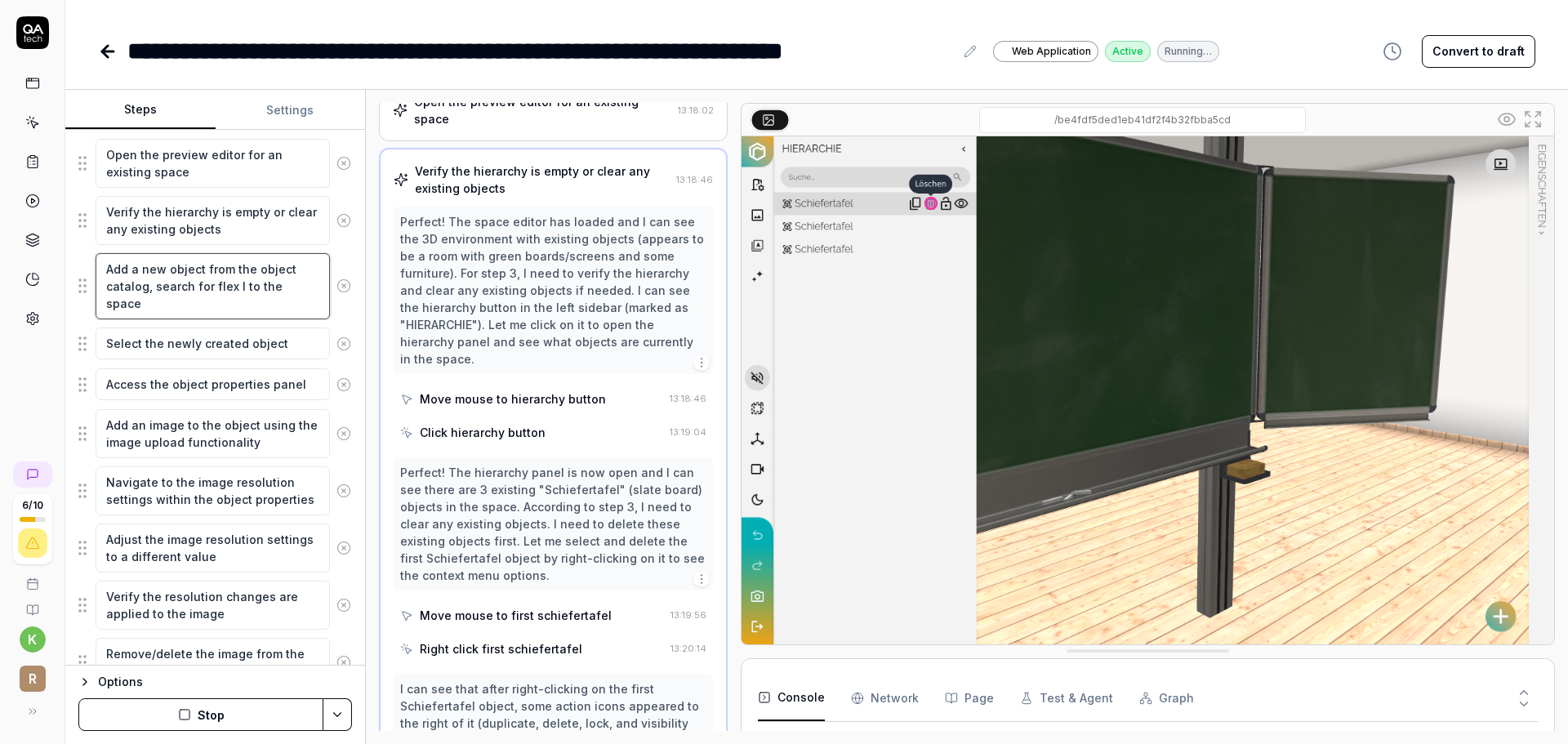
type textarea "*"
type textarea "Add a new object from the object catalog, search for flex le to the space"
type textarea "*"
type textarea "Add a new object from the object catalog, search for flex lei to the space"
type textarea "*"
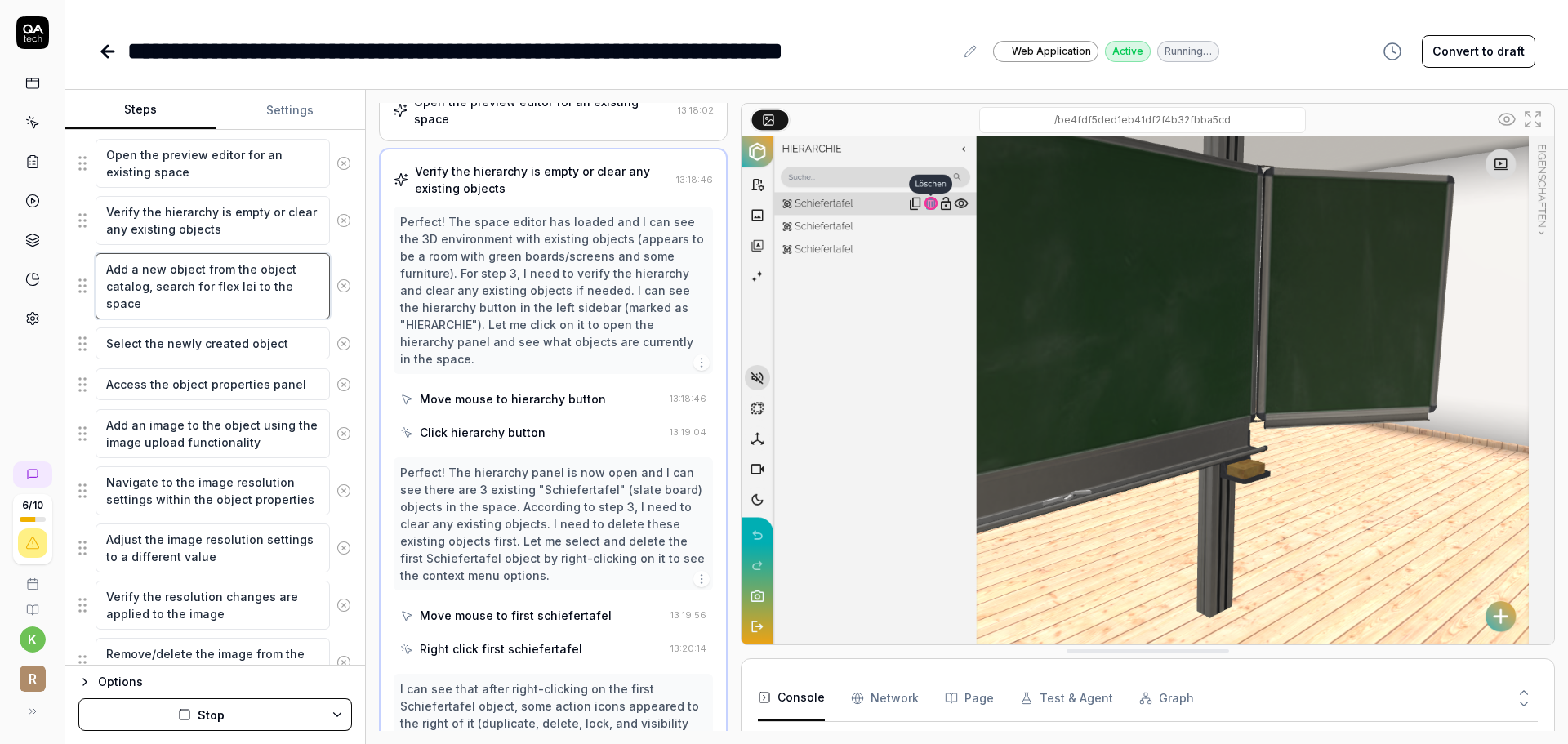
type textarea "Add a new object from the object catalog, search for flex lein to the space"
type textarea "*"
type textarea "Add a new object from the object catalog, search for flex leinw to the space"
type textarea "*"
type textarea "Add a new object from the object catalog, search for flex leinwa to the space"
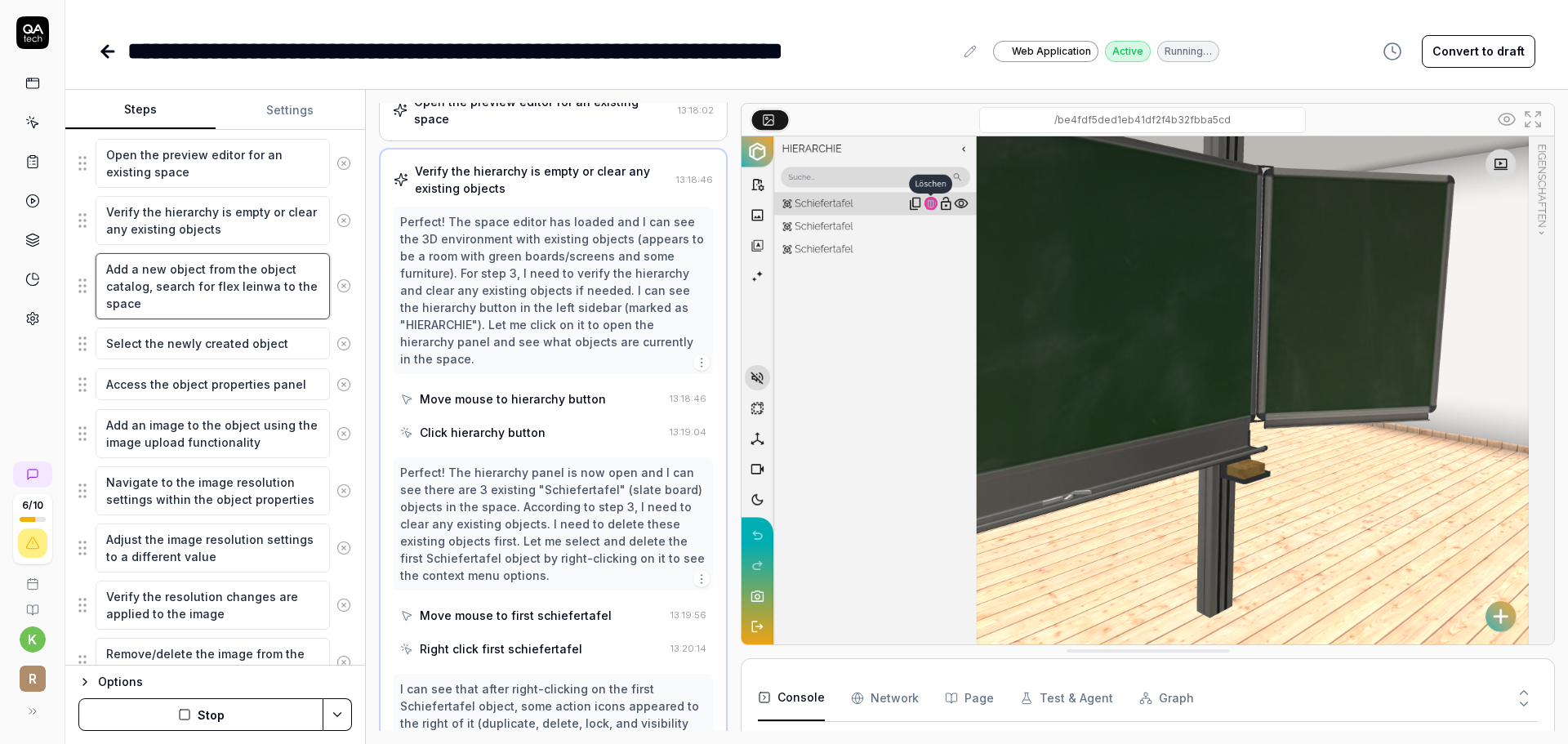
type textarea "*"
type textarea "Add a new object from the object catalog, search for flex leinwan to the space"
type textarea "*"
type textarea "Add a new object from the object catalog, search for flex leinwand to the space"
drag, startPoint x: 285, startPoint y: 284, endPoint x: 301, endPoint y: 314, distance: 34.0
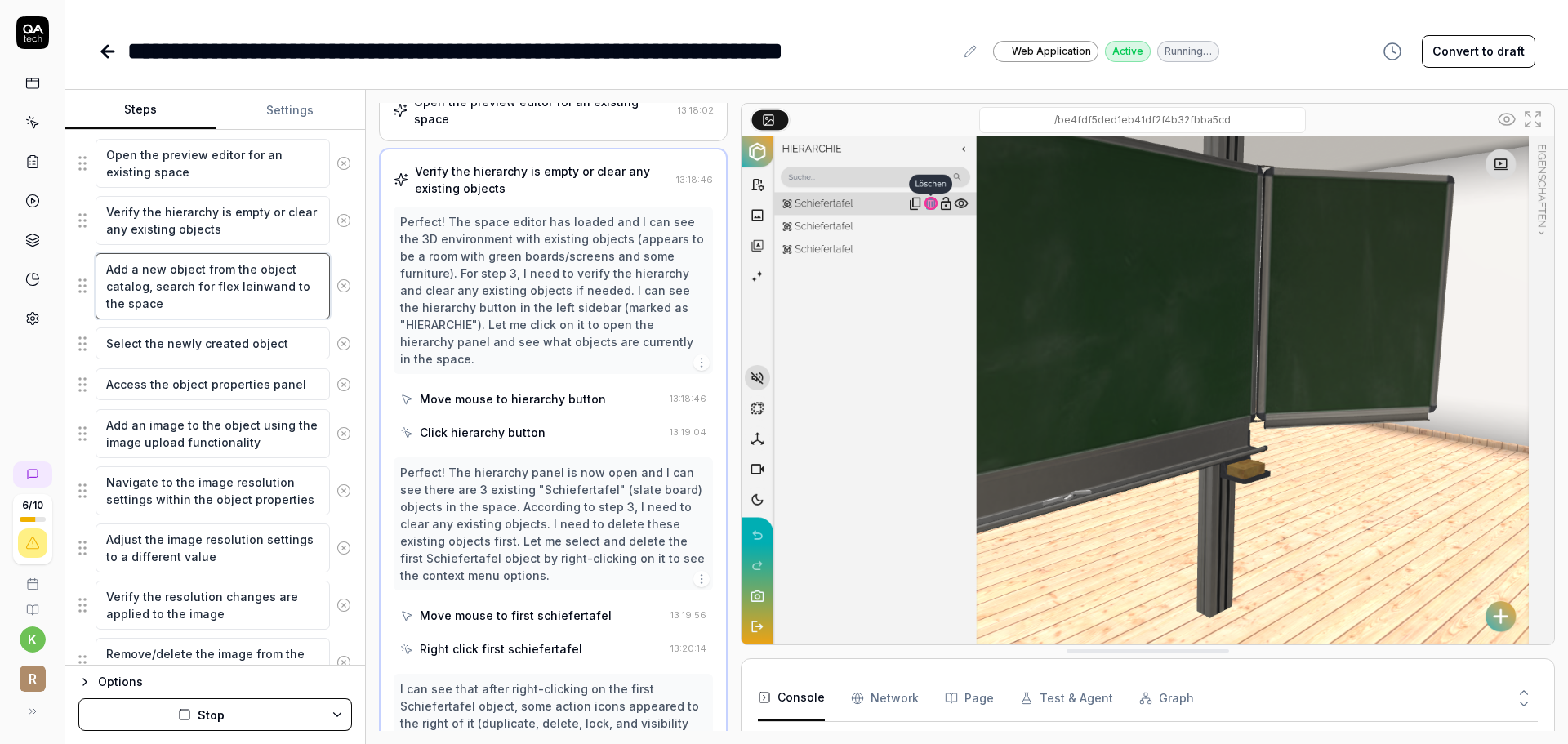
click at [301, 314] on textarea "Add a new object from the object catalog, search for flex leinwand to the space" at bounding box center [212, 286] width 235 height 66
type textarea "*"
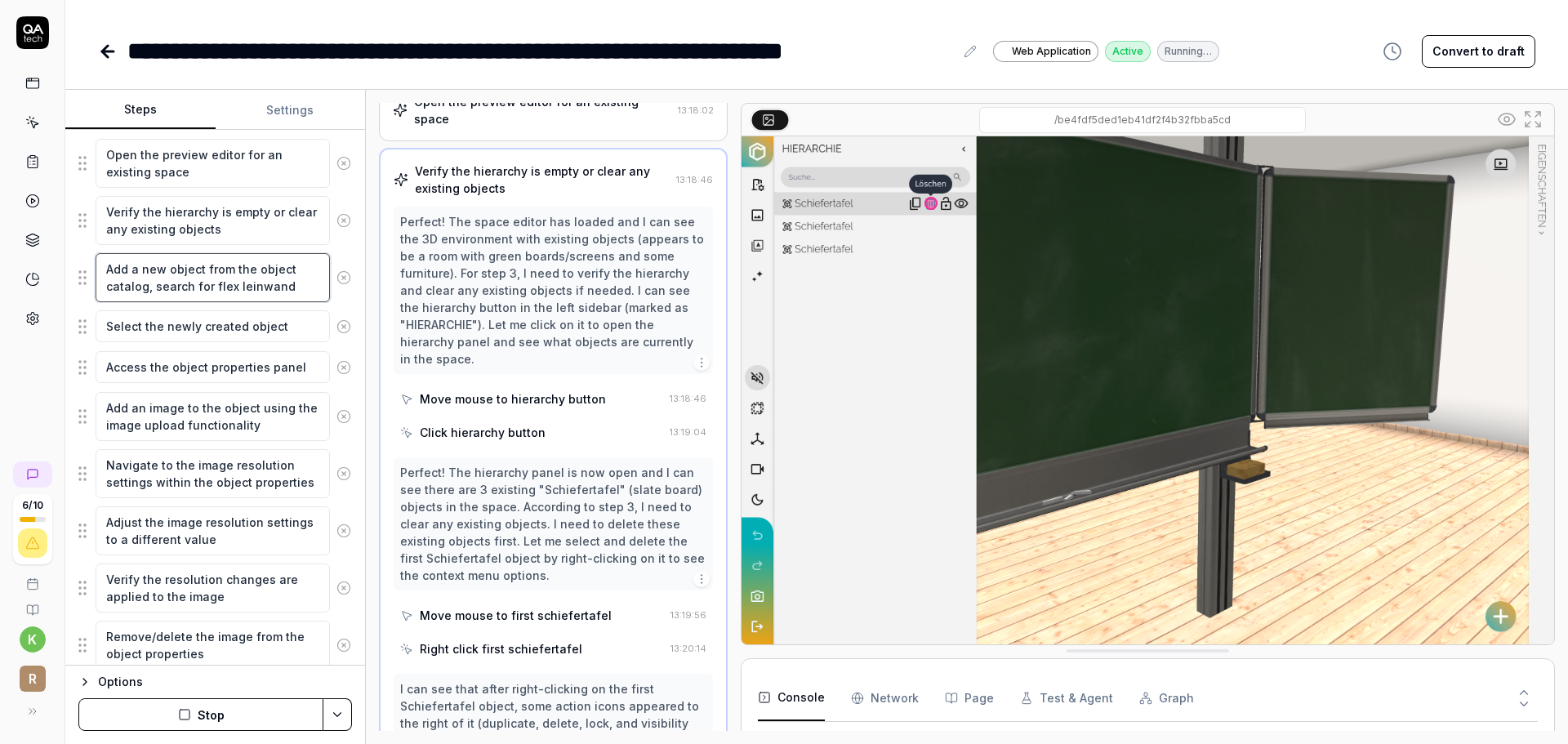
type textarea "Add a new object from the object catalog, search for flex leinwand"
click at [341, 618] on div "Goal Add an object, attach an image, adjust the image resolution settings, dele…" at bounding box center [215, 397] width 300 height 536
click at [274, 718] on button "Stop" at bounding box center [201, 714] width 245 height 33
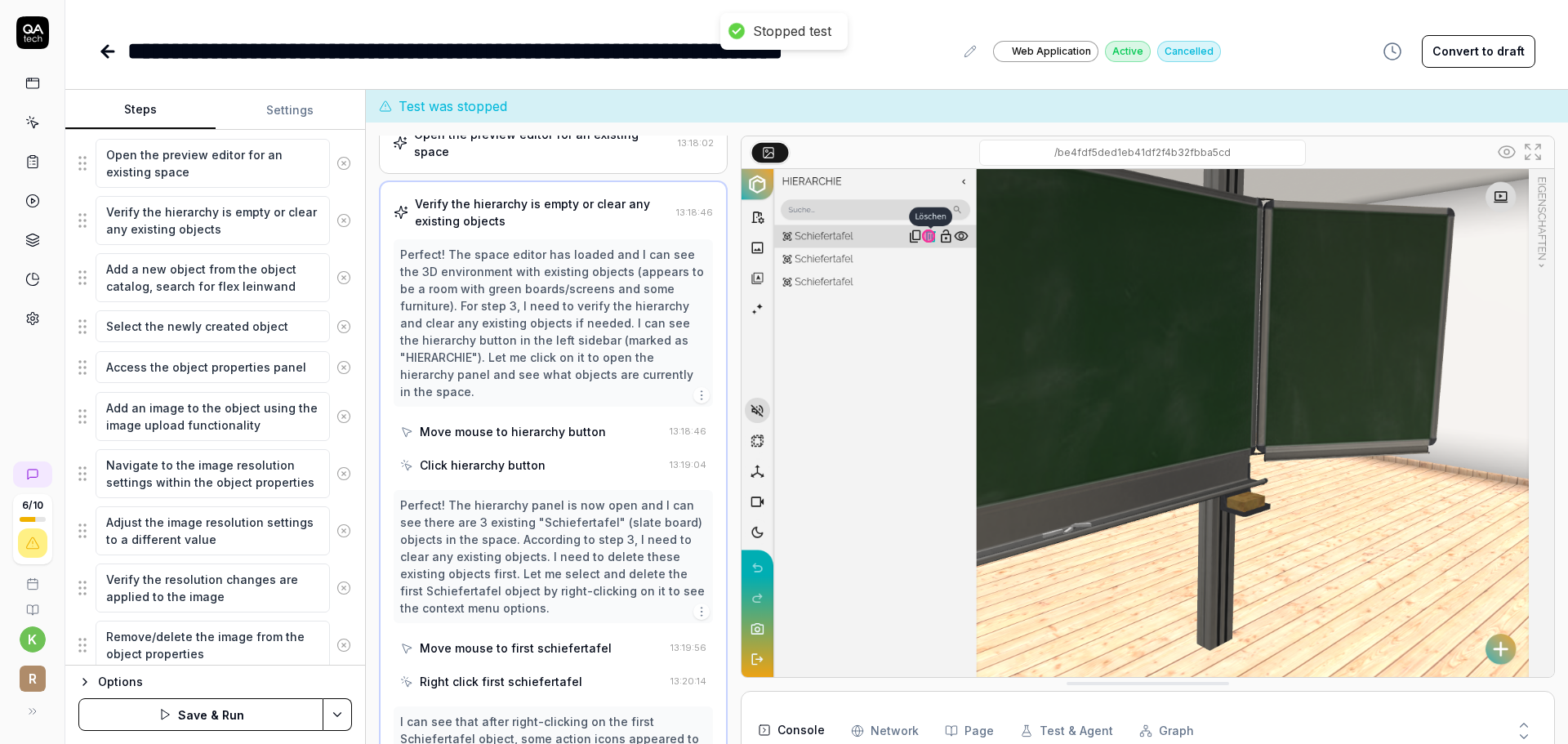
click at [208, 719] on button "Save & Run" at bounding box center [201, 714] width 245 height 33
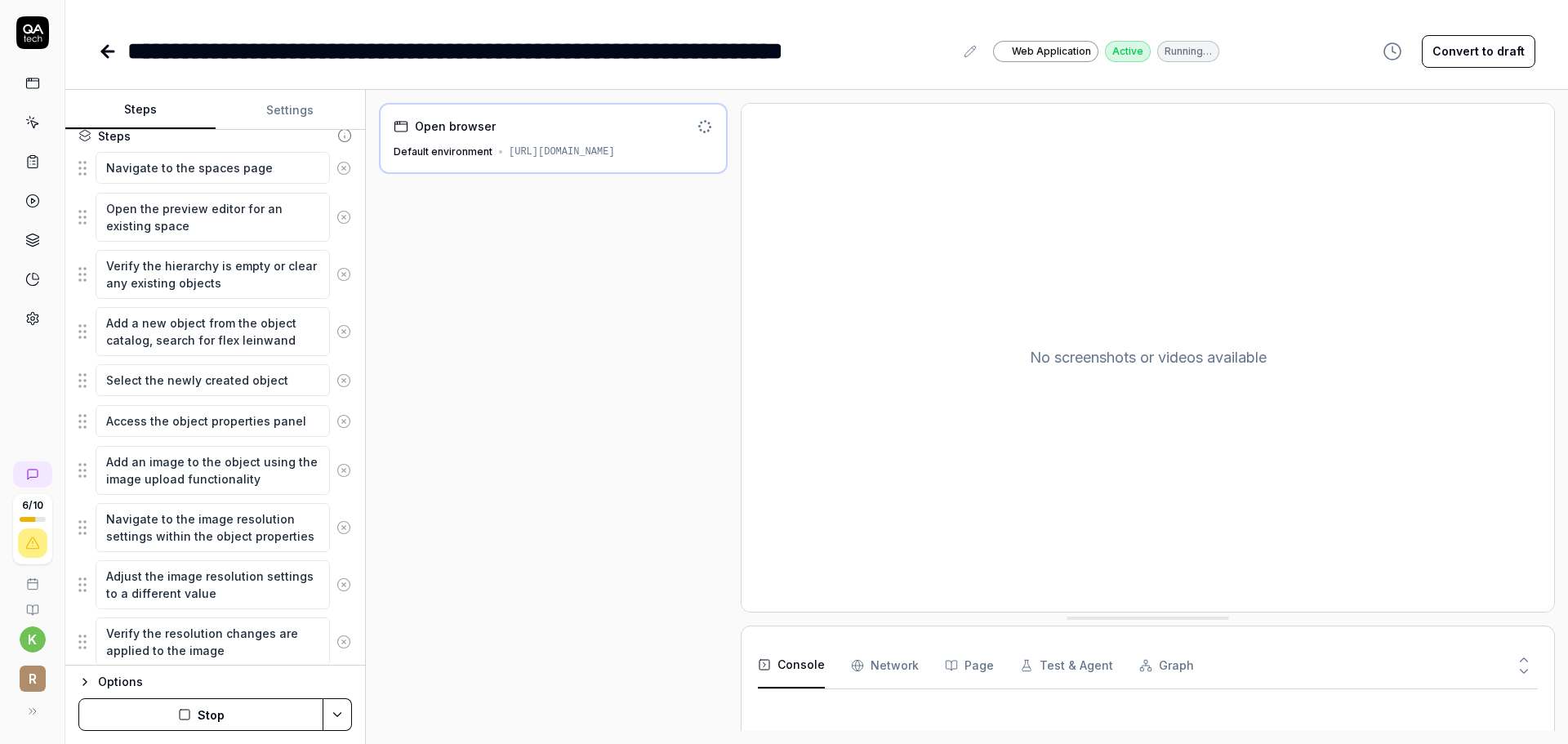
scroll to position [251, 0]
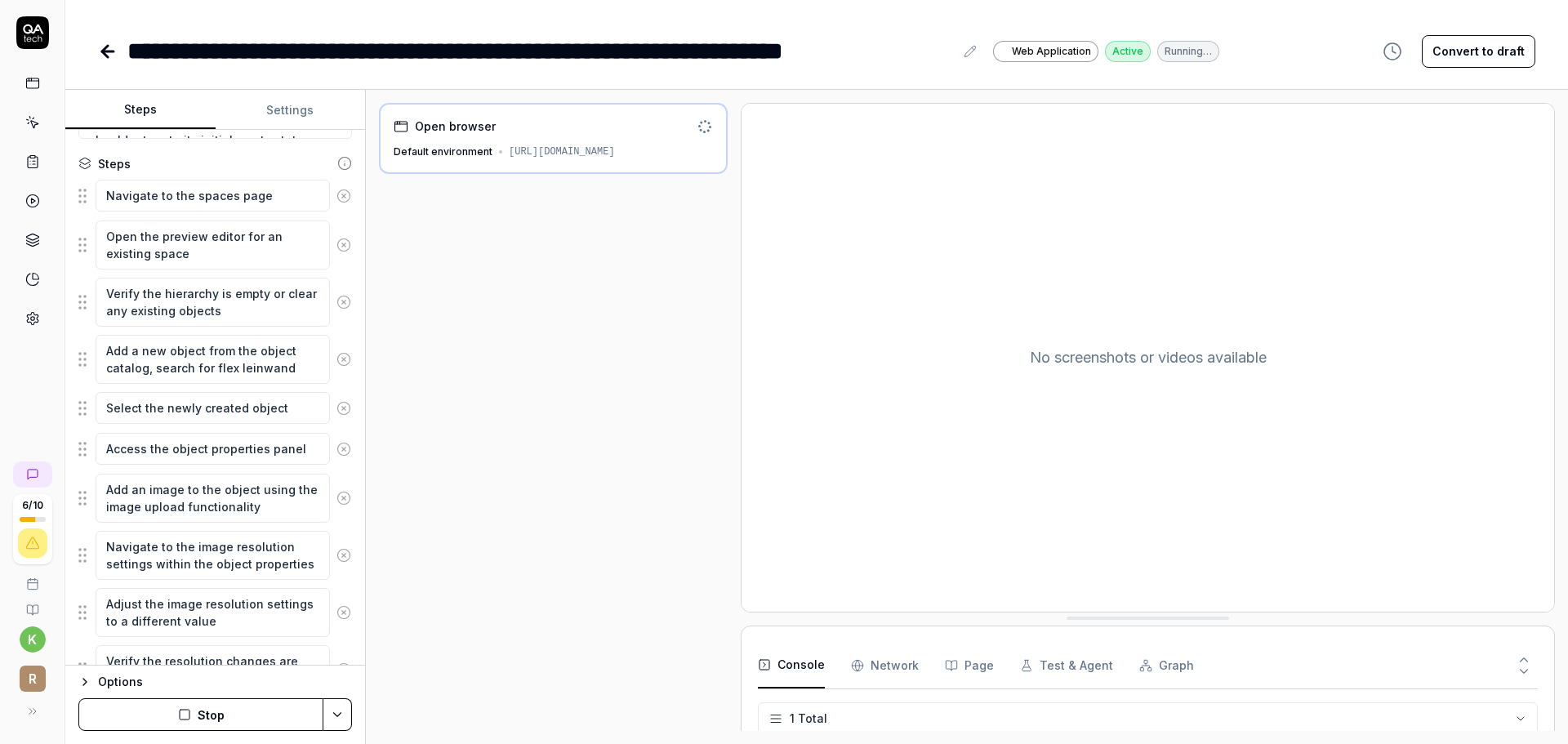
click at [167, 717] on button "Stop" at bounding box center [201, 714] width 245 height 33
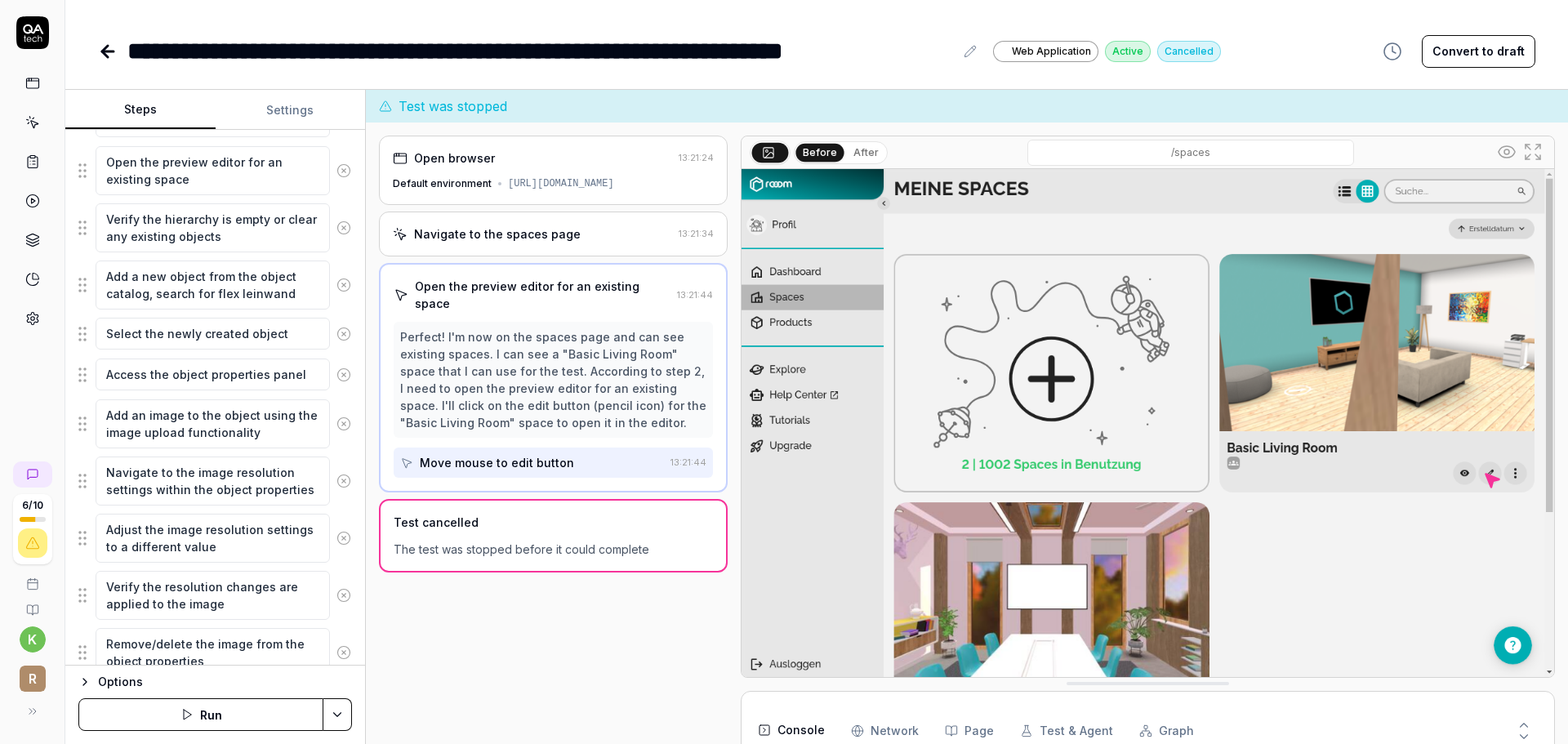
scroll to position [334, 0]
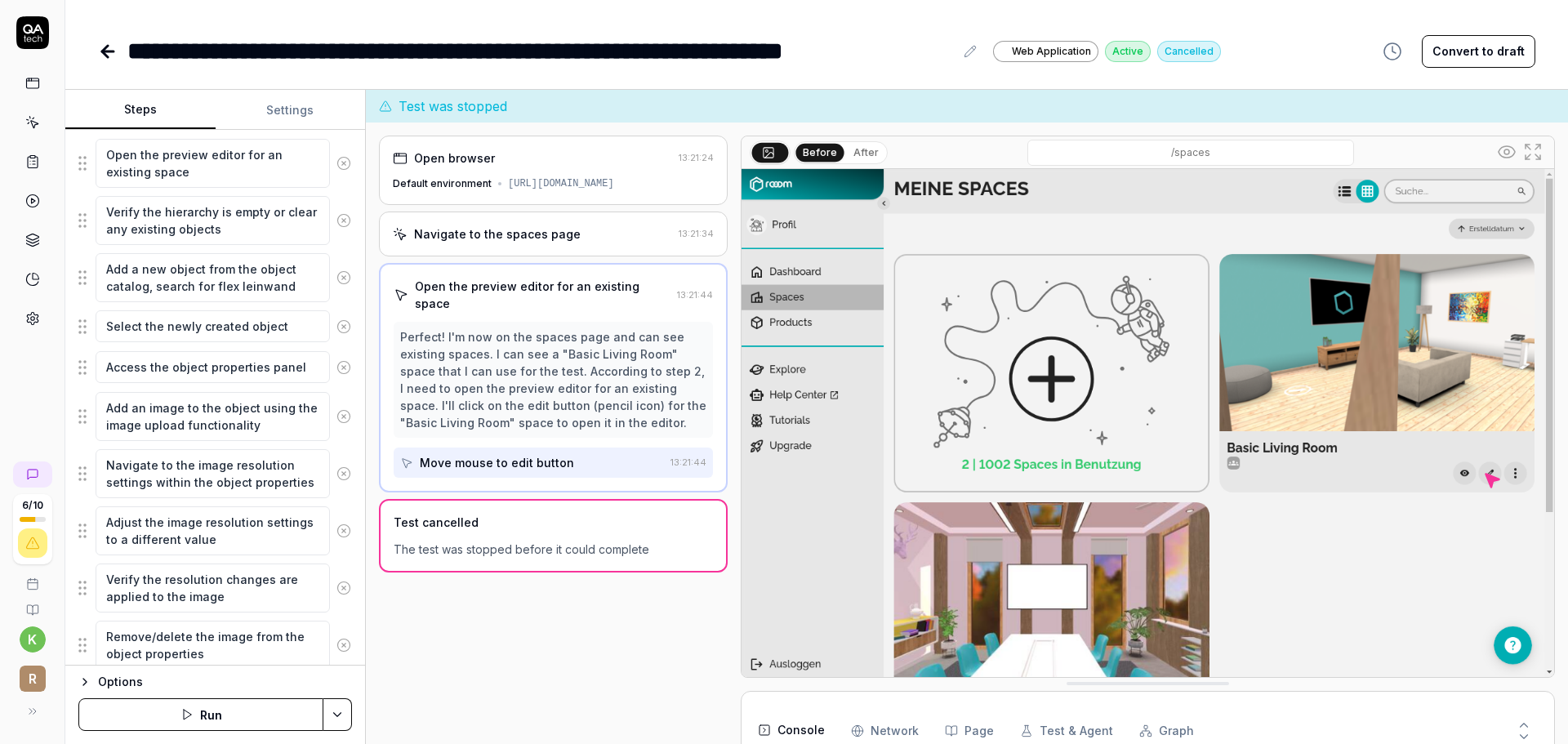
click at [279, 712] on button "Run" at bounding box center [201, 714] width 245 height 33
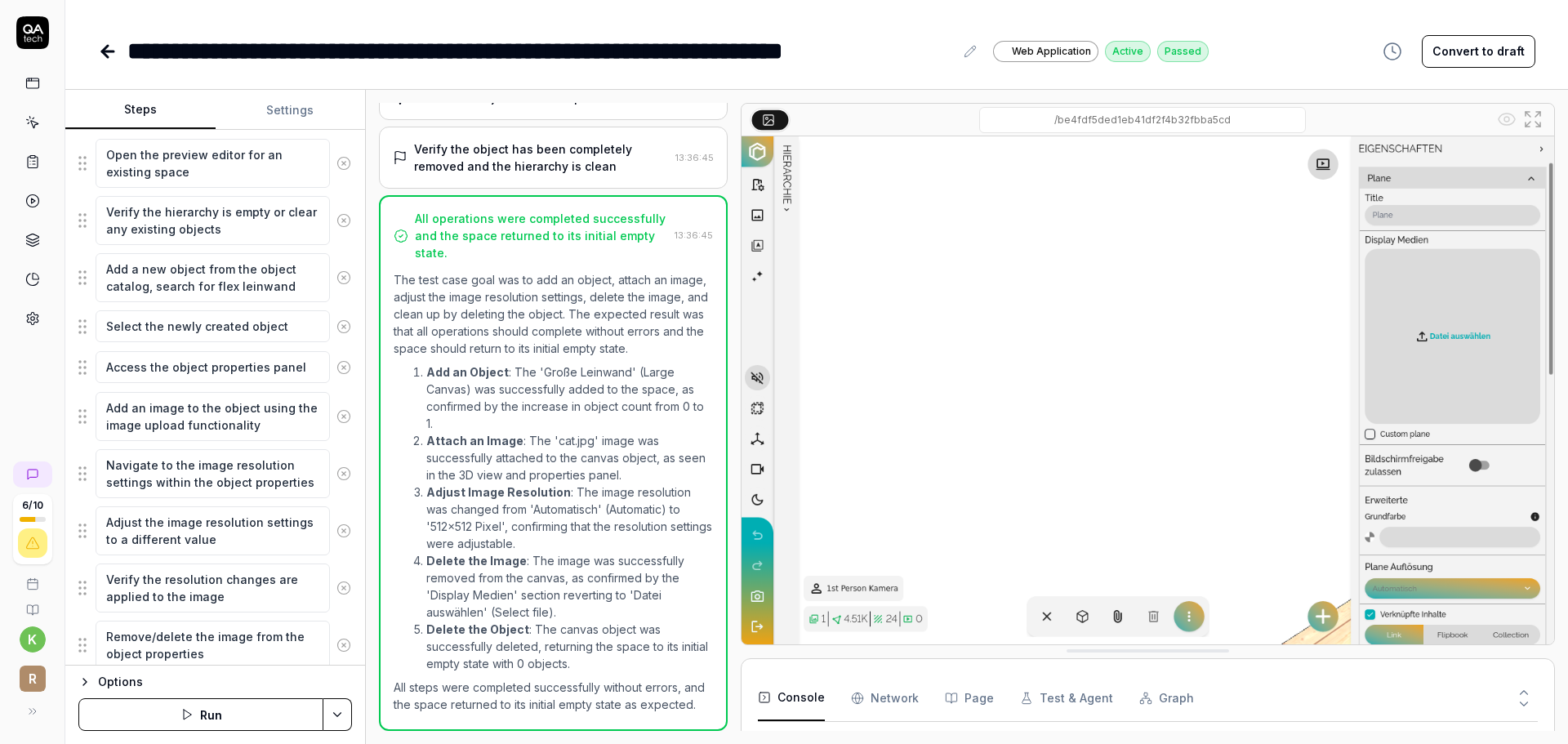
scroll to position [691, 0]
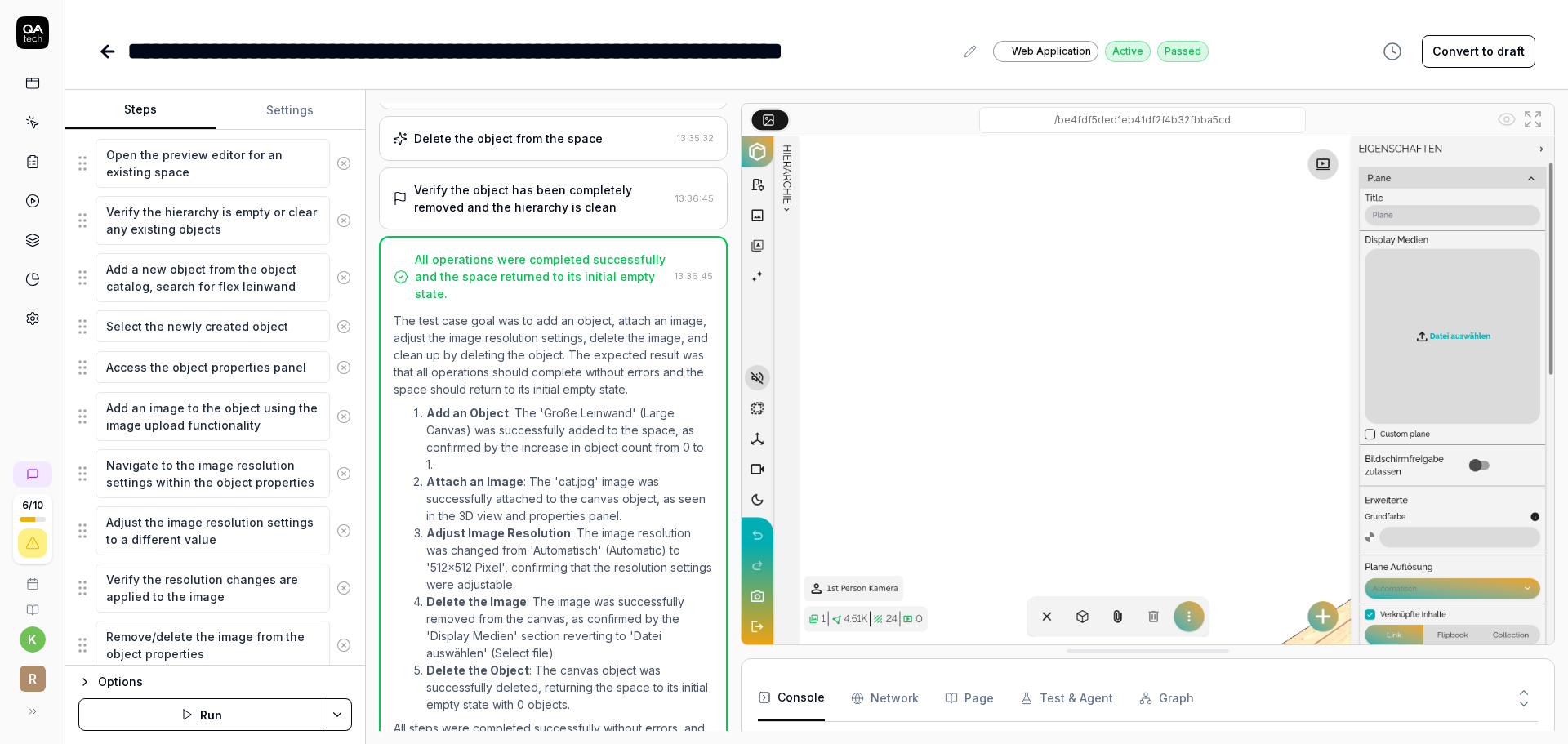
type textarea "*"
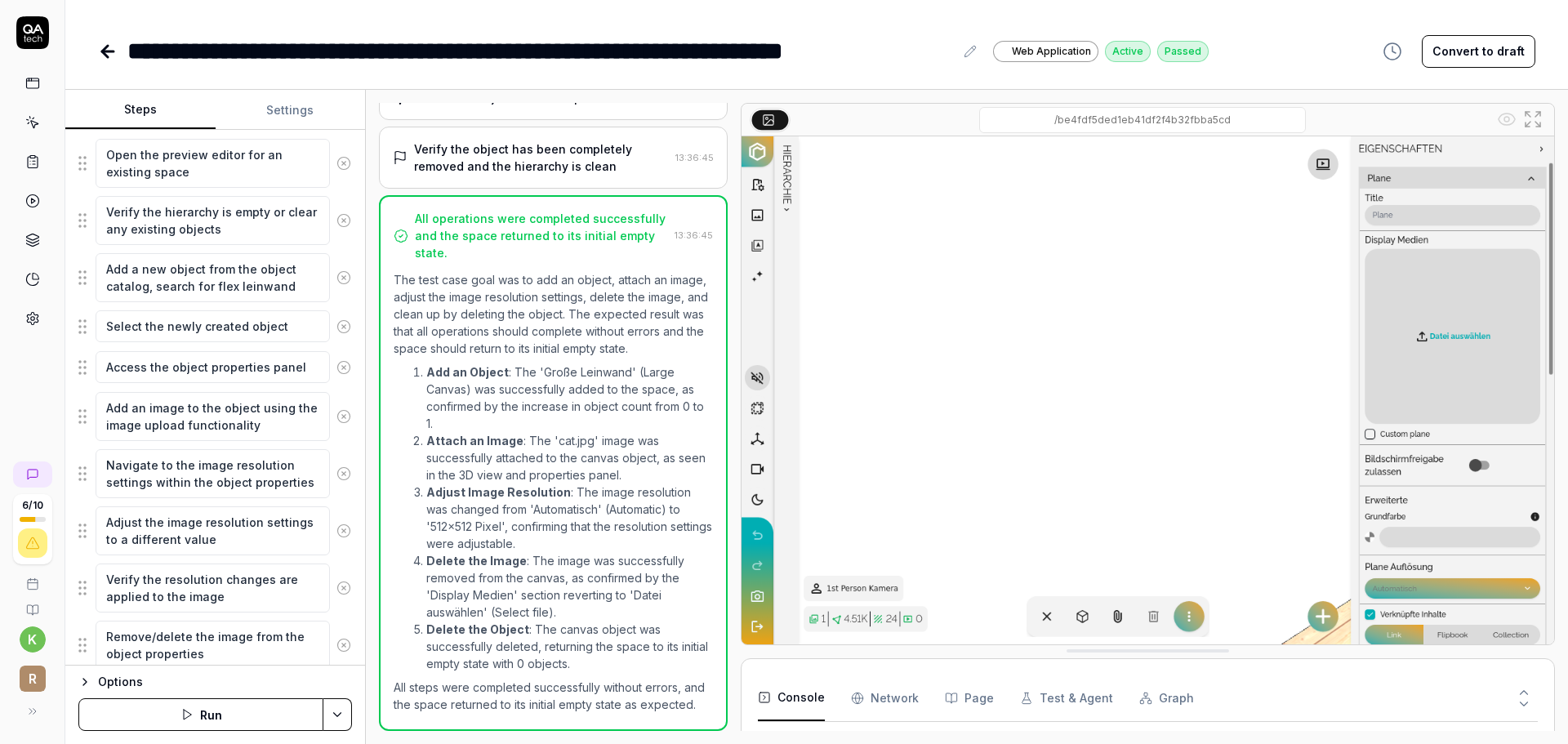
scroll to position [773, 0]
click at [107, 51] on icon at bounding box center [107, 51] width 11 height 0
